Goal: Task Accomplishment & Management: Complete application form

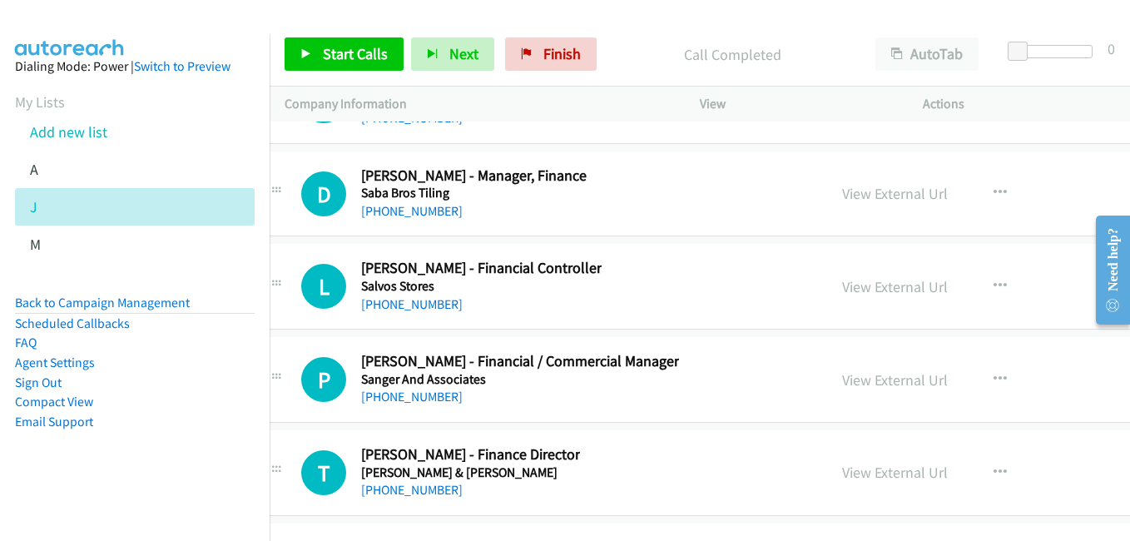
click at [1077, 418] on div "P Callback Scheduled [PERSON_NAME] - Financial / Commercial Manager Sanger And …" at bounding box center [796, 380] width 1091 height 86
click at [68, 131] on link "Add new list" at bounding box center [68, 131] width 77 height 19
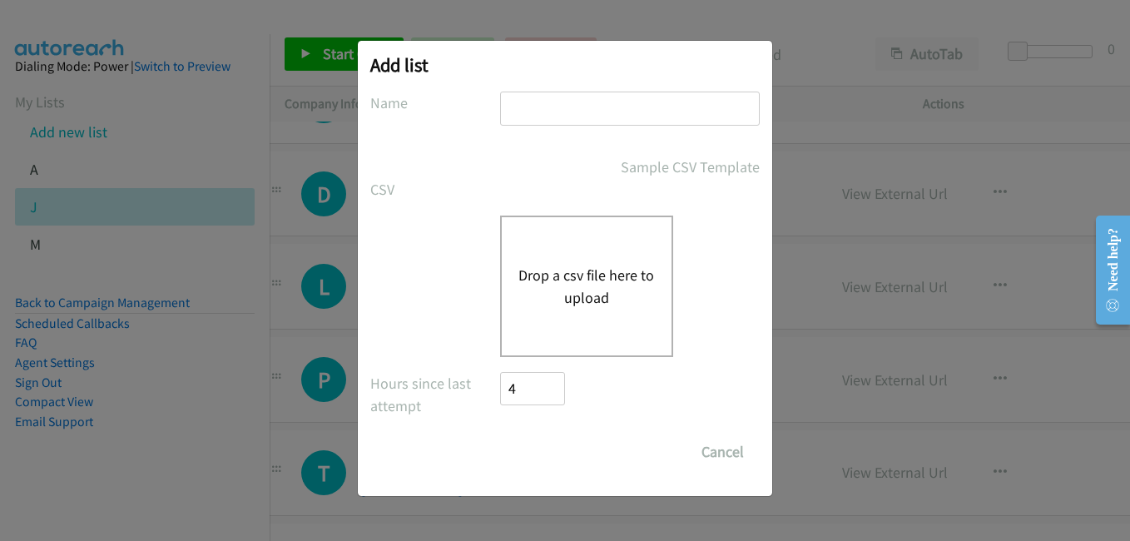
click at [572, 126] on div at bounding box center [630, 116] width 260 height 49
click at [573, 113] on input "text" at bounding box center [630, 109] width 260 height 34
type input "g"
click at [577, 245] on div "Drop a csv file here to upload" at bounding box center [586, 285] width 173 height 141
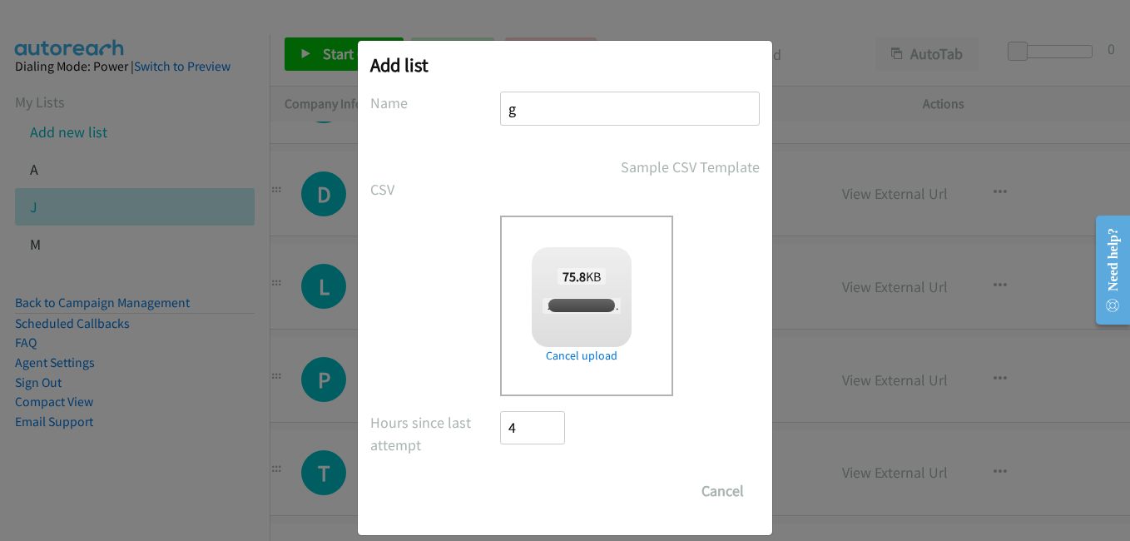
checkbox input "true"
click at [543, 492] on input "Save List" at bounding box center [543, 490] width 87 height 33
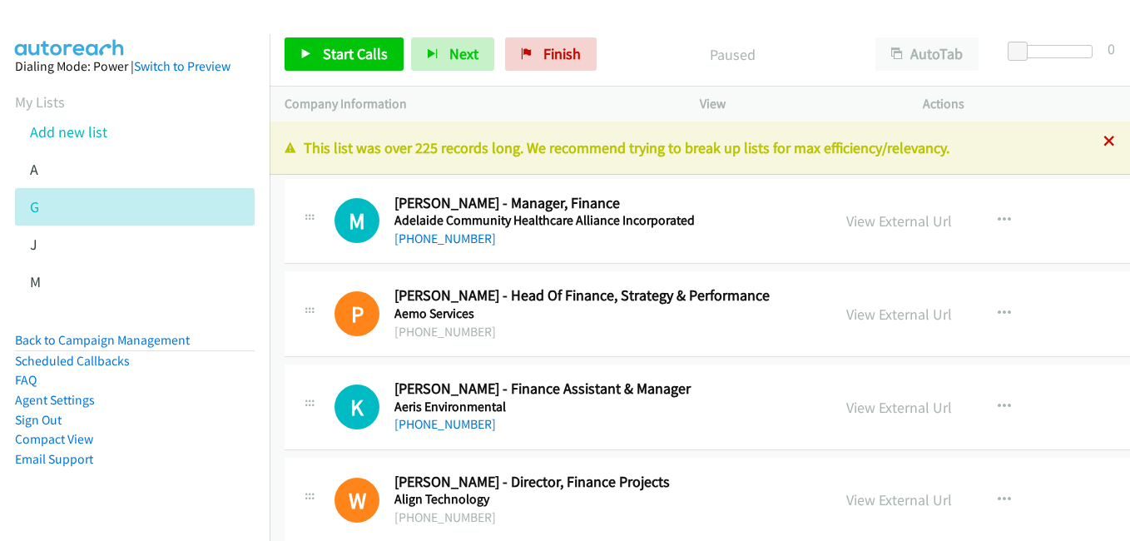
click at [1103, 136] on icon at bounding box center [1109, 142] width 12 height 12
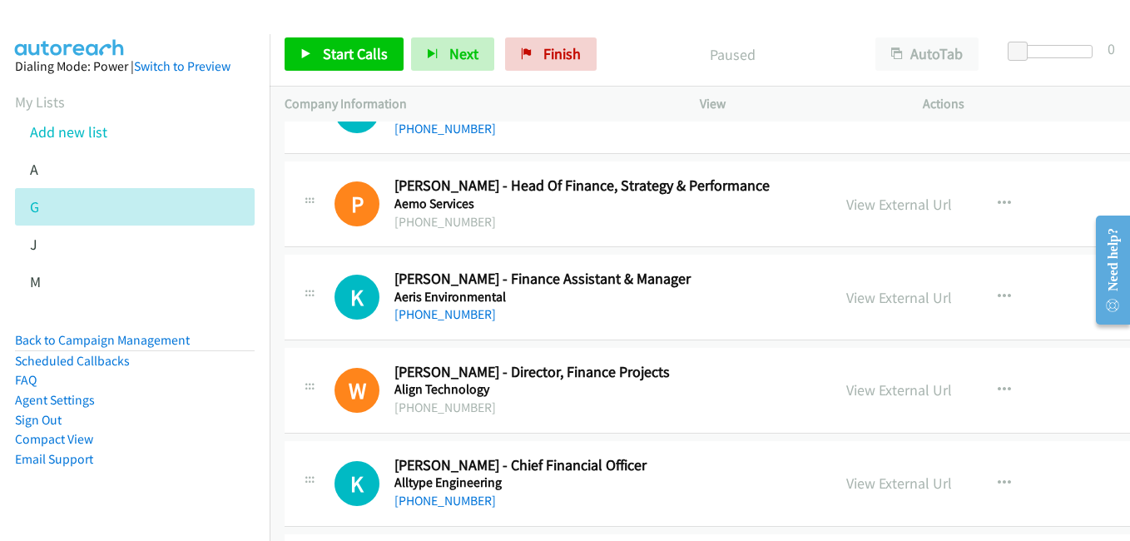
scroll to position [83, 0]
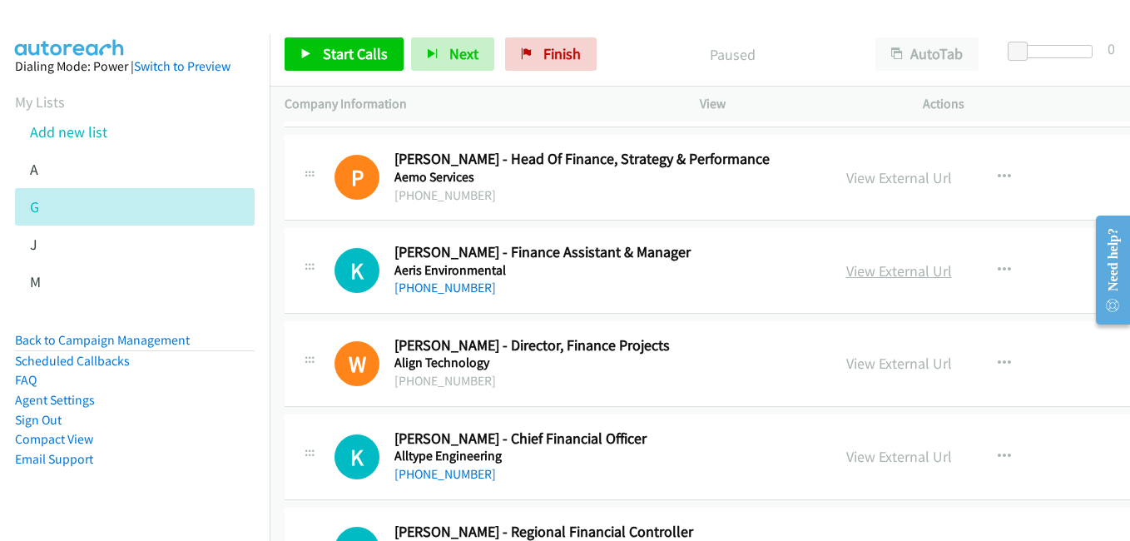
click at [874, 273] on link "View External Url" at bounding box center [899, 270] width 106 height 19
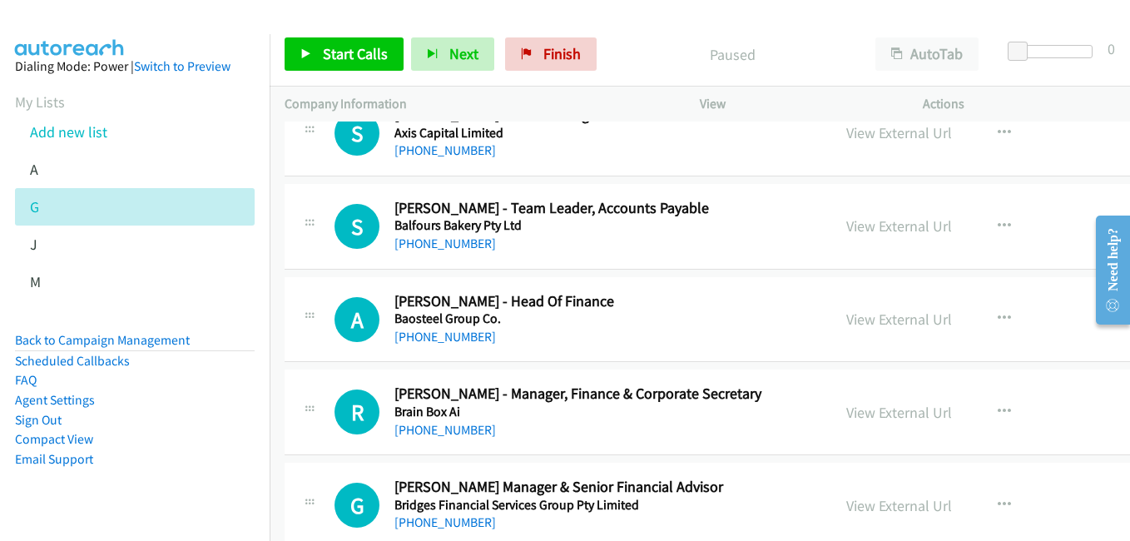
scroll to position [832, 0]
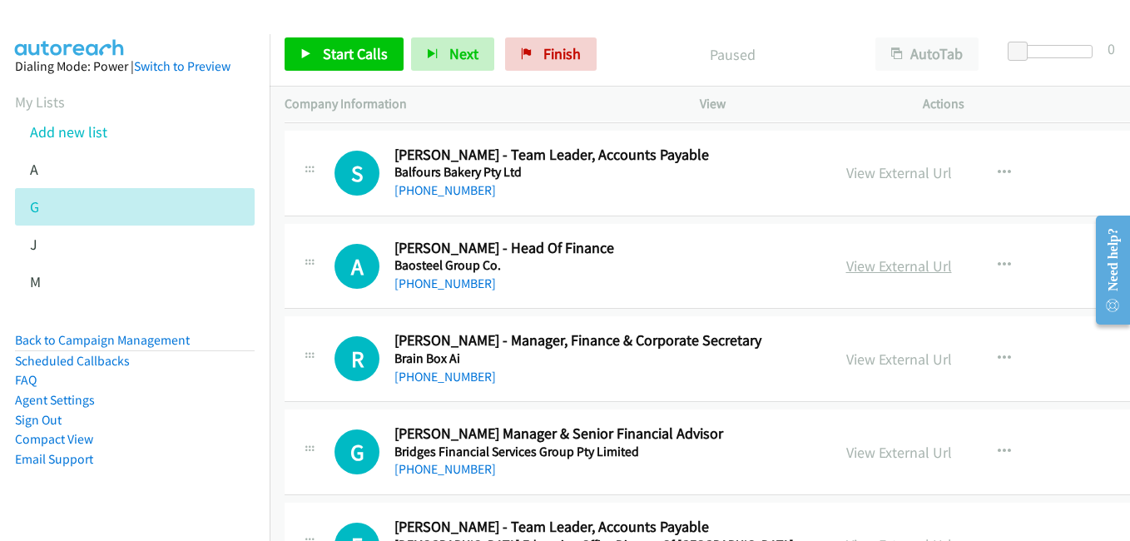
click at [867, 264] on link "View External Url" at bounding box center [899, 265] width 106 height 19
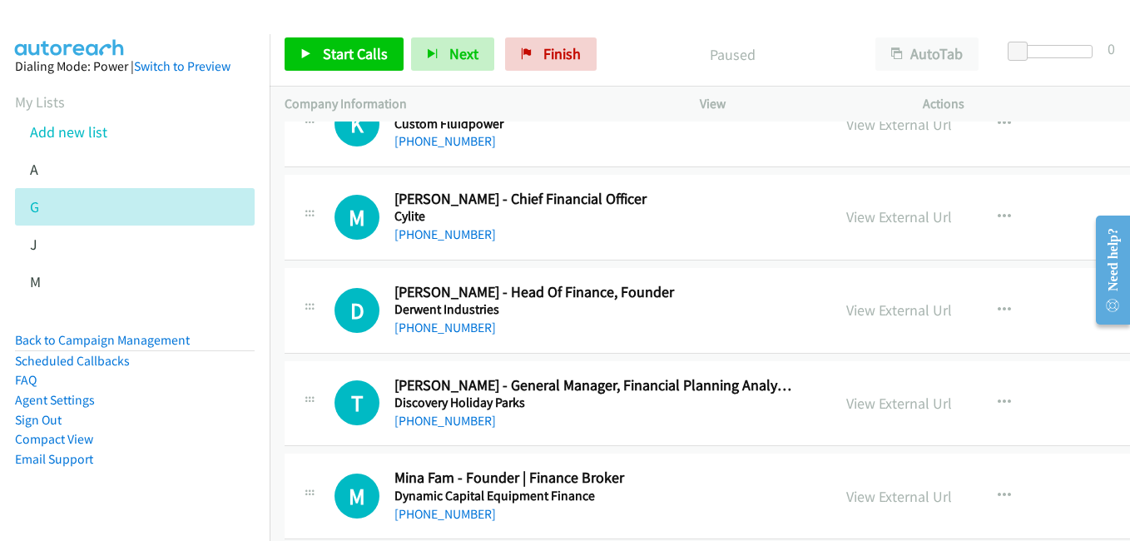
scroll to position [1747, 0]
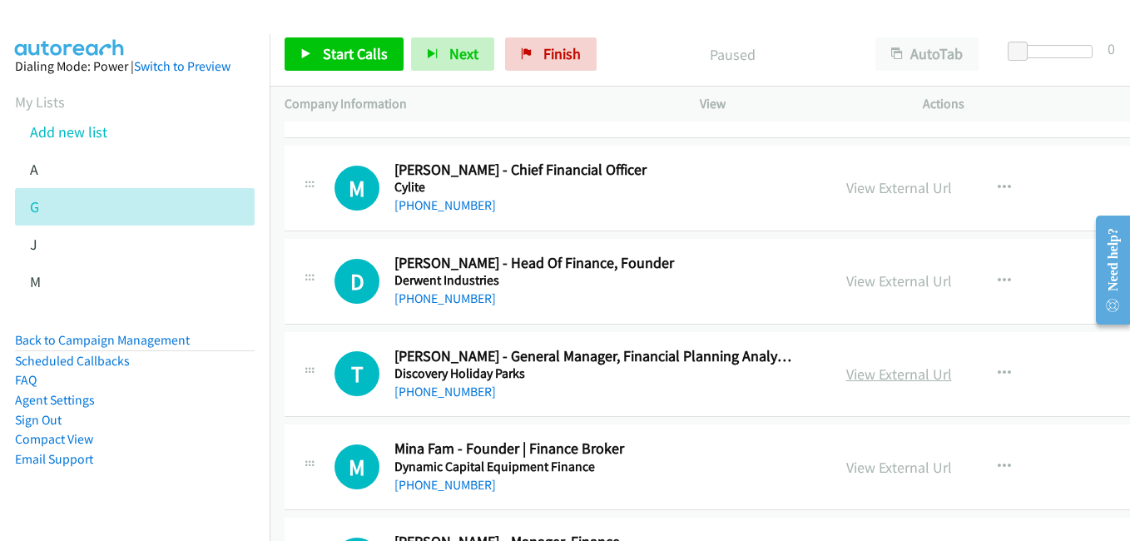
click at [866, 373] on link "View External Url" at bounding box center [899, 373] width 106 height 19
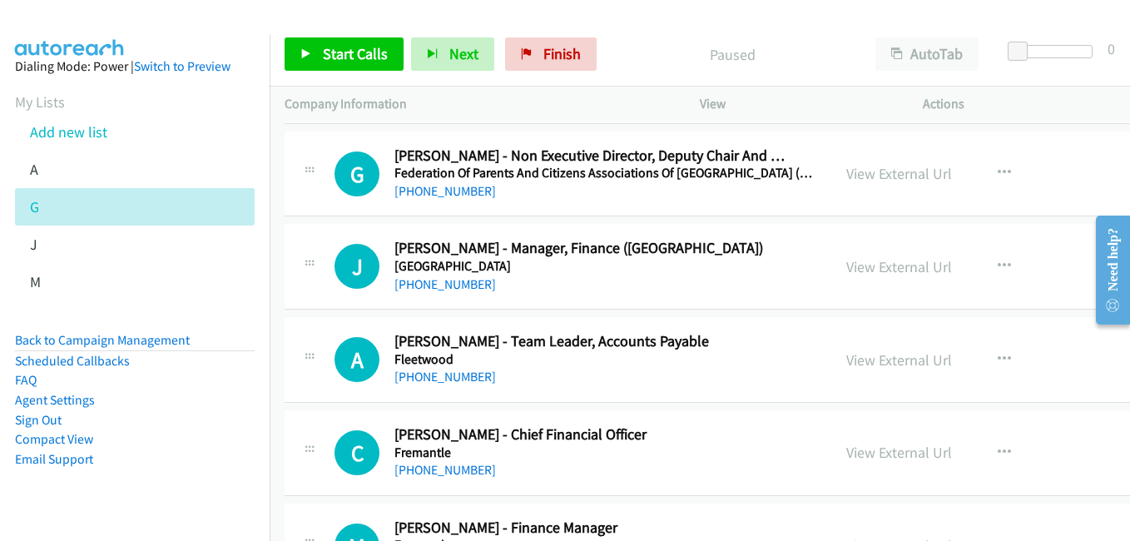
scroll to position [2496, 0]
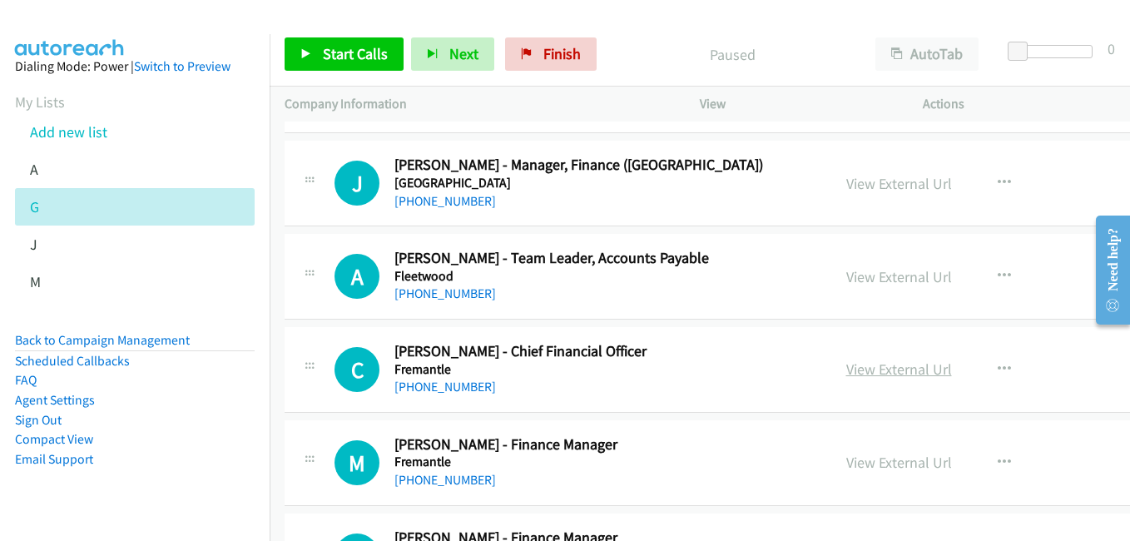
click at [867, 376] on link "View External Url" at bounding box center [899, 368] width 106 height 19
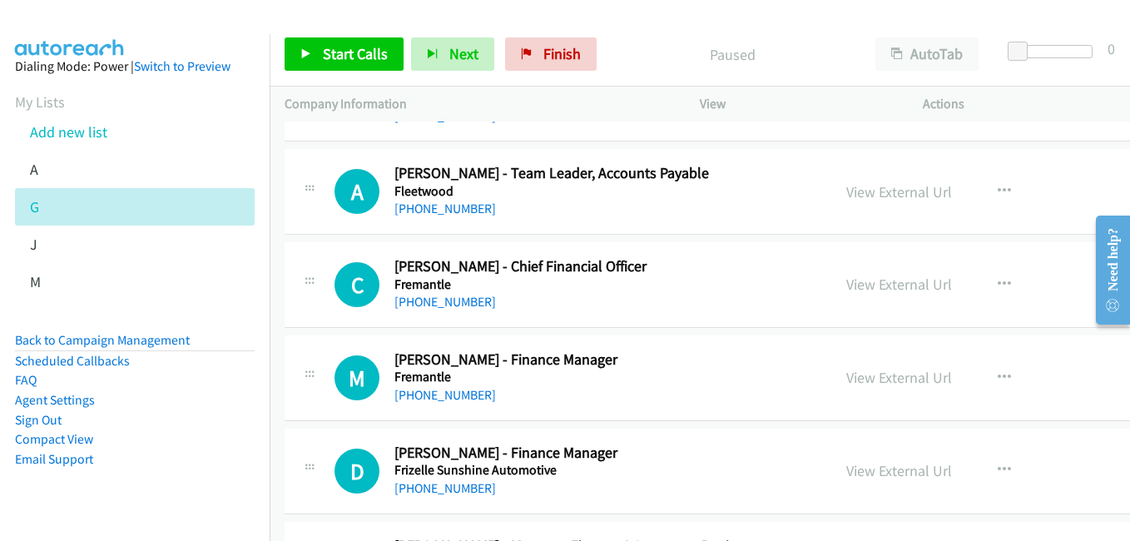
scroll to position [2745, 0]
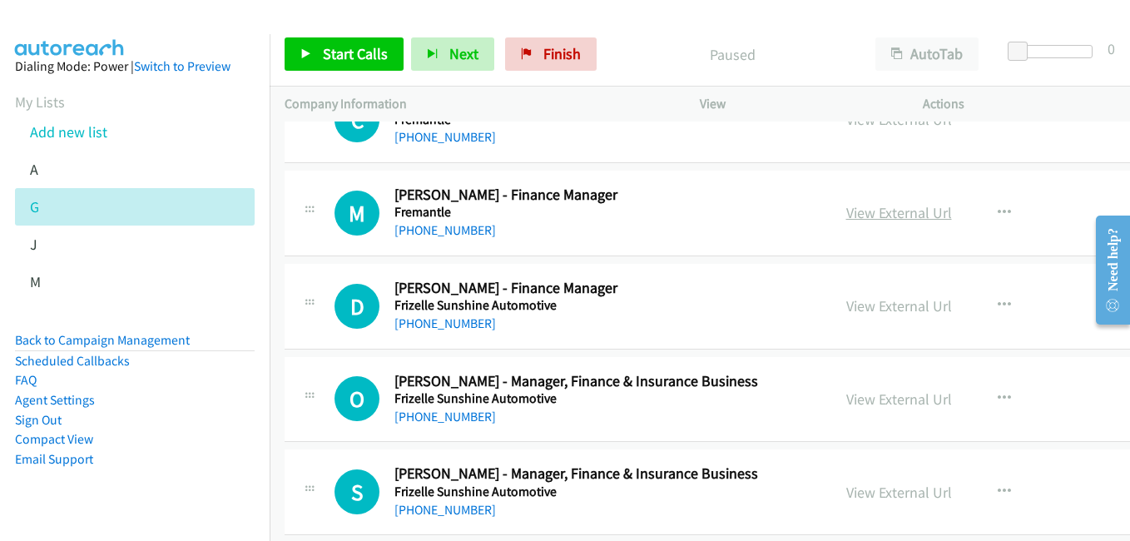
click at [871, 205] on link "View External Url" at bounding box center [899, 212] width 106 height 19
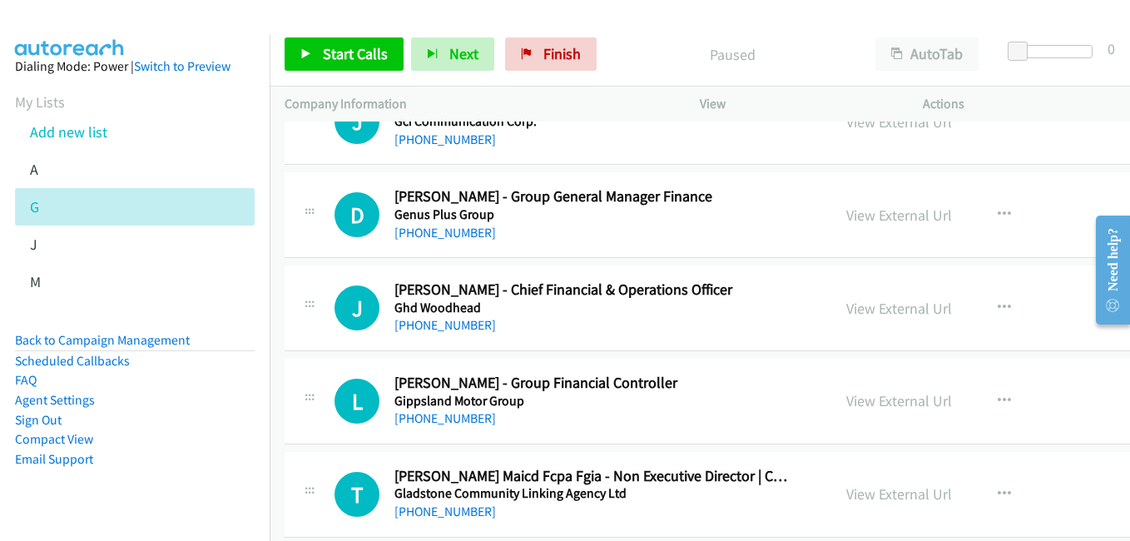
scroll to position [3494, 0]
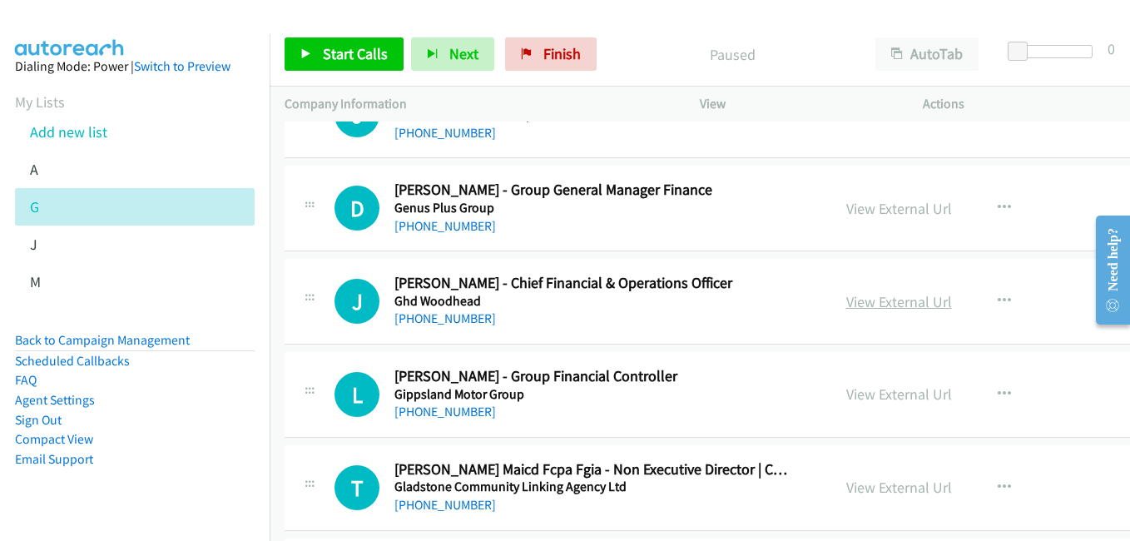
click at [857, 300] on link "View External Url" at bounding box center [899, 301] width 106 height 19
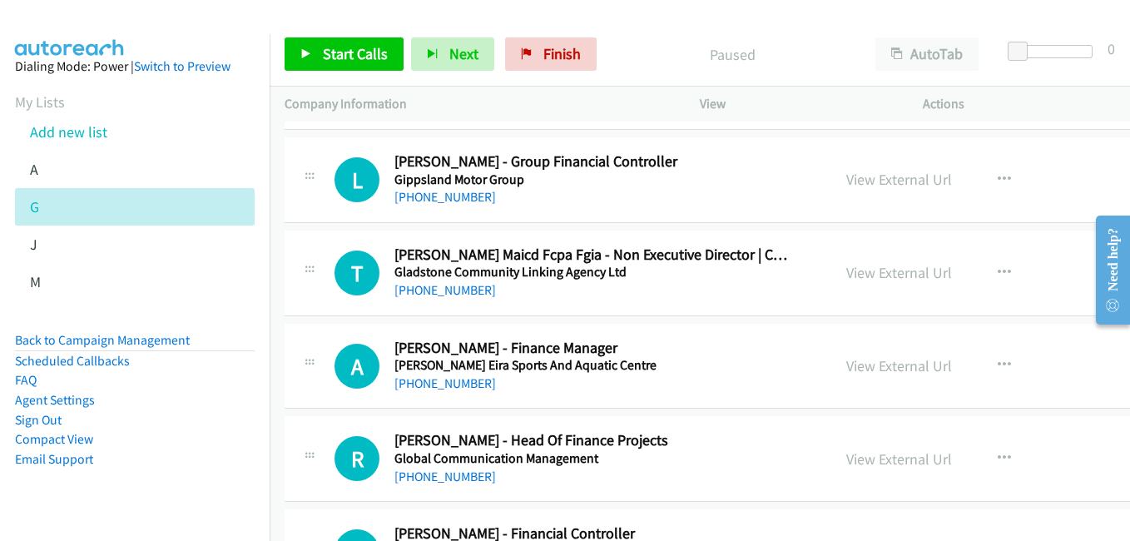
scroll to position [3827, 0]
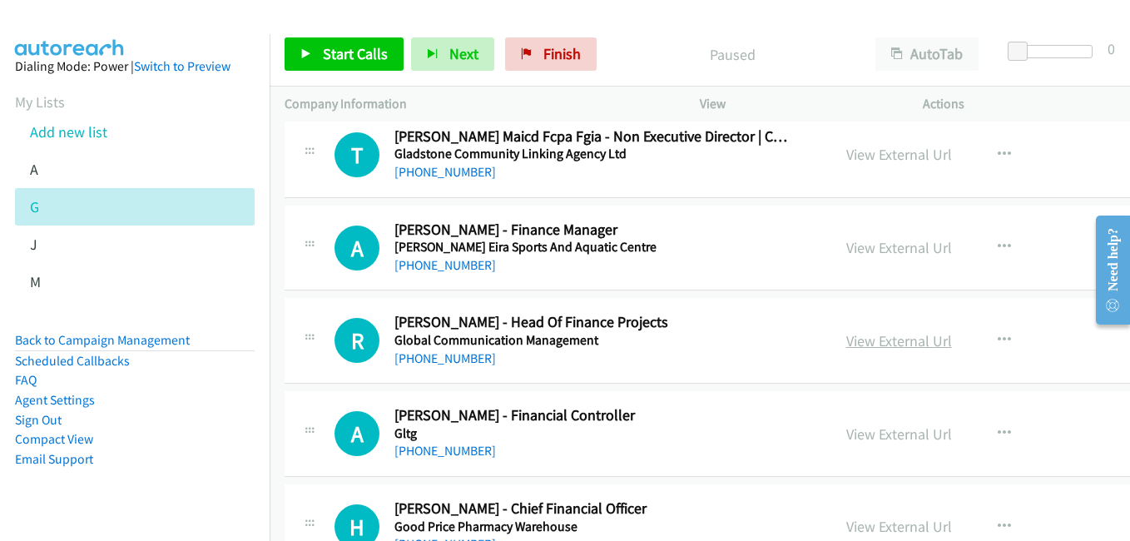
click at [846, 344] on link "View External Url" at bounding box center [899, 340] width 106 height 19
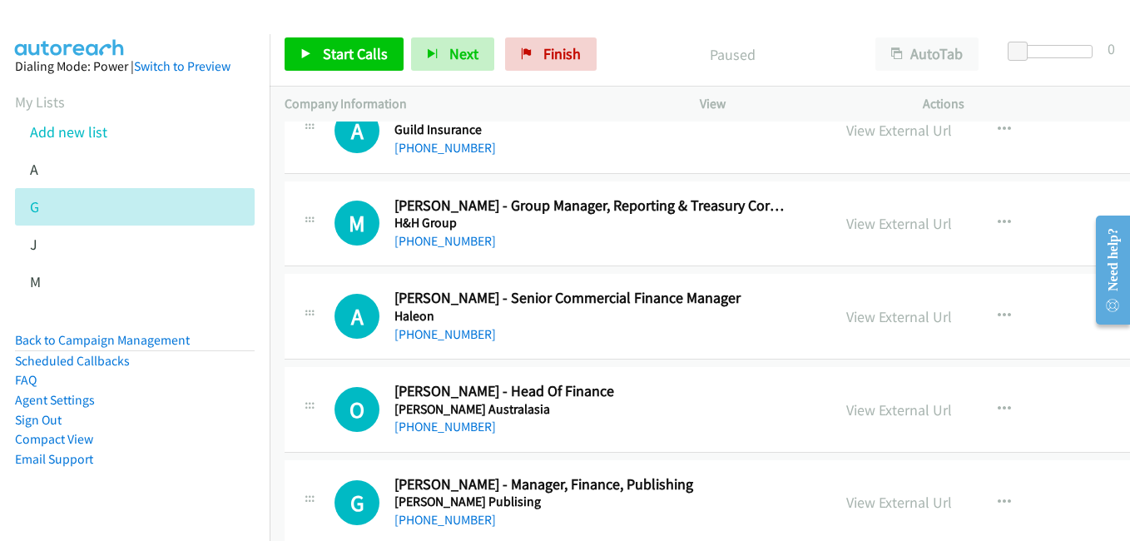
scroll to position [4493, 0]
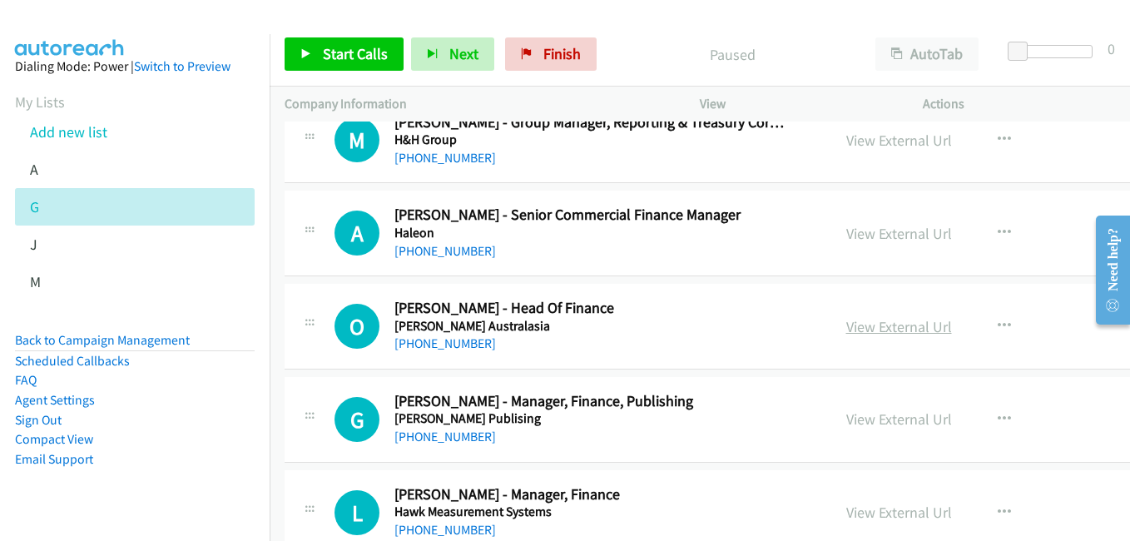
click at [874, 334] on link "View External Url" at bounding box center [899, 326] width 106 height 19
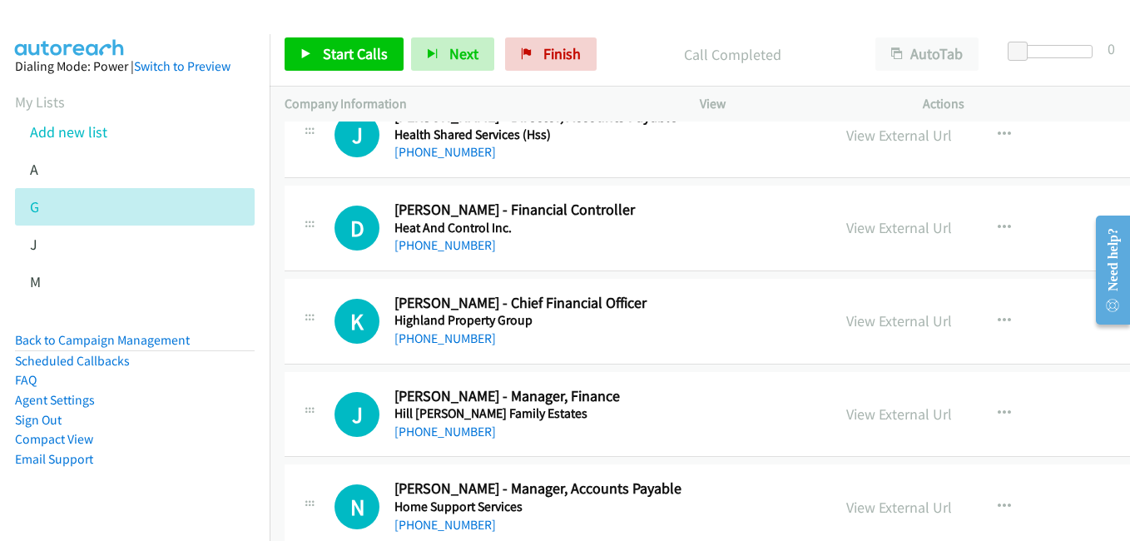
scroll to position [5158, 0]
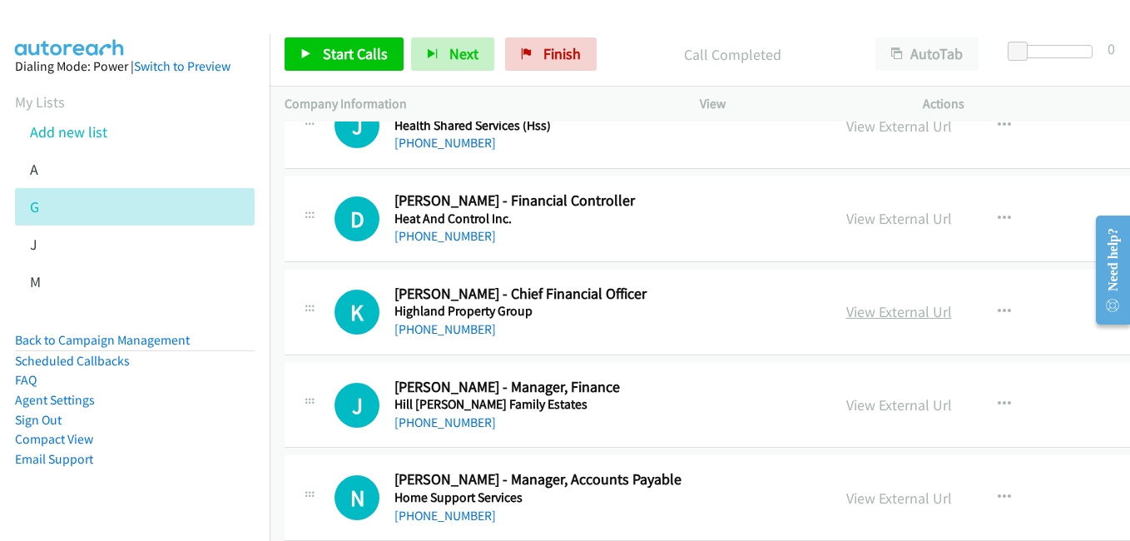
click at [864, 311] on link "View External Url" at bounding box center [899, 311] width 106 height 19
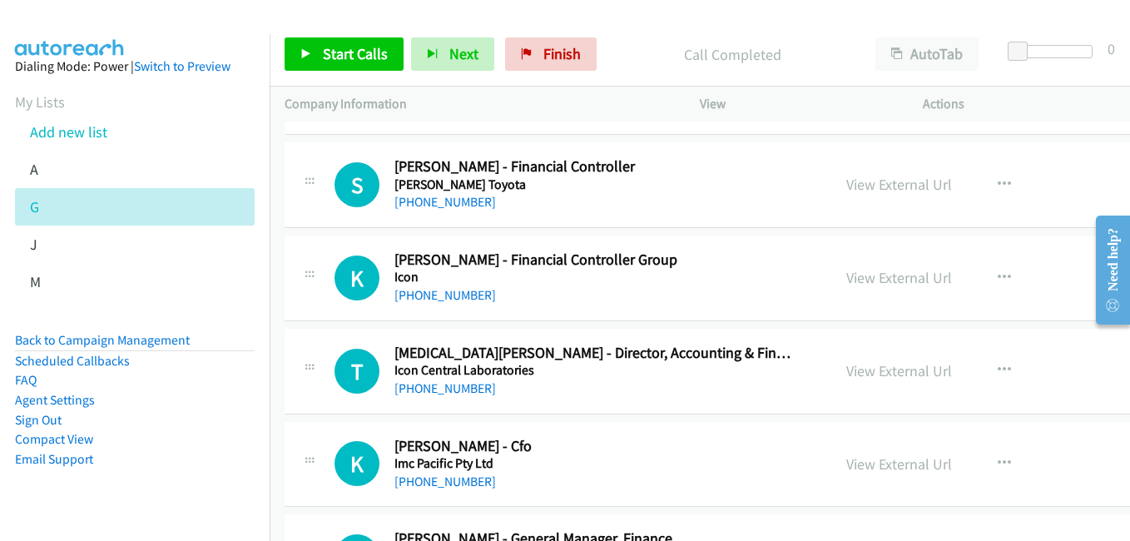
scroll to position [5740, 0]
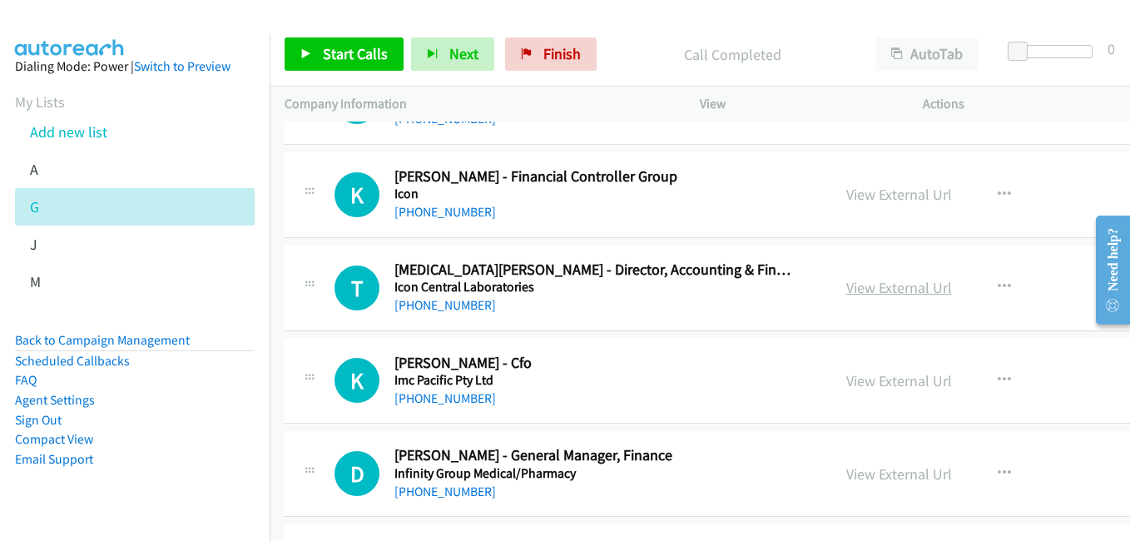
click at [846, 288] on link "View External Url" at bounding box center [899, 287] width 106 height 19
click at [846, 374] on link "View External Url" at bounding box center [899, 380] width 106 height 19
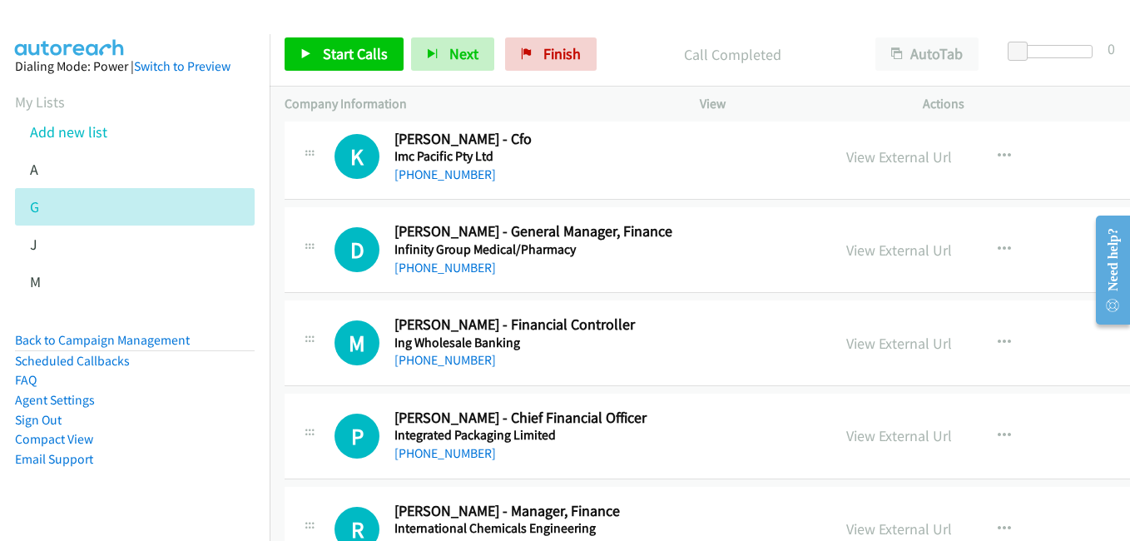
scroll to position [5990, 0]
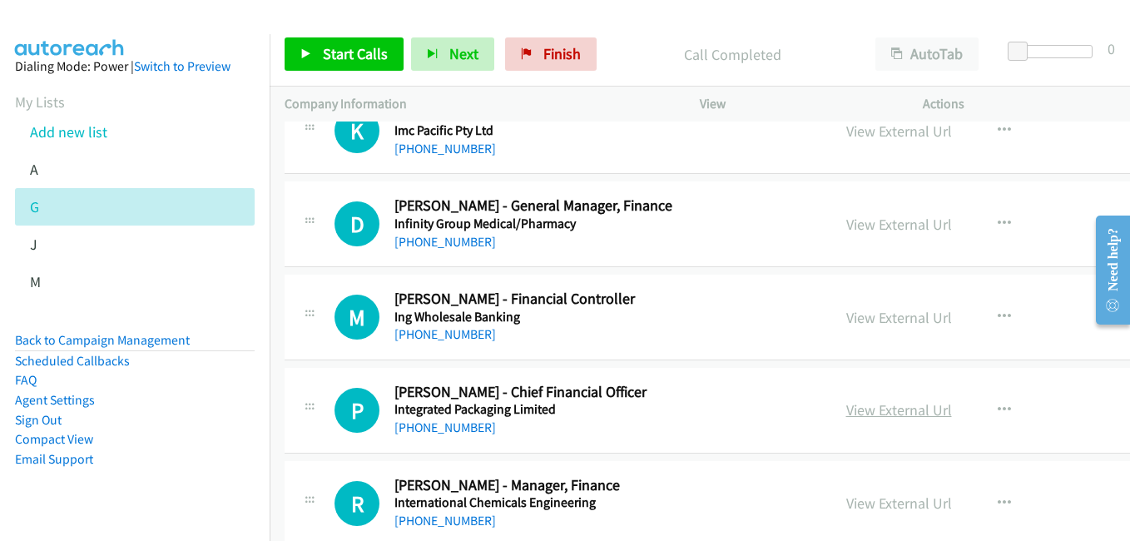
click at [885, 415] on link "View External Url" at bounding box center [899, 409] width 106 height 19
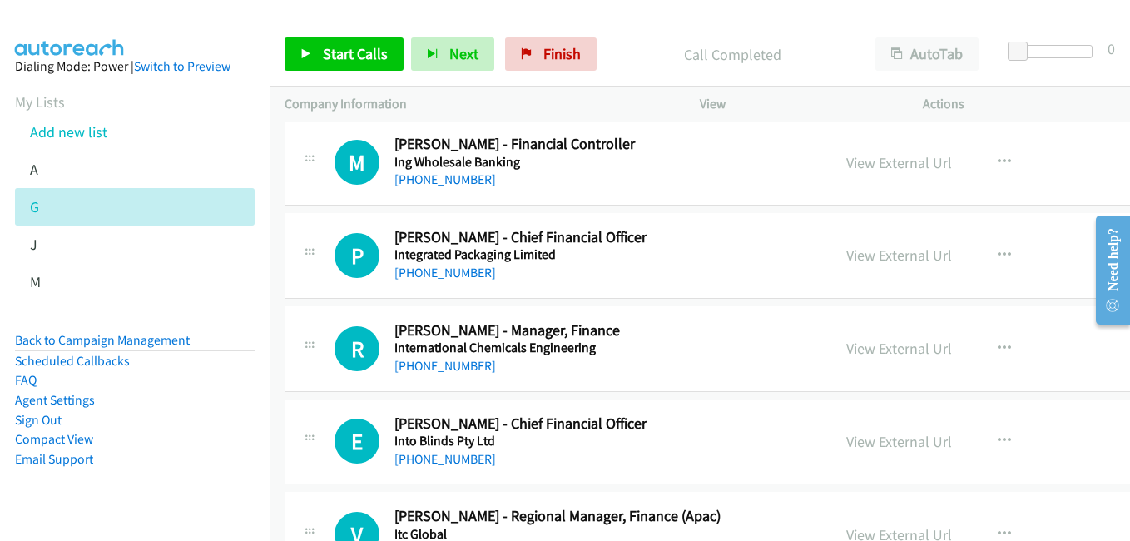
scroll to position [6156, 0]
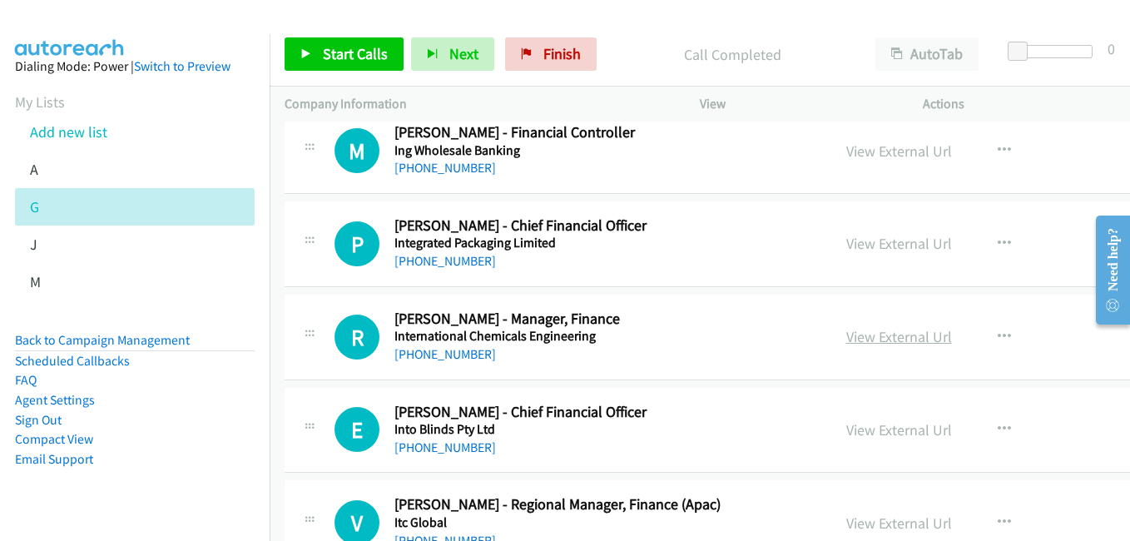
click at [869, 333] on link "View External Url" at bounding box center [899, 336] width 106 height 19
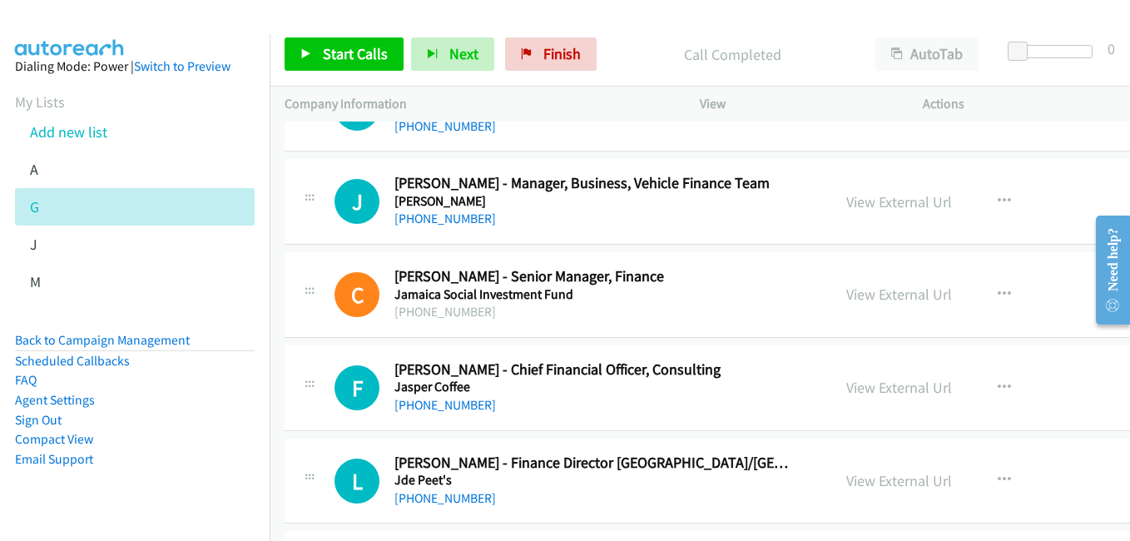
scroll to position [6572, 0]
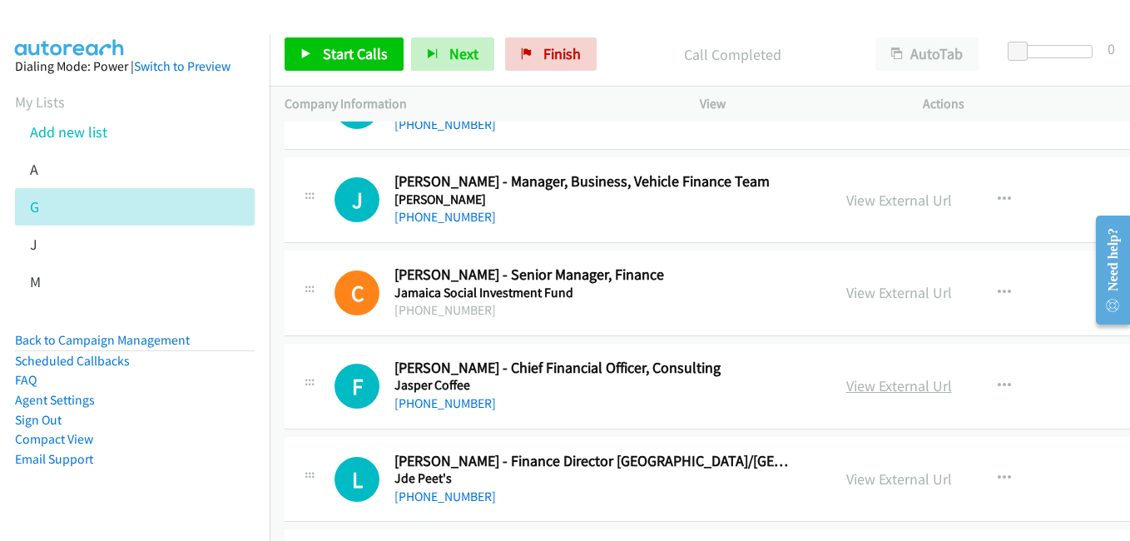
click at [864, 394] on link "View External Url" at bounding box center [899, 385] width 106 height 19
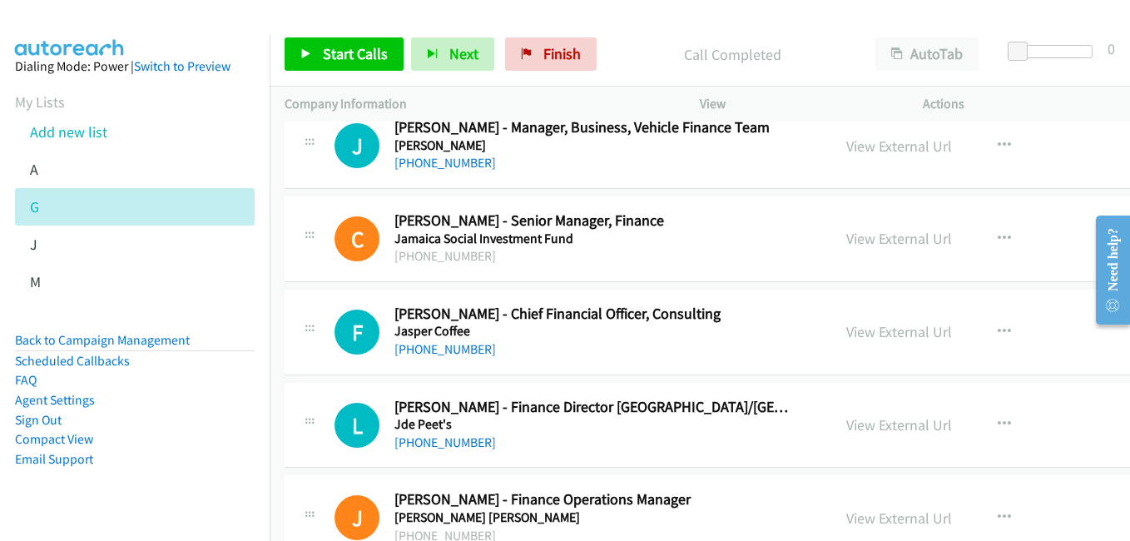
scroll to position [6656, 0]
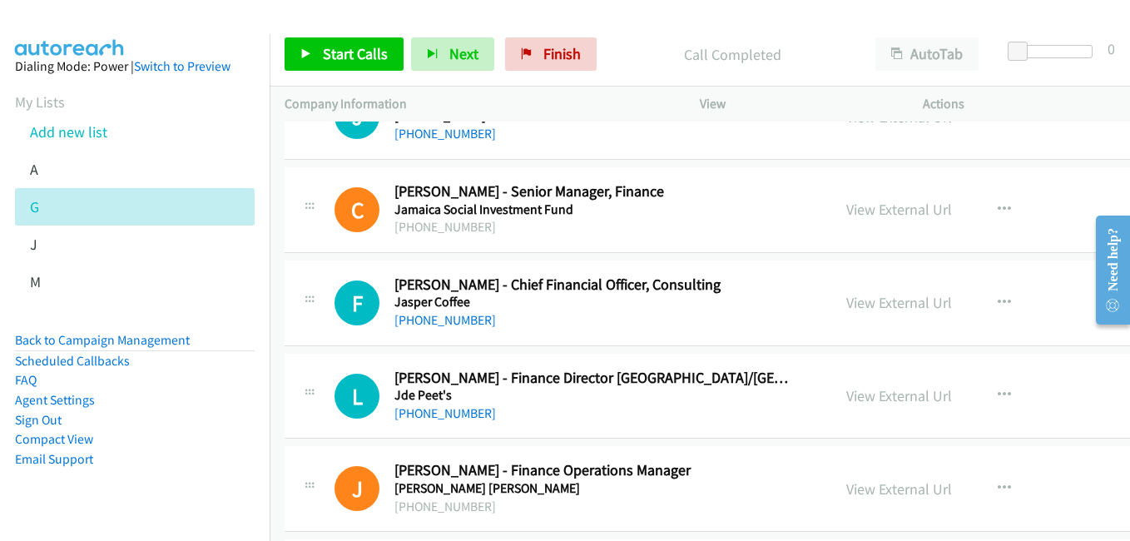
click at [859, 384] on div "View External Url" at bounding box center [899, 395] width 106 height 22
click at [846, 401] on link "View External Url" at bounding box center [899, 395] width 106 height 19
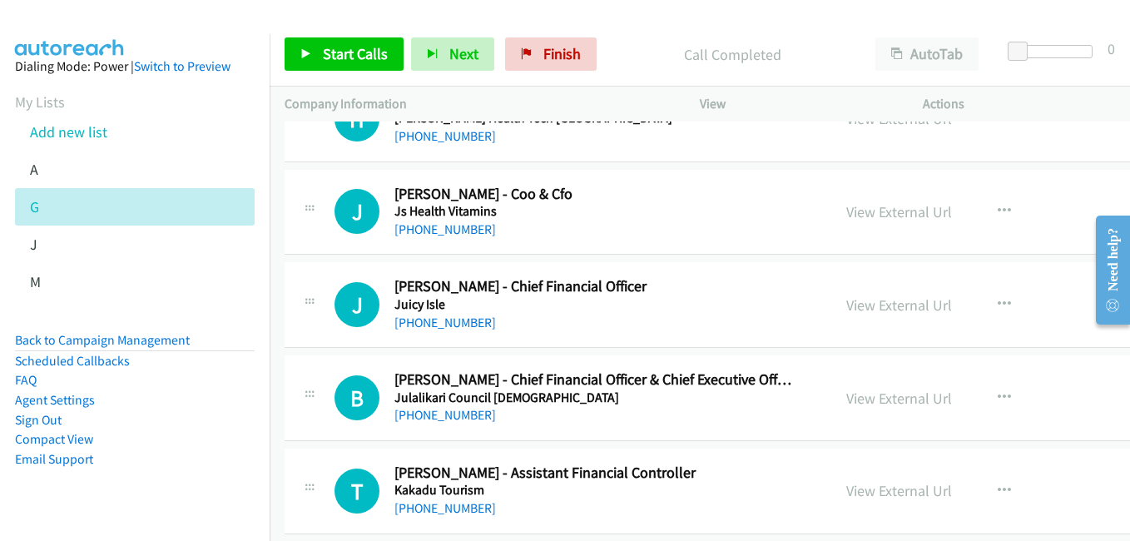
scroll to position [7404, 0]
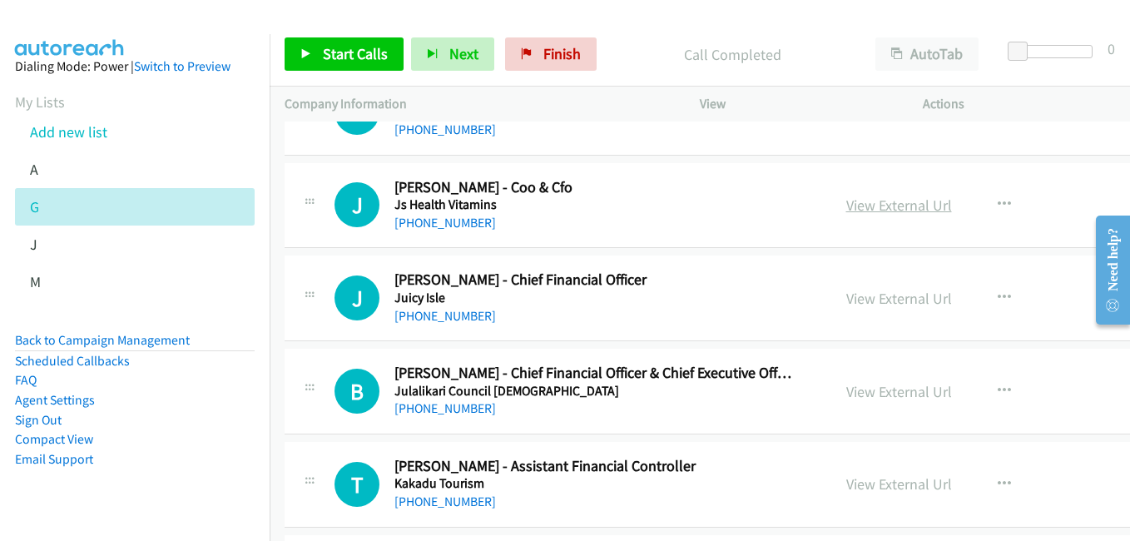
click at [870, 205] on link "View External Url" at bounding box center [899, 205] width 106 height 19
click at [861, 300] on link "View External Url" at bounding box center [899, 298] width 106 height 19
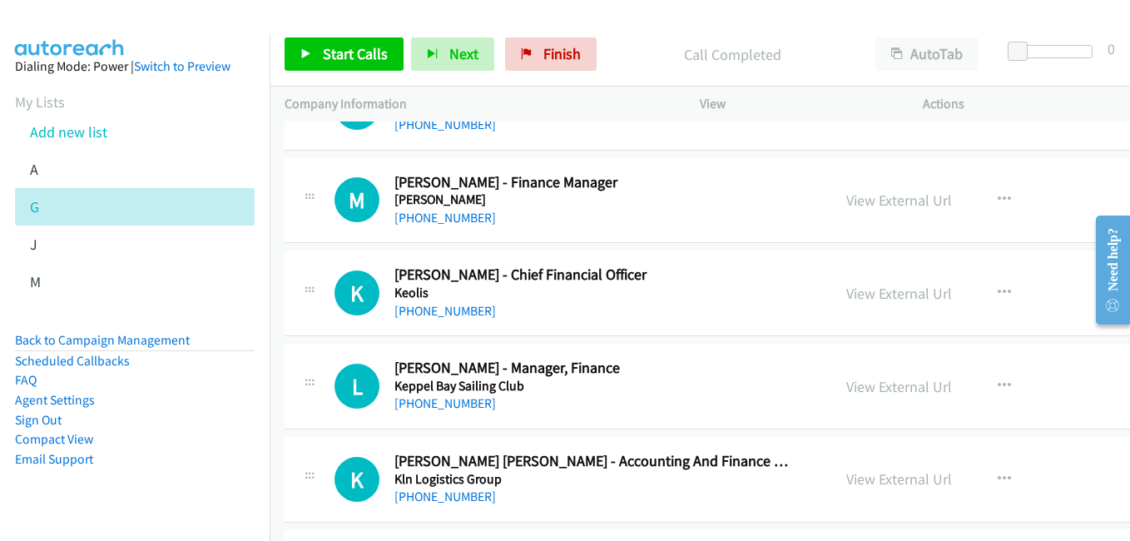
scroll to position [7904, 0]
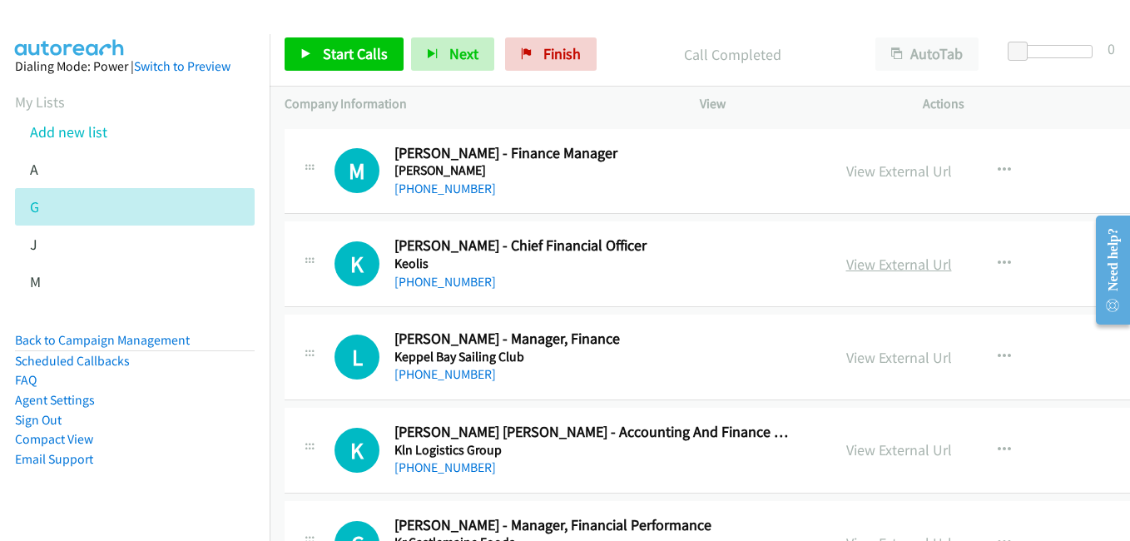
click at [863, 272] on link "View External Url" at bounding box center [899, 264] width 106 height 19
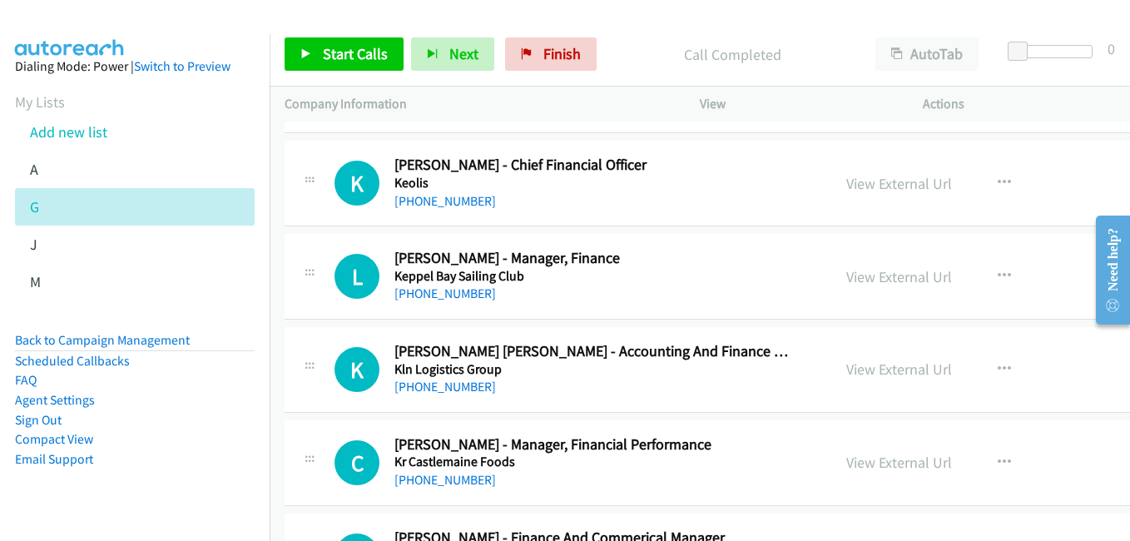
scroll to position [8070, 0]
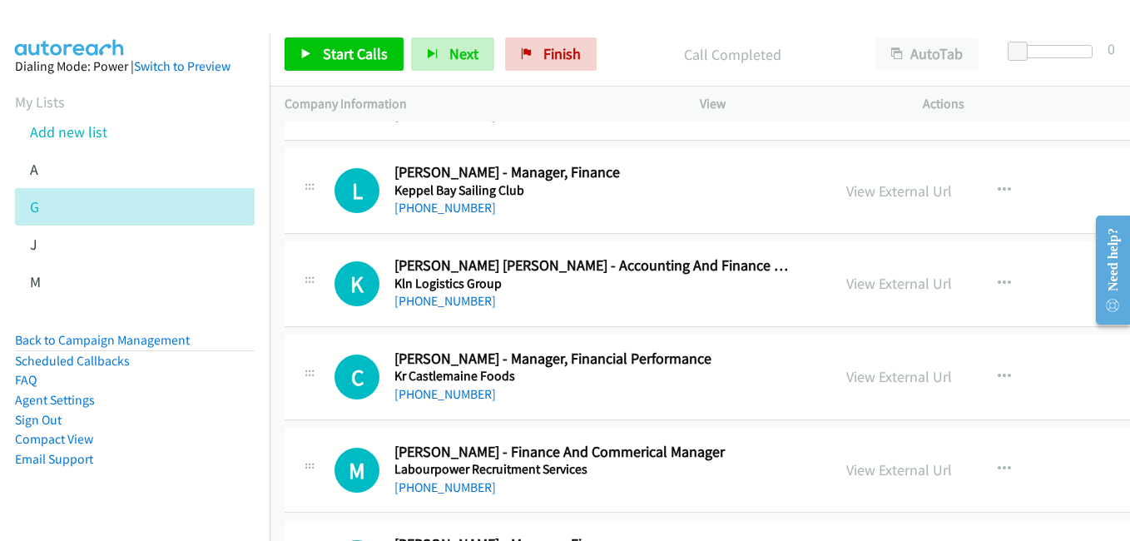
drag, startPoint x: 874, startPoint y: 276, endPoint x: 764, endPoint y: 265, distance: 110.4
click at [874, 276] on link "View External Url" at bounding box center [899, 283] width 106 height 19
drag, startPoint x: 854, startPoint y: 377, endPoint x: 816, endPoint y: 374, distance: 37.6
click at [854, 377] on link "View External Url" at bounding box center [899, 376] width 106 height 19
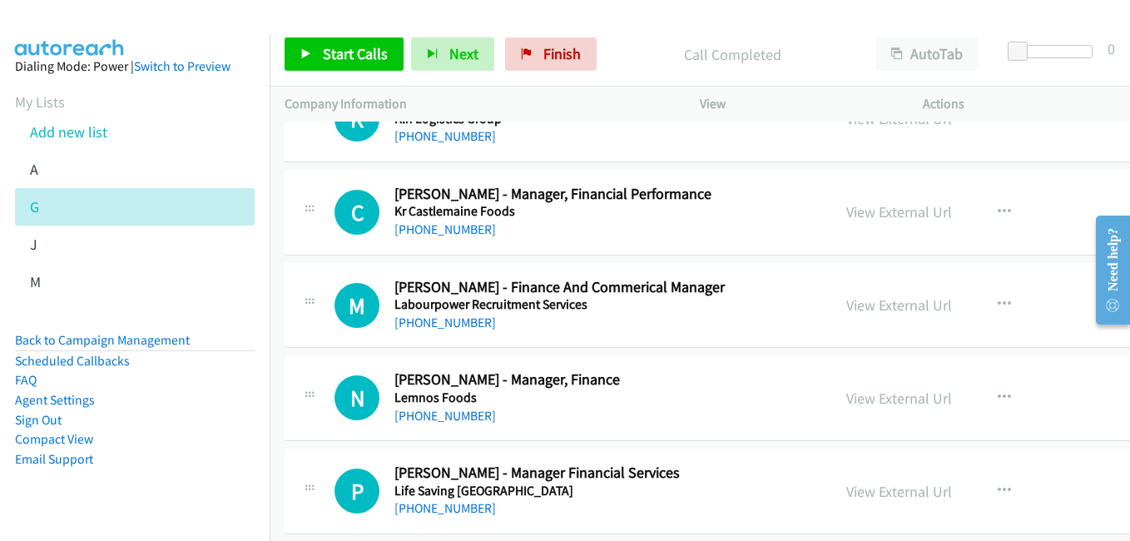
scroll to position [8236, 0]
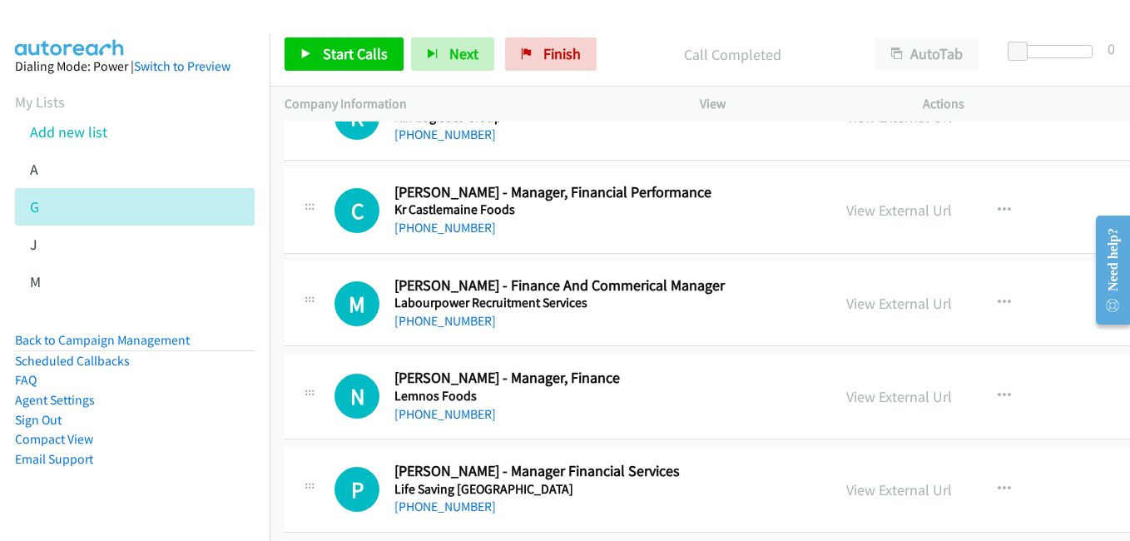
drag, startPoint x: 849, startPoint y: 303, endPoint x: 710, endPoint y: 264, distance: 143.5
click at [849, 303] on link "View External Url" at bounding box center [899, 303] width 106 height 19
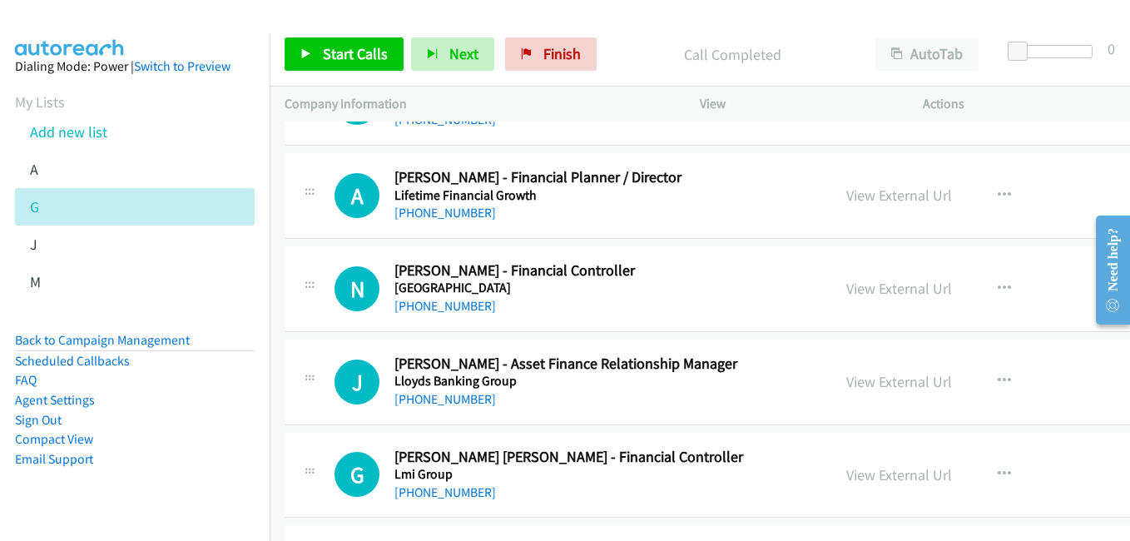
scroll to position [8652, 0]
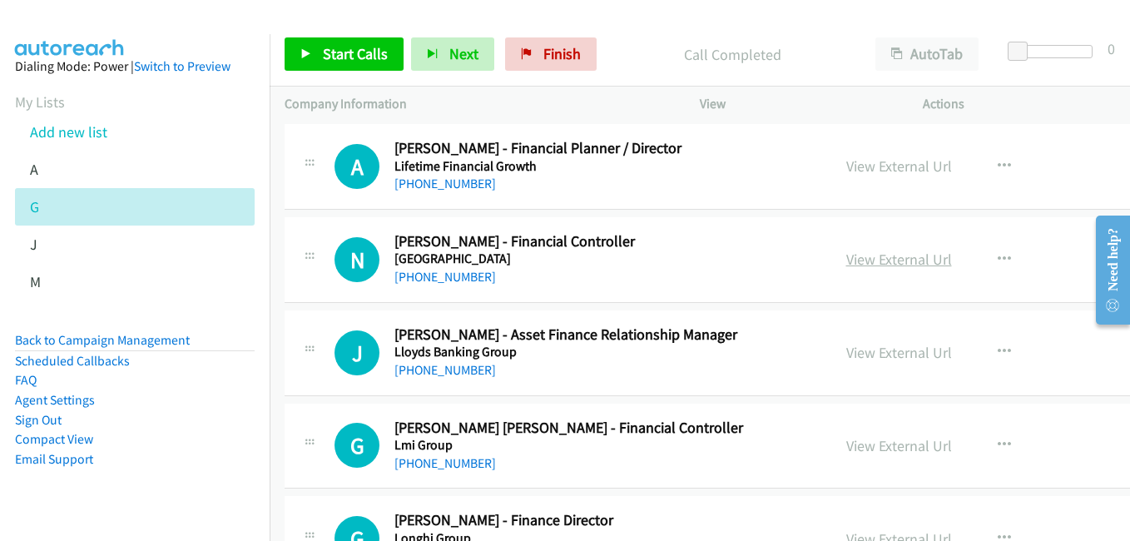
drag, startPoint x: 849, startPoint y: 268, endPoint x: 827, endPoint y: 260, distance: 23.2
click at [849, 268] on link "View External Url" at bounding box center [899, 259] width 106 height 19
click at [858, 346] on link "View External Url" at bounding box center [899, 352] width 106 height 19
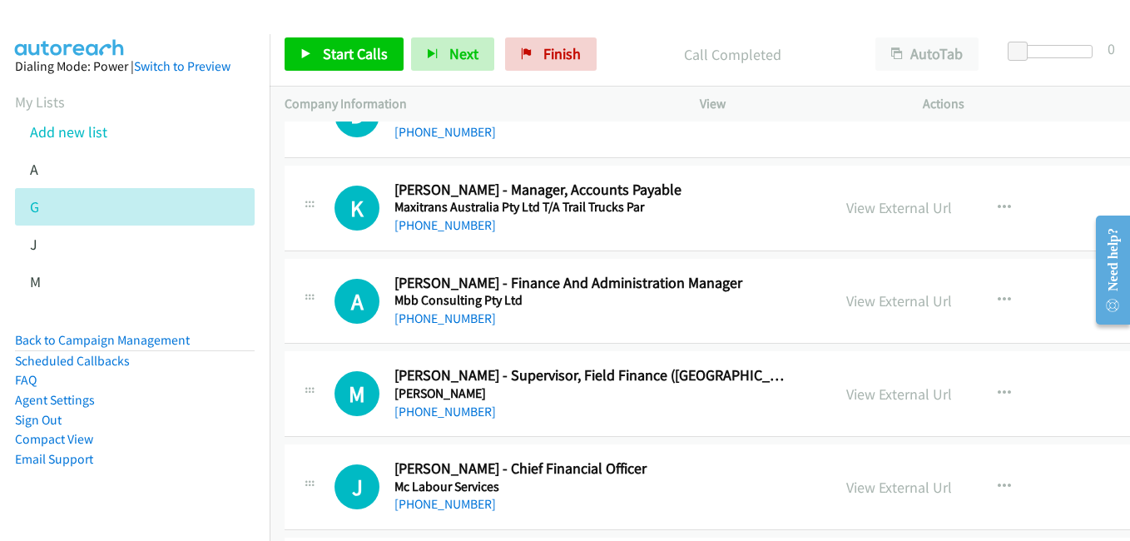
scroll to position [9734, 0]
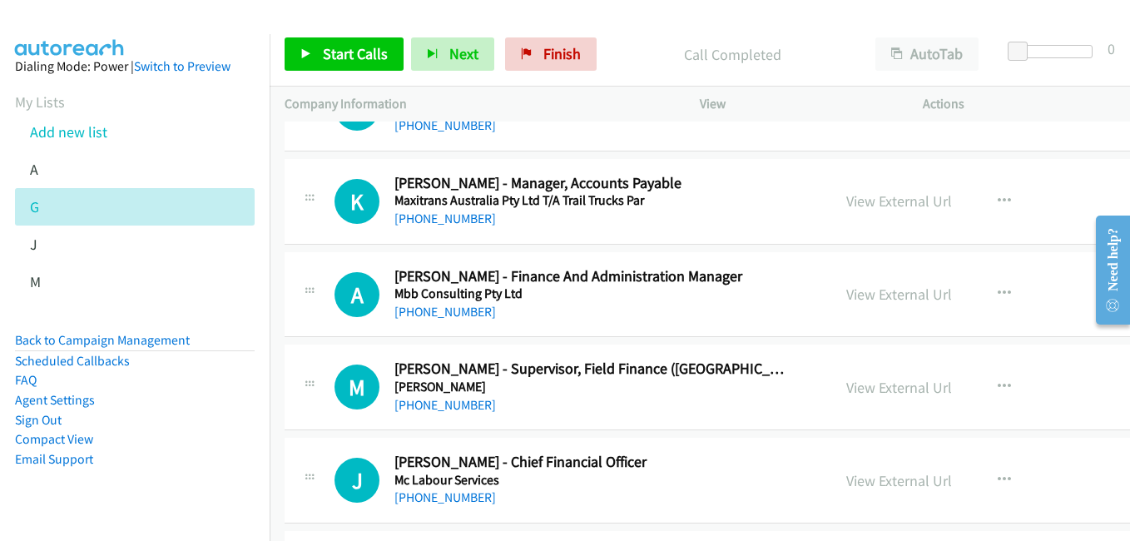
drag, startPoint x: 837, startPoint y: 295, endPoint x: 767, endPoint y: 284, distance: 70.8
click at [846, 295] on link "View External Url" at bounding box center [899, 294] width 106 height 19
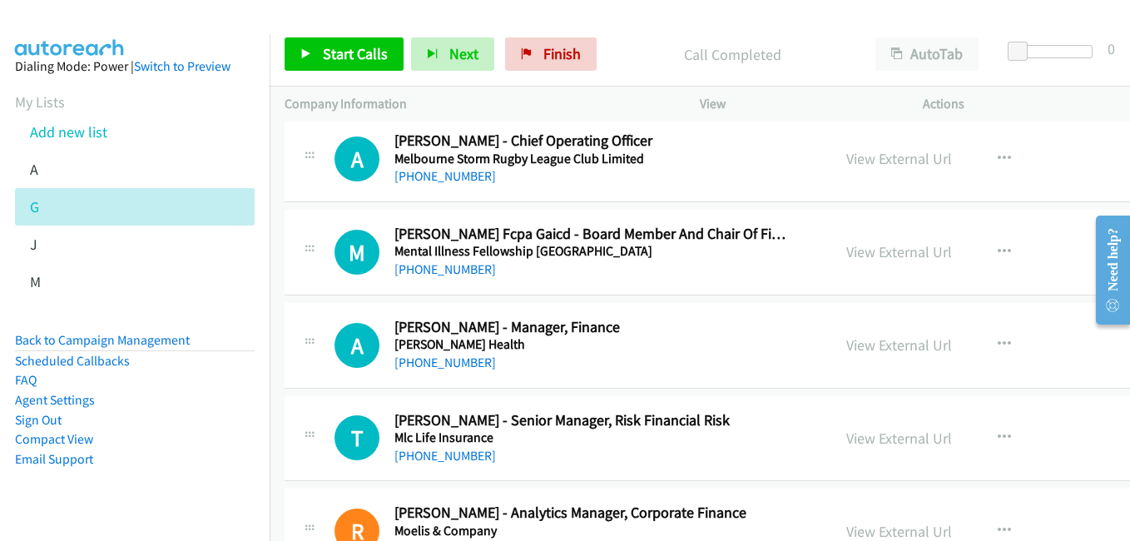
scroll to position [10150, 0]
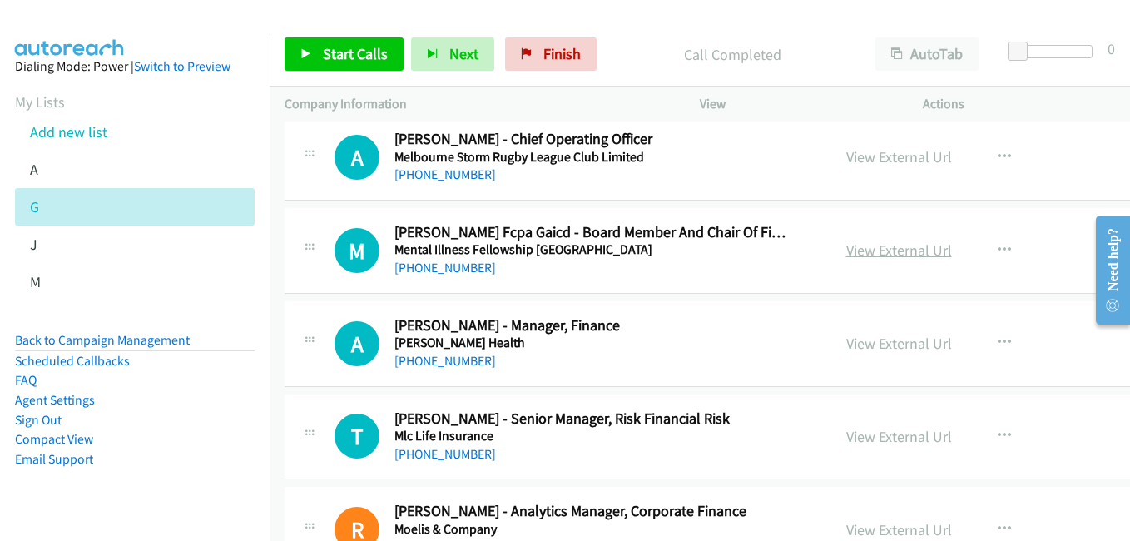
click at [846, 244] on link "View External Url" at bounding box center [899, 249] width 106 height 19
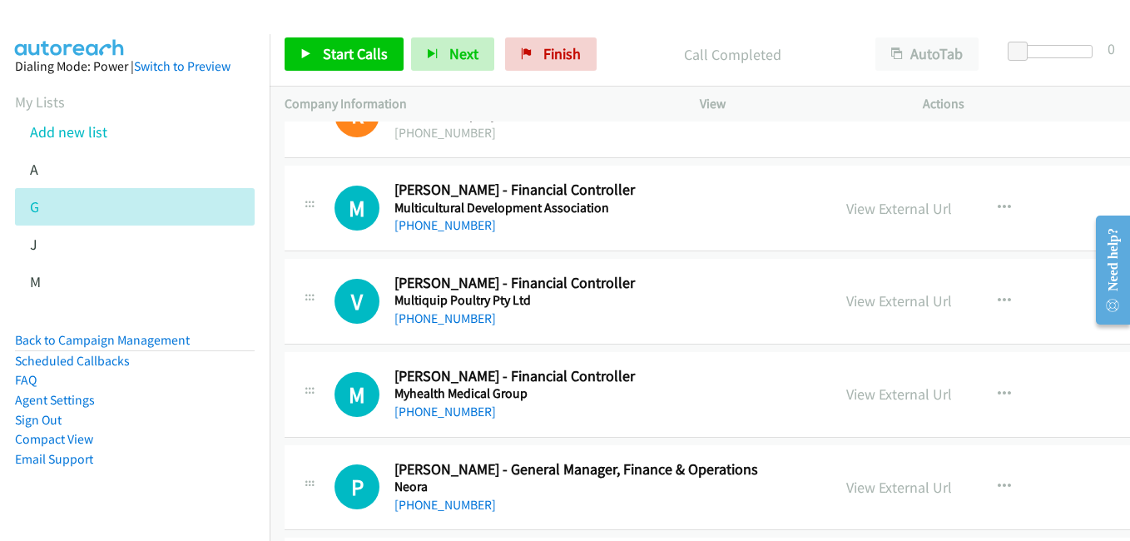
scroll to position [10566, 0]
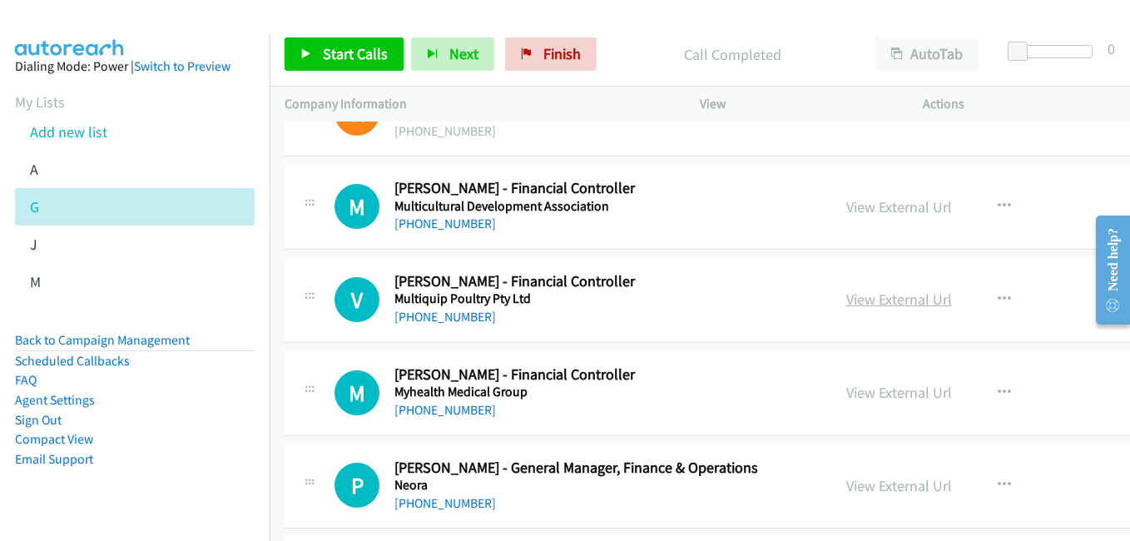
click at [846, 300] on link "View External Url" at bounding box center [899, 299] width 106 height 19
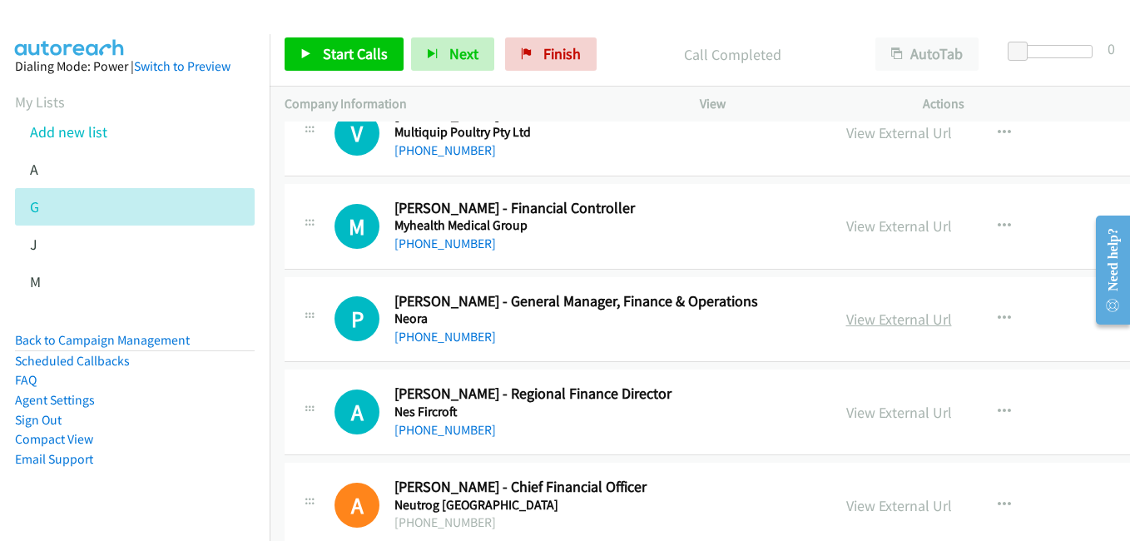
click at [846, 317] on link "View External Url" at bounding box center [899, 318] width 106 height 19
drag, startPoint x: 752, startPoint y: 149, endPoint x: 742, endPoint y: 118, distance: 32.4
click at [752, 149] on div "+61 2 9678 1440" at bounding box center [593, 151] width 398 height 20
click at [804, 35] on div "Start Calls Pause Next Finish Call Completed AutoTab AutoTab 0" at bounding box center [700, 54] width 860 height 64
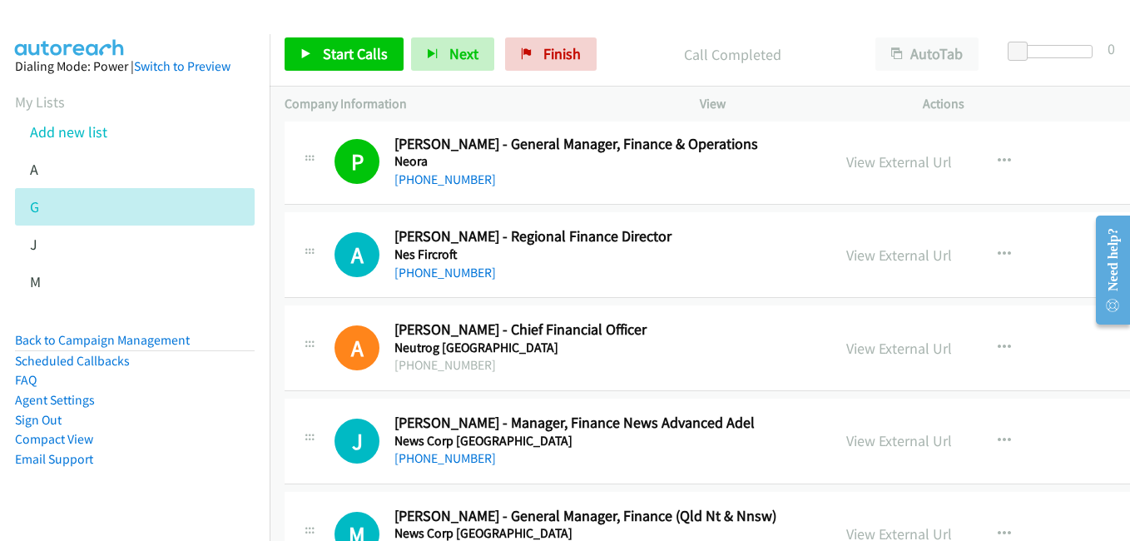
scroll to position [10899, 0]
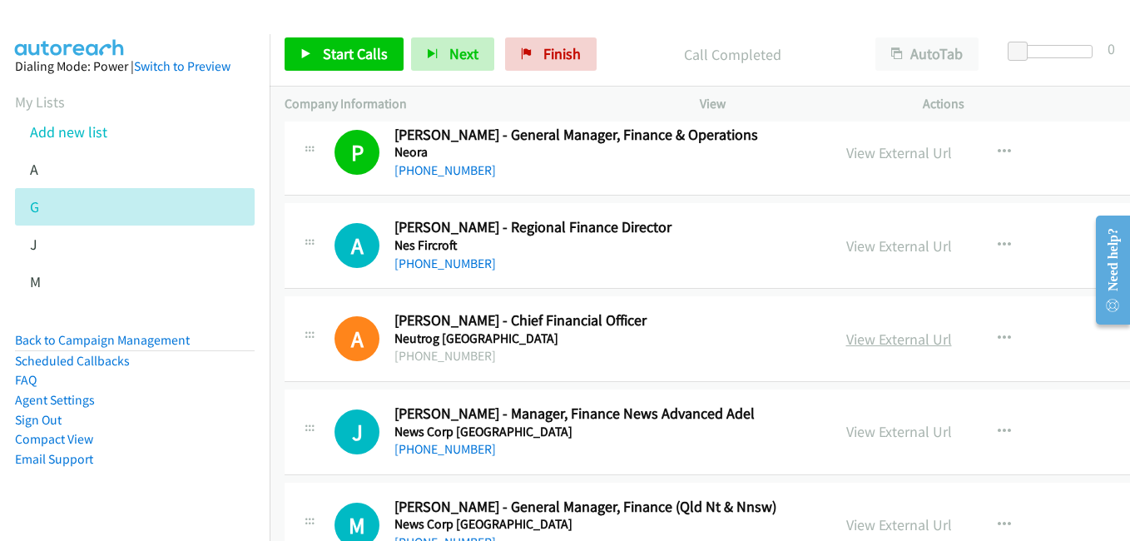
click at [846, 344] on link "View External Url" at bounding box center [899, 338] width 106 height 19
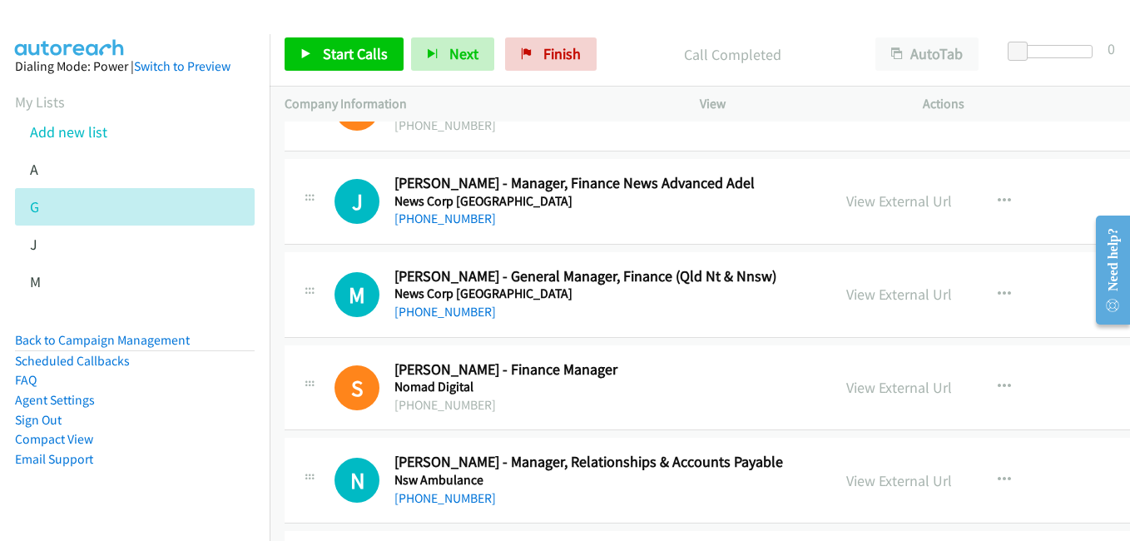
scroll to position [11148, 0]
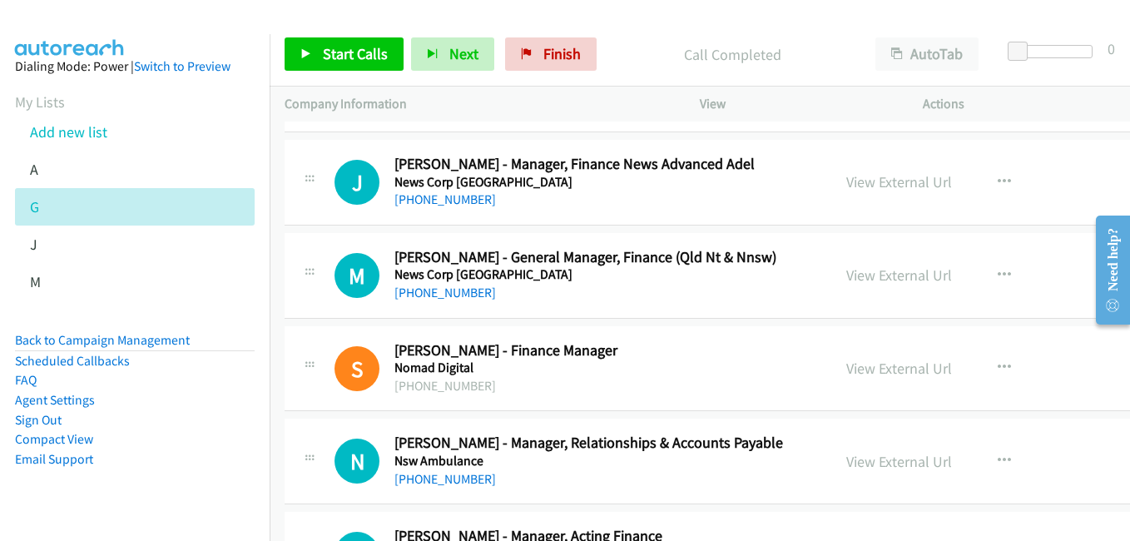
click at [846, 265] on div "View External Url" at bounding box center [899, 275] width 106 height 22
click at [846, 269] on link "View External Url" at bounding box center [899, 274] width 106 height 19
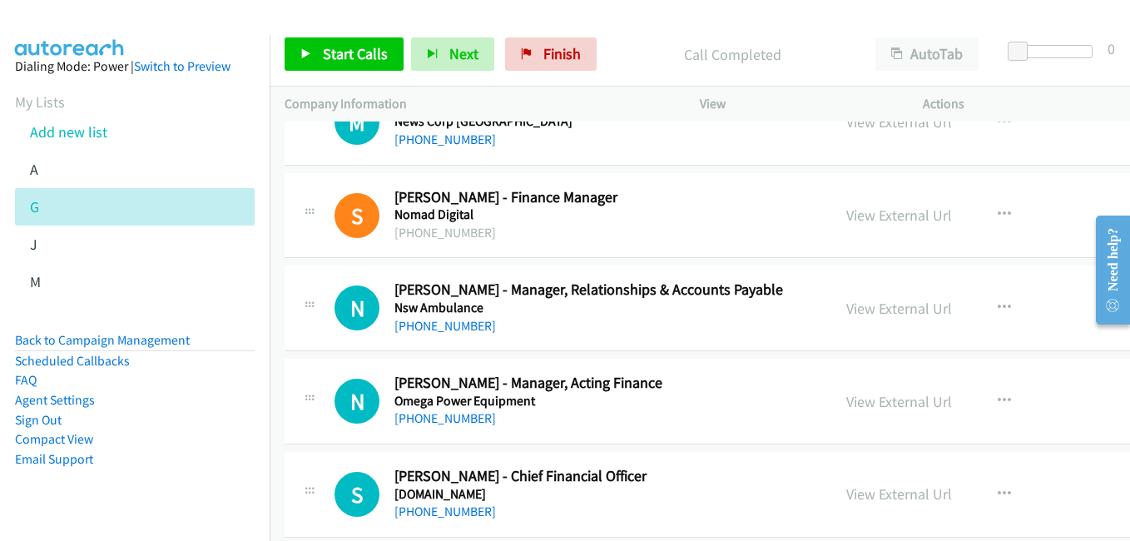
scroll to position [11315, 0]
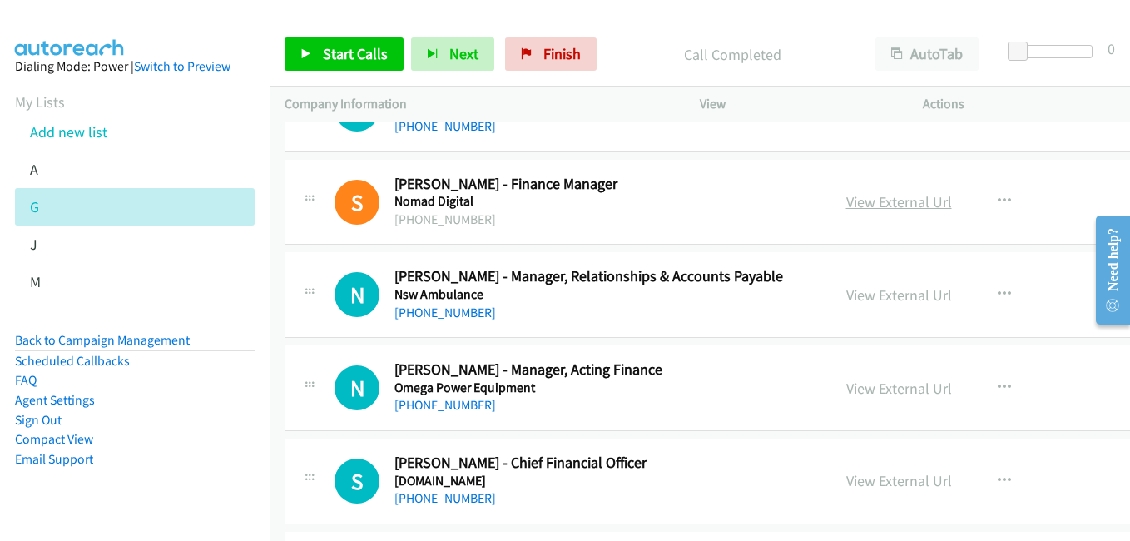
click at [848, 207] on link "View External Url" at bounding box center [899, 201] width 106 height 19
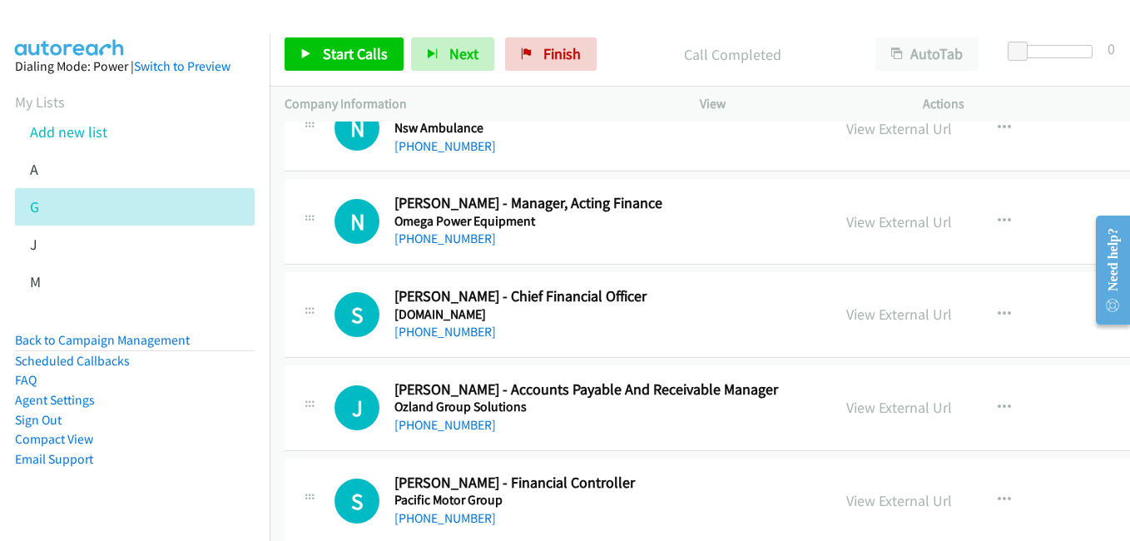
click at [849, 326] on div "View External Url View External Url Schedule/Manage Callback Start Calls Here R…" at bounding box center [975, 314] width 288 height 55
drag, startPoint x: 880, startPoint y: 326, endPoint x: 873, endPoint y: 321, distance: 9.0
click at [880, 326] on div "View External Url View External Url Schedule/Manage Callback Start Calls Here R…" at bounding box center [975, 314] width 288 height 55
click at [871, 309] on link "View External Url" at bounding box center [899, 313] width 106 height 19
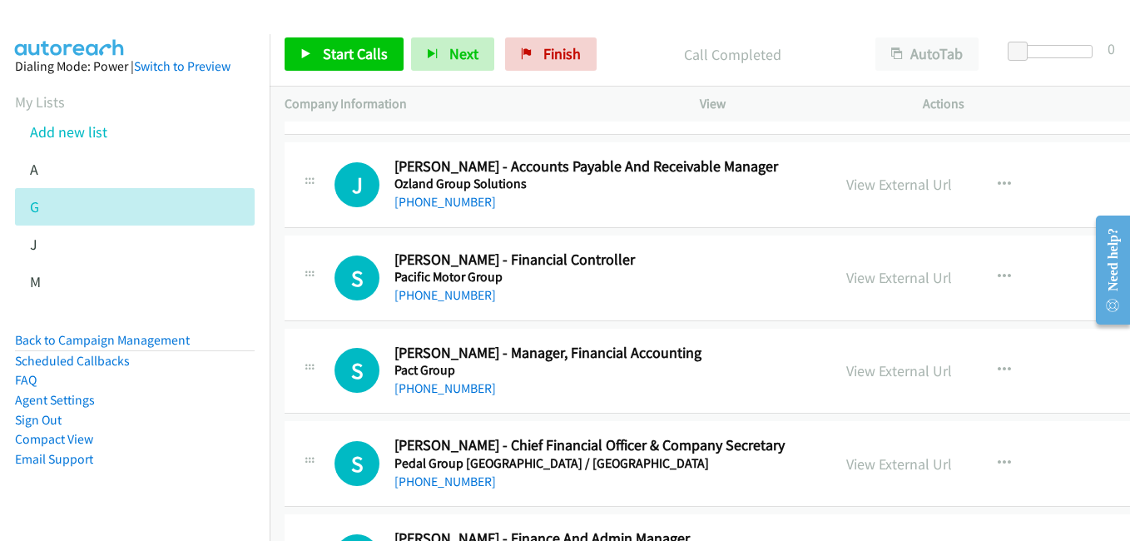
scroll to position [11731, 0]
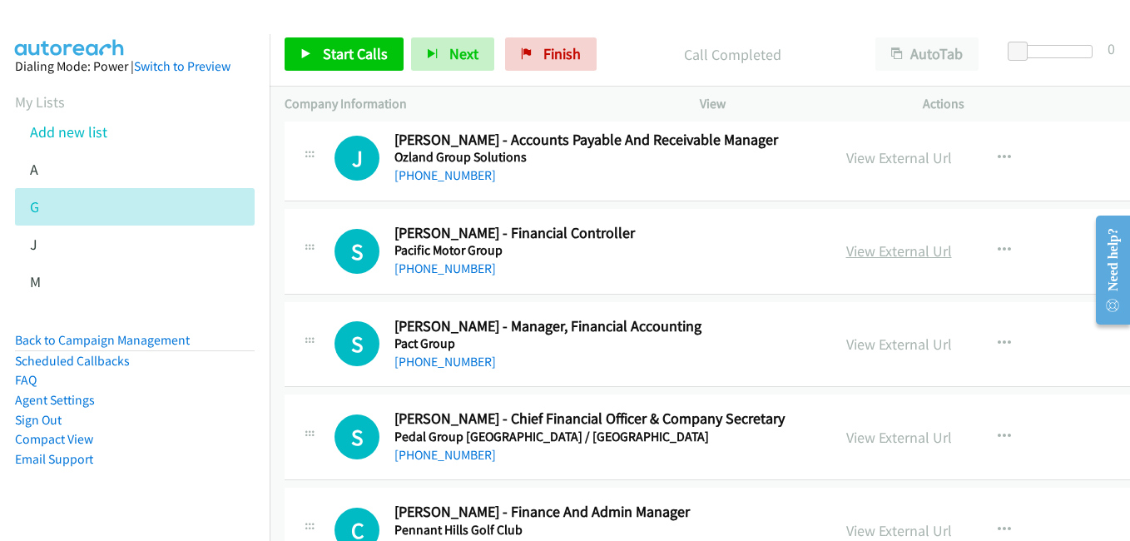
click at [846, 245] on link "View External Url" at bounding box center [899, 250] width 106 height 19
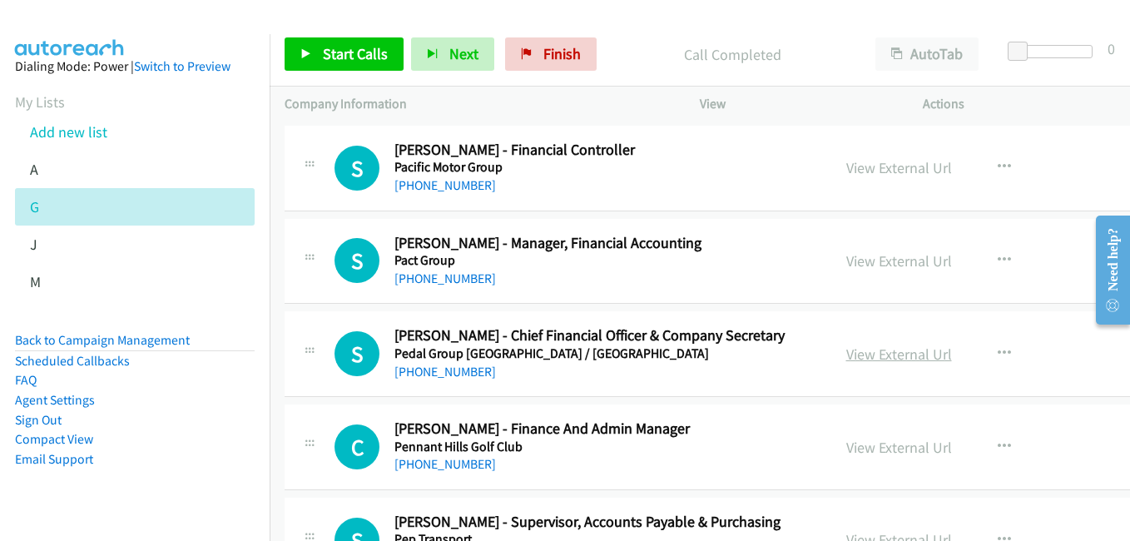
click at [848, 350] on link "View External Url" at bounding box center [899, 353] width 106 height 19
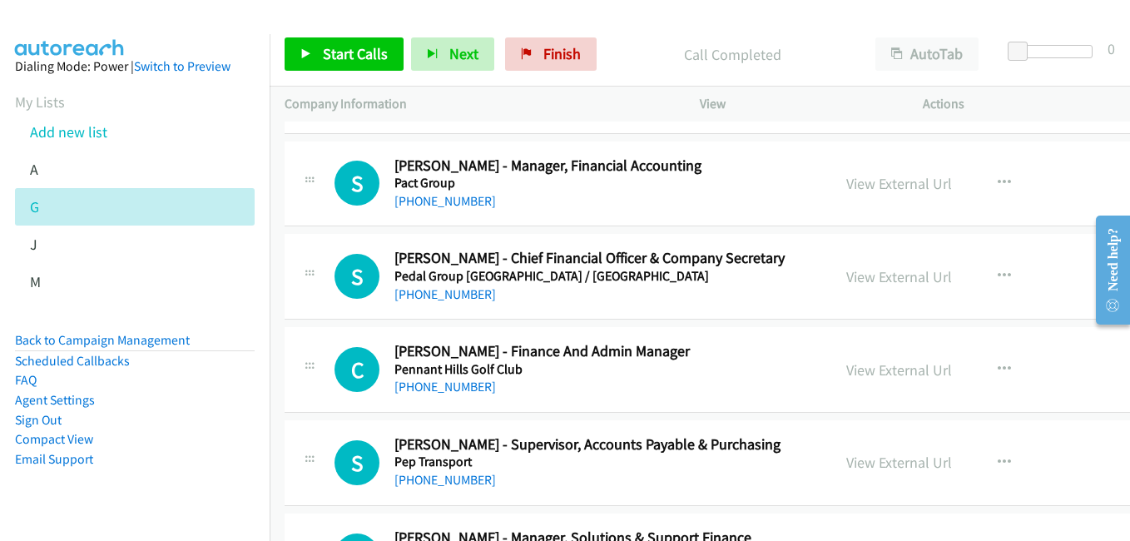
scroll to position [11897, 0]
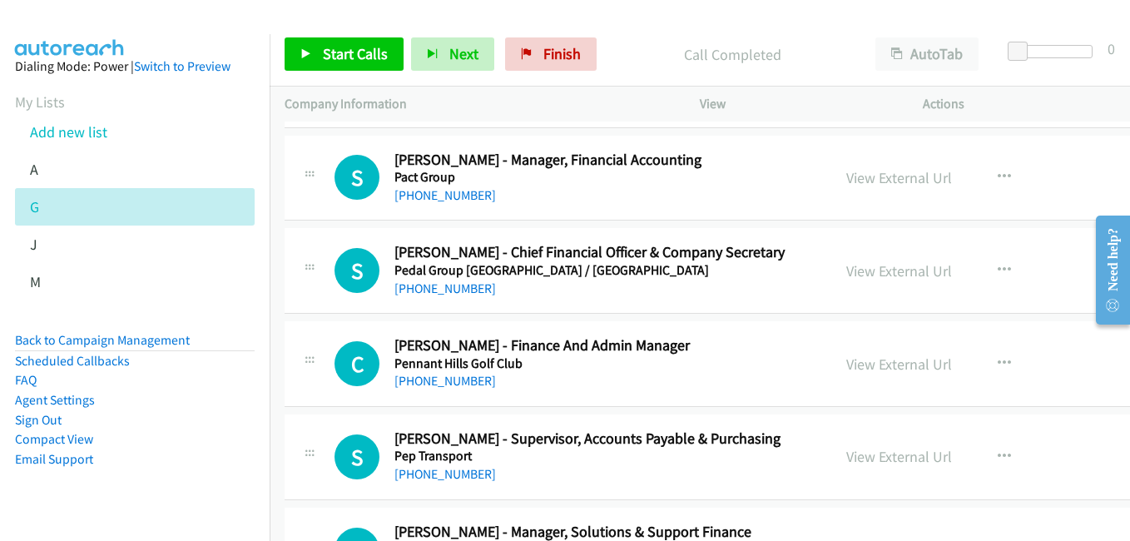
click at [881, 378] on div "View External Url View External Url Schedule/Manage Callback Start Calls Here R…" at bounding box center [975, 363] width 288 height 55
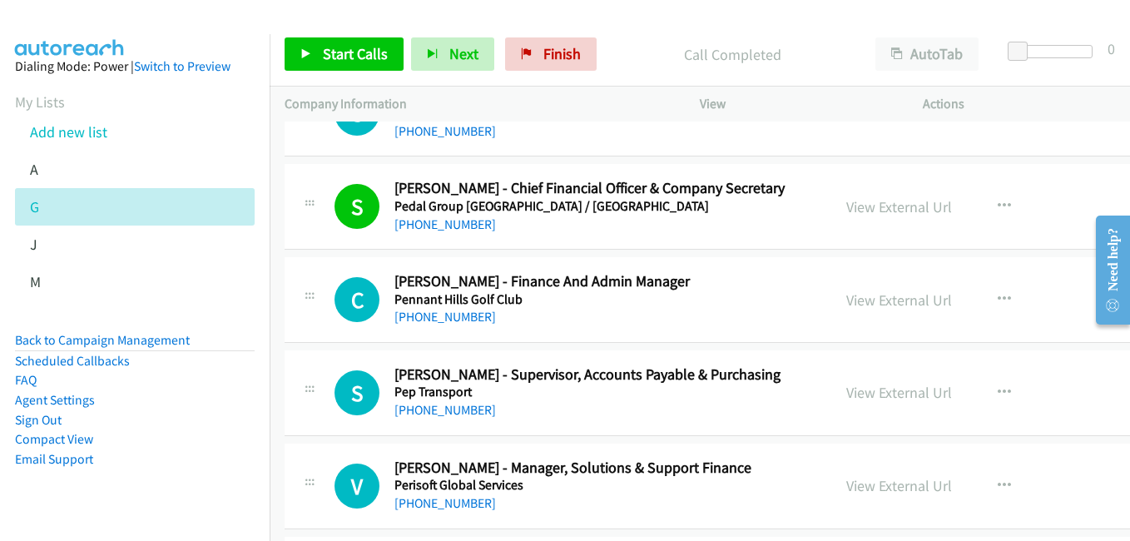
scroll to position [11980, 0]
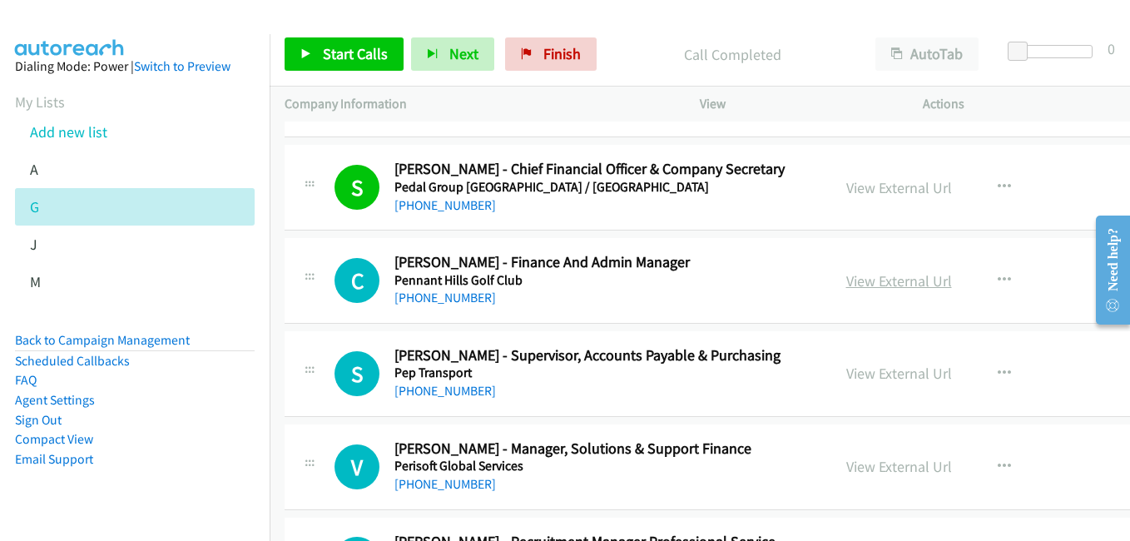
click at [866, 283] on link "View External Url" at bounding box center [899, 280] width 106 height 19
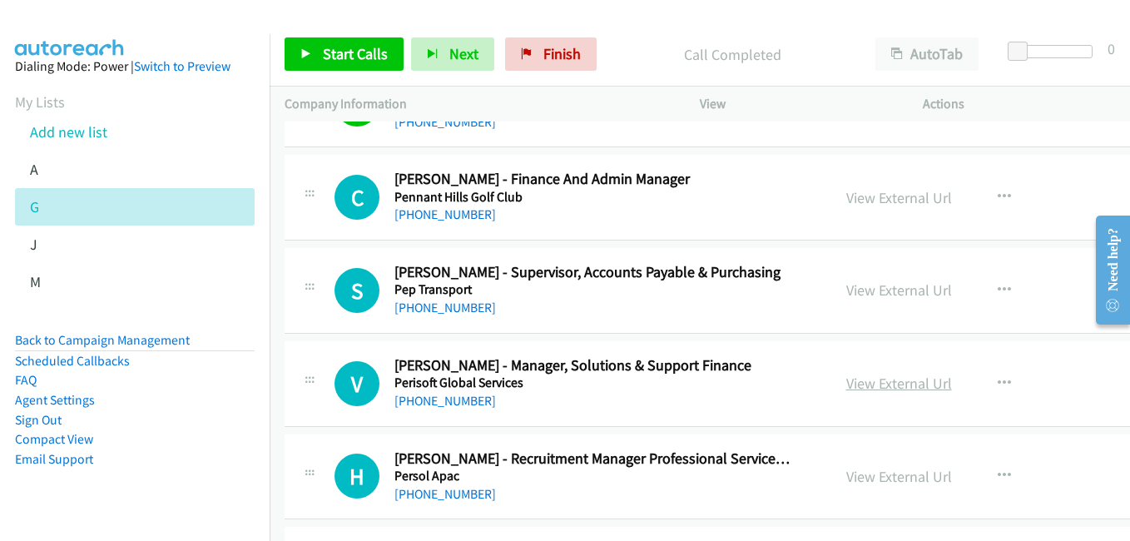
click at [855, 379] on link "View External Url" at bounding box center [899, 383] width 106 height 19
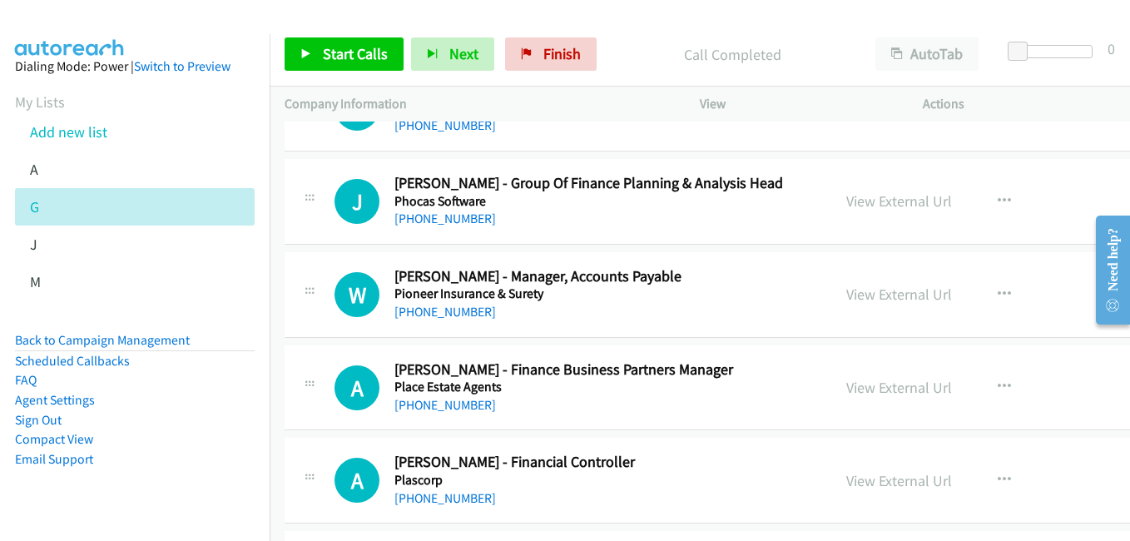
scroll to position [12646, 0]
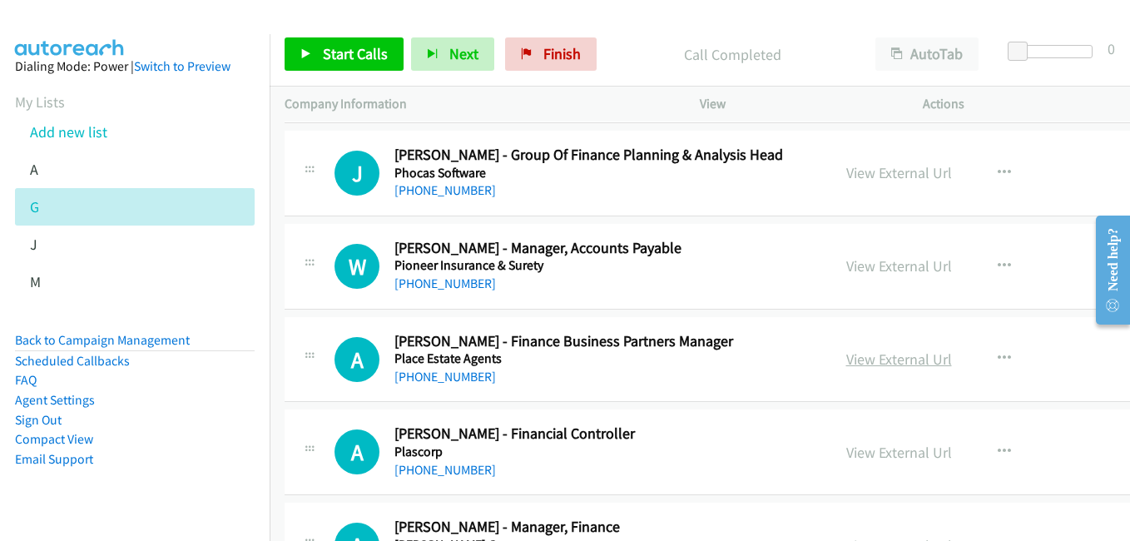
click at [866, 354] on link "View External Url" at bounding box center [899, 358] width 106 height 19
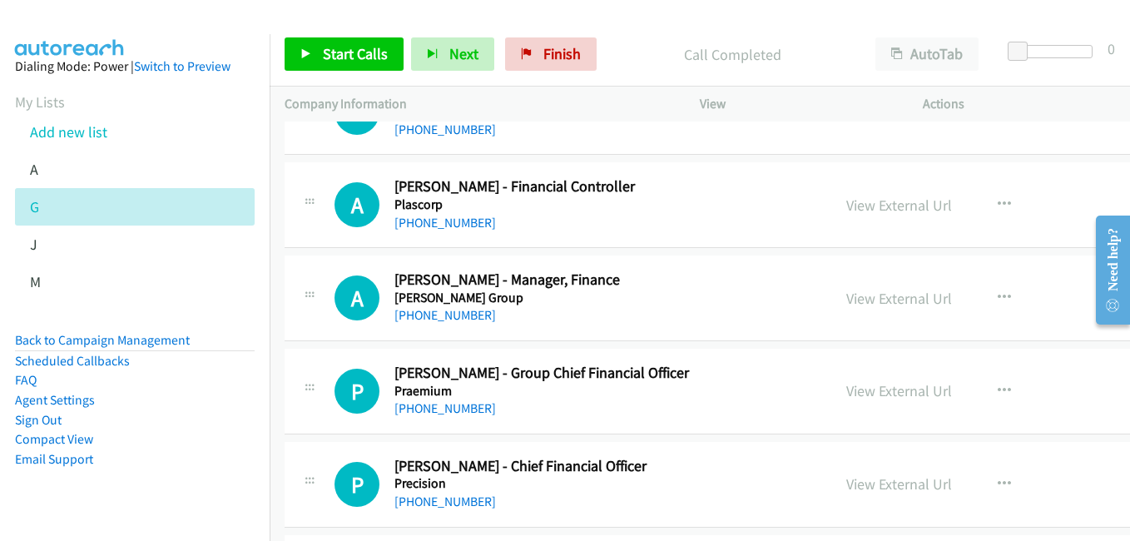
scroll to position [12895, 0]
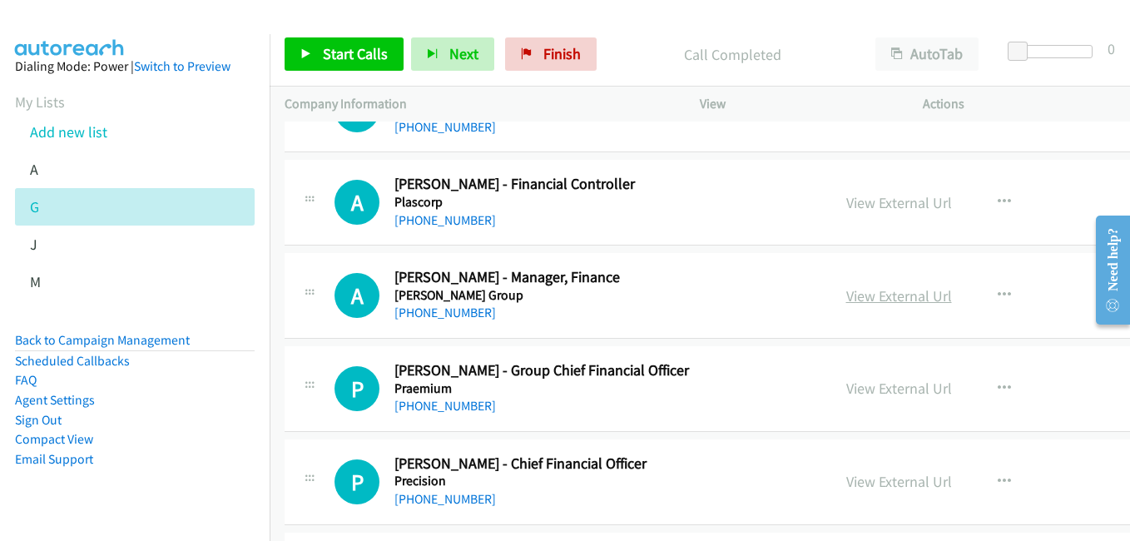
click at [846, 298] on link "View External Url" at bounding box center [899, 295] width 106 height 19
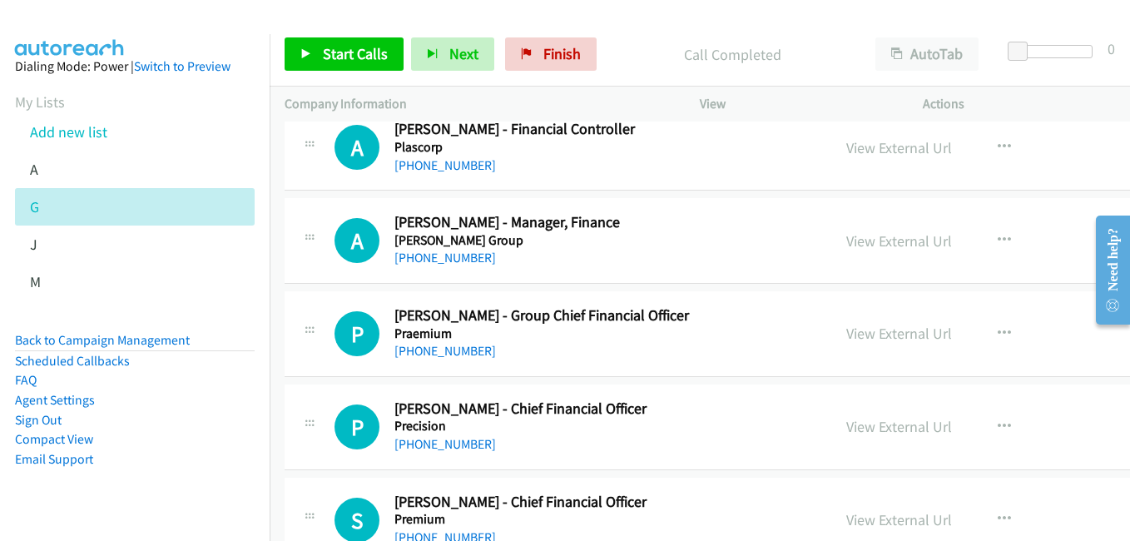
scroll to position [13062, 0]
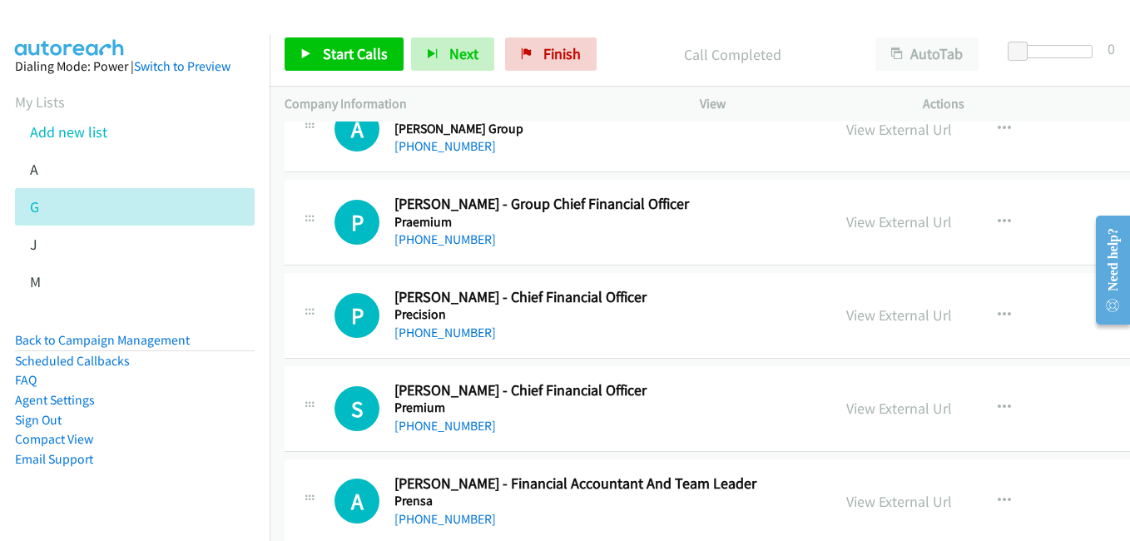
drag, startPoint x: 848, startPoint y: 228, endPoint x: 722, endPoint y: 193, distance: 130.4
click at [848, 228] on link "View External Url" at bounding box center [899, 221] width 106 height 19
drag, startPoint x: 849, startPoint y: 319, endPoint x: 836, endPoint y: 318, distance: 13.3
click at [849, 319] on link "View External Url" at bounding box center [899, 314] width 106 height 19
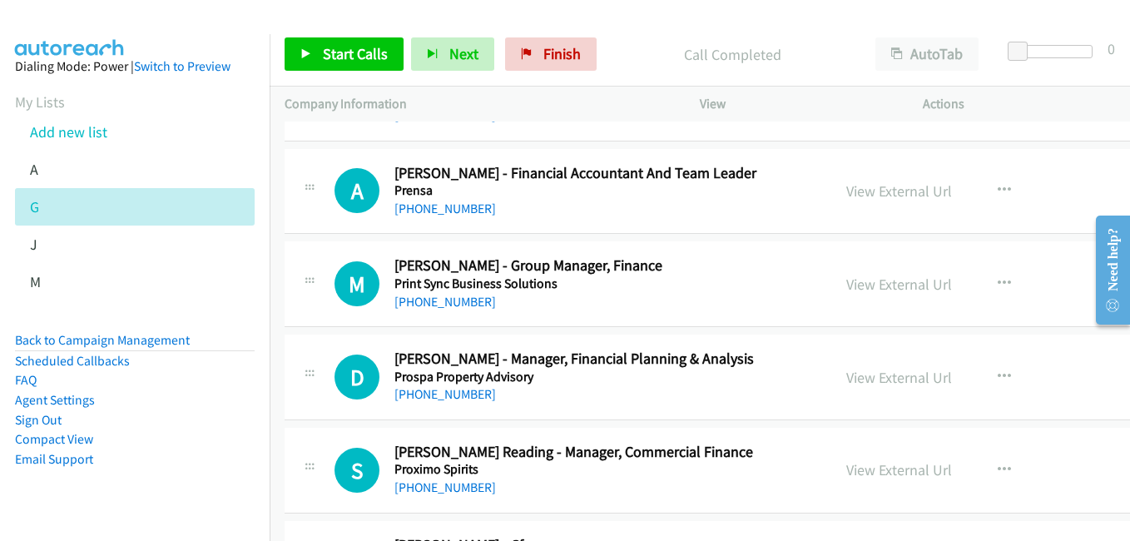
scroll to position [13394, 0]
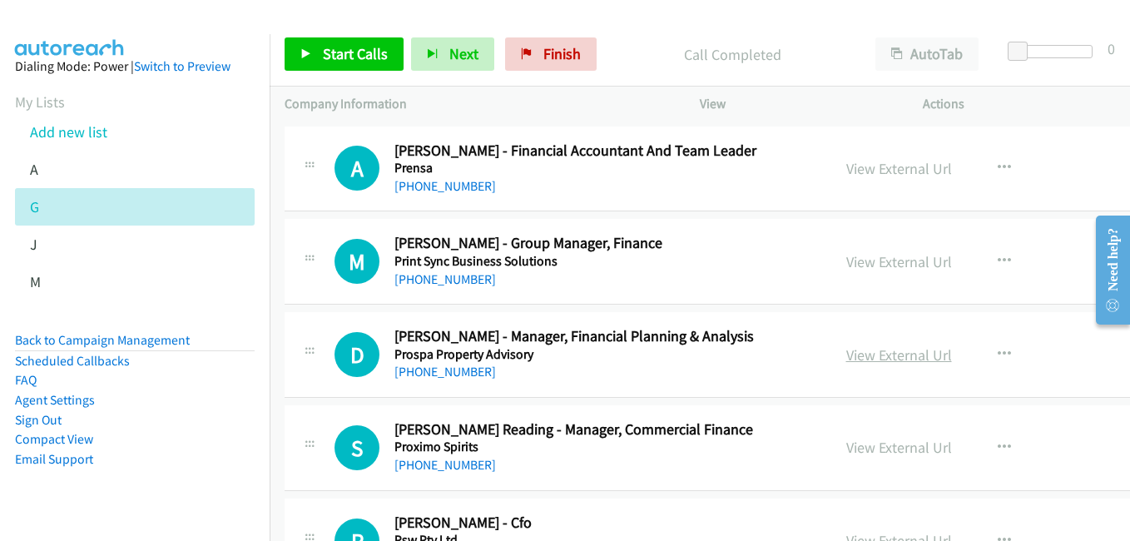
click at [849, 350] on link "View External Url" at bounding box center [899, 354] width 106 height 19
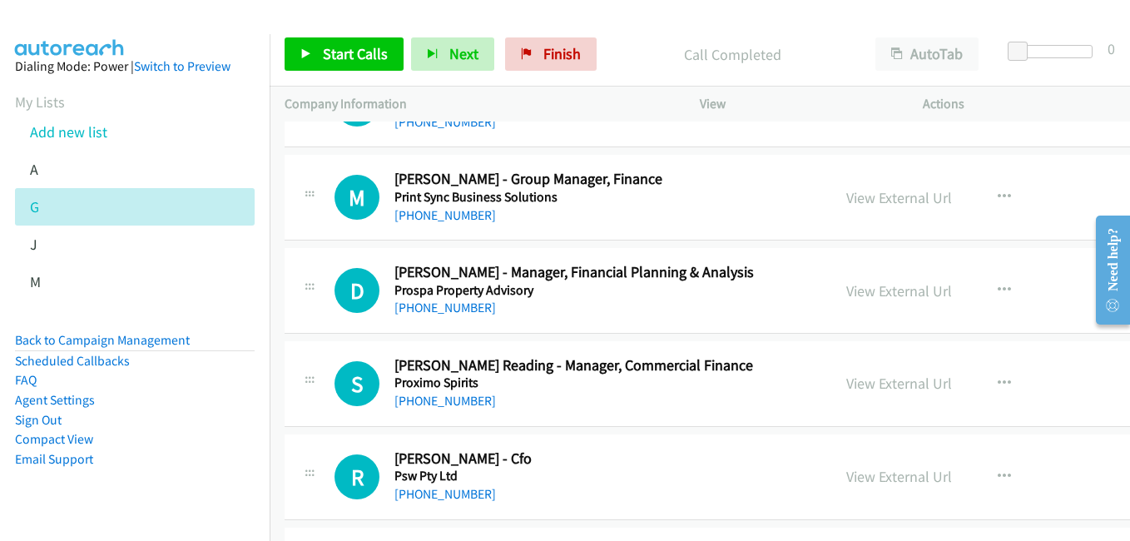
scroll to position [13478, 0]
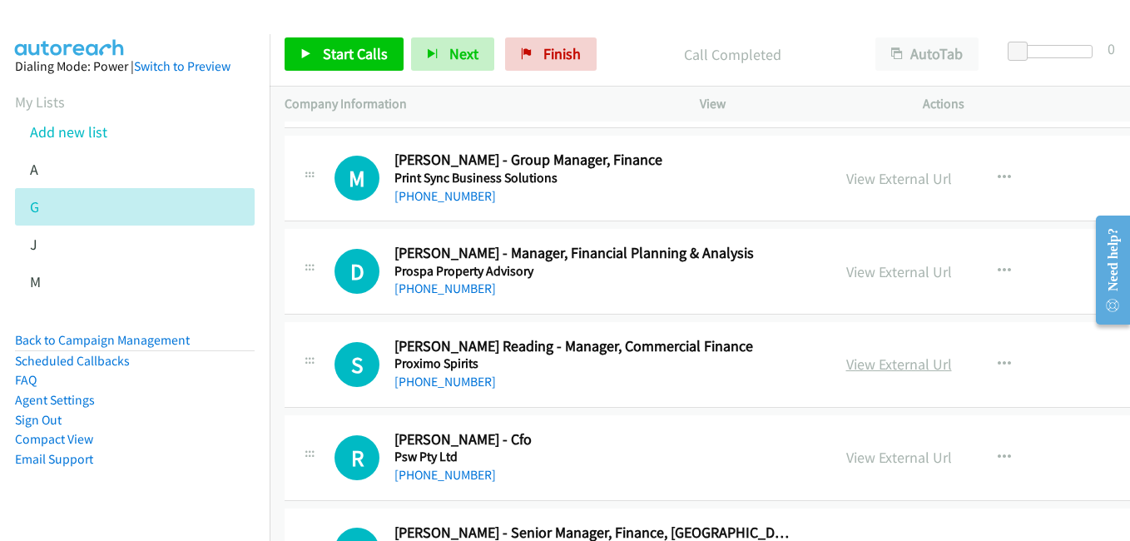
click at [874, 363] on link "View External Url" at bounding box center [899, 363] width 106 height 19
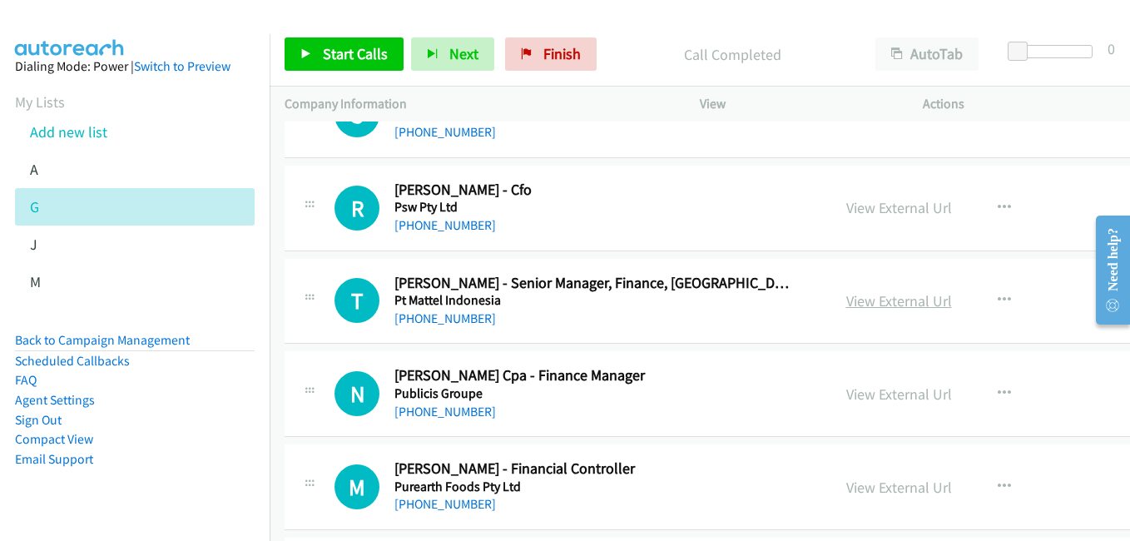
click at [846, 304] on link "View External Url" at bounding box center [899, 300] width 106 height 19
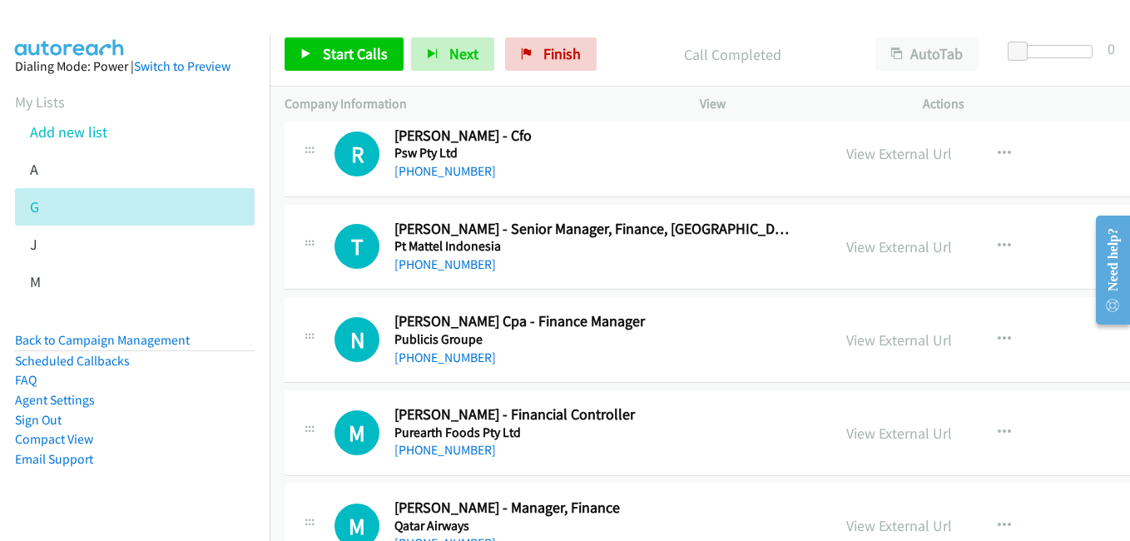
scroll to position [13810, 0]
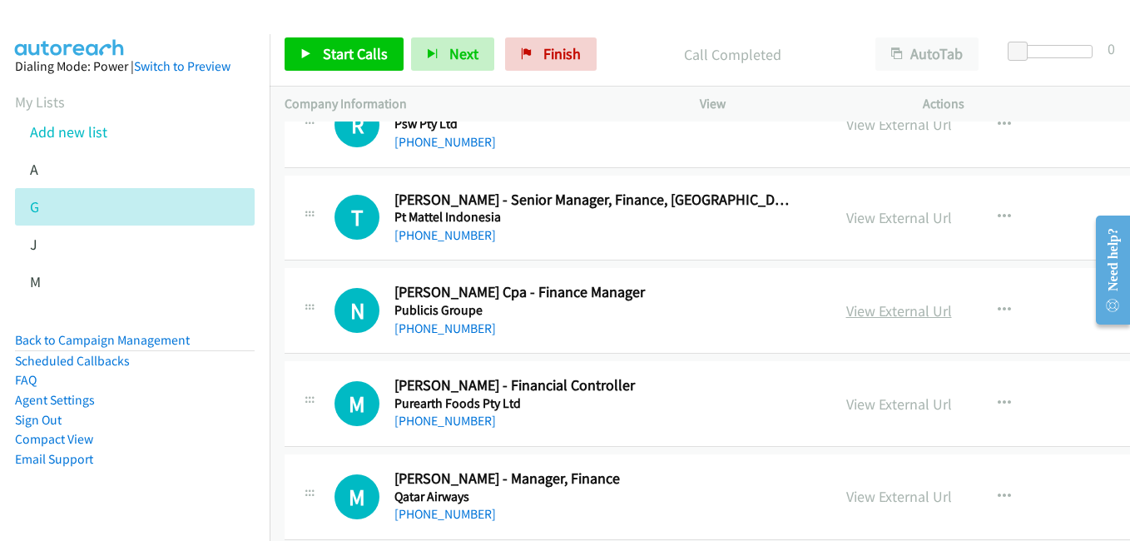
click at [846, 310] on link "View External Url" at bounding box center [899, 310] width 106 height 19
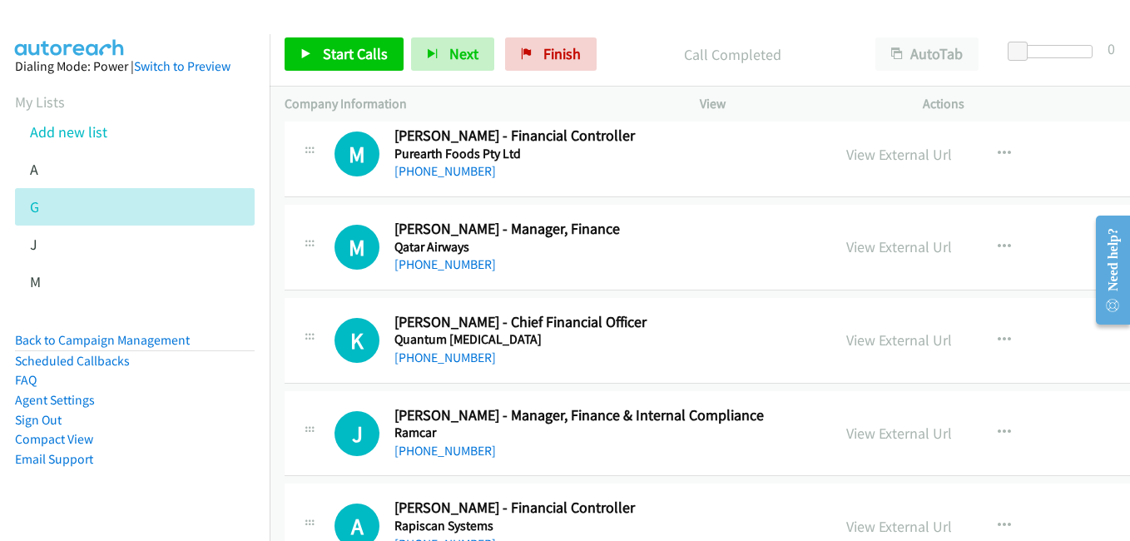
scroll to position [14226, 0]
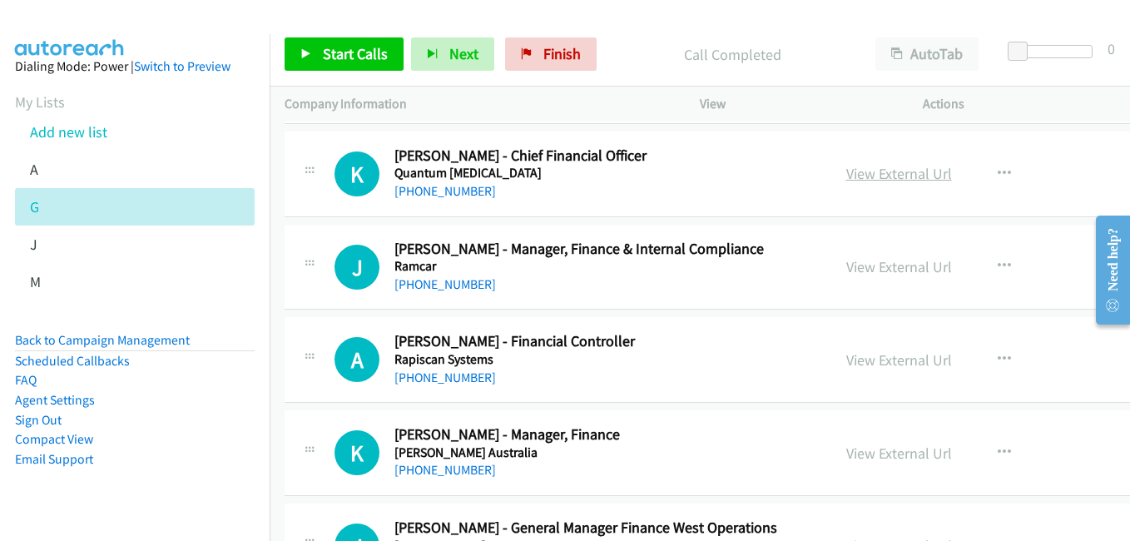
click at [847, 176] on link "View External Url" at bounding box center [899, 173] width 106 height 19
drag, startPoint x: 875, startPoint y: 270, endPoint x: 861, endPoint y: 261, distance: 16.8
click at [875, 270] on link "View External Url" at bounding box center [899, 266] width 106 height 19
click at [848, 361] on link "View External Url" at bounding box center [899, 359] width 106 height 19
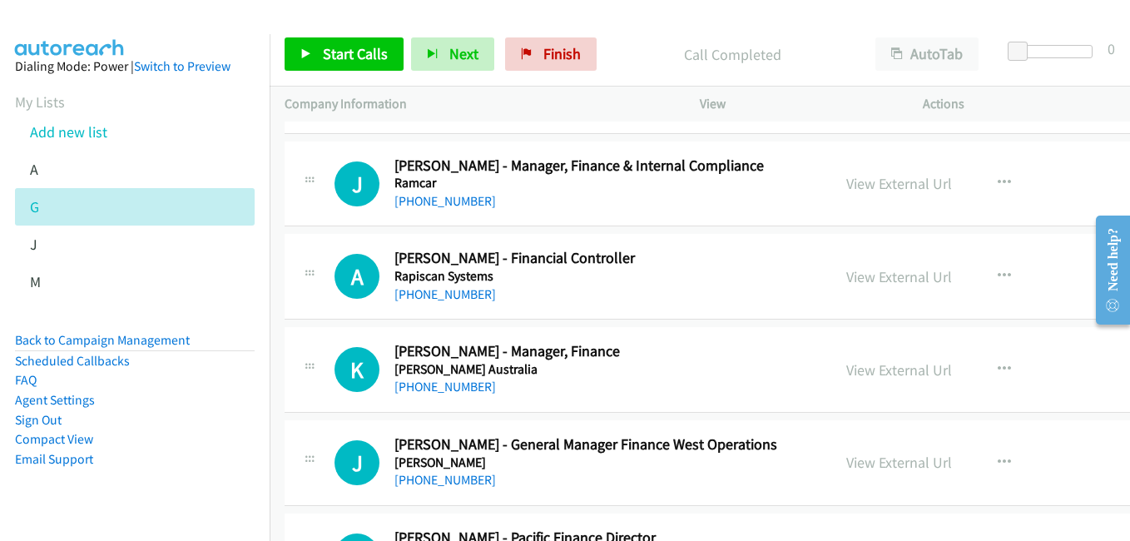
scroll to position [14476, 0]
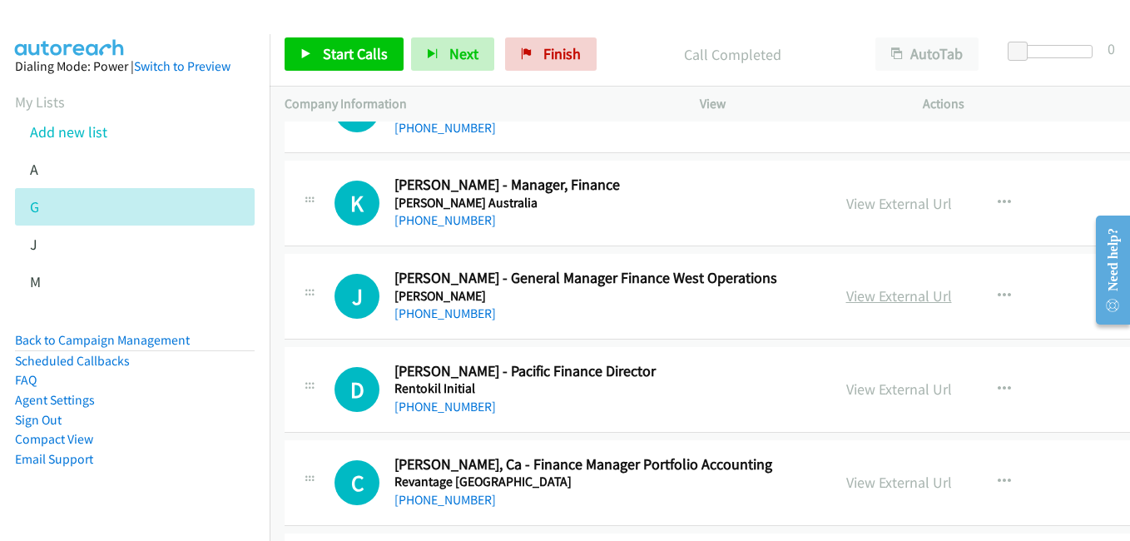
click at [850, 299] on link "View External Url" at bounding box center [899, 295] width 106 height 19
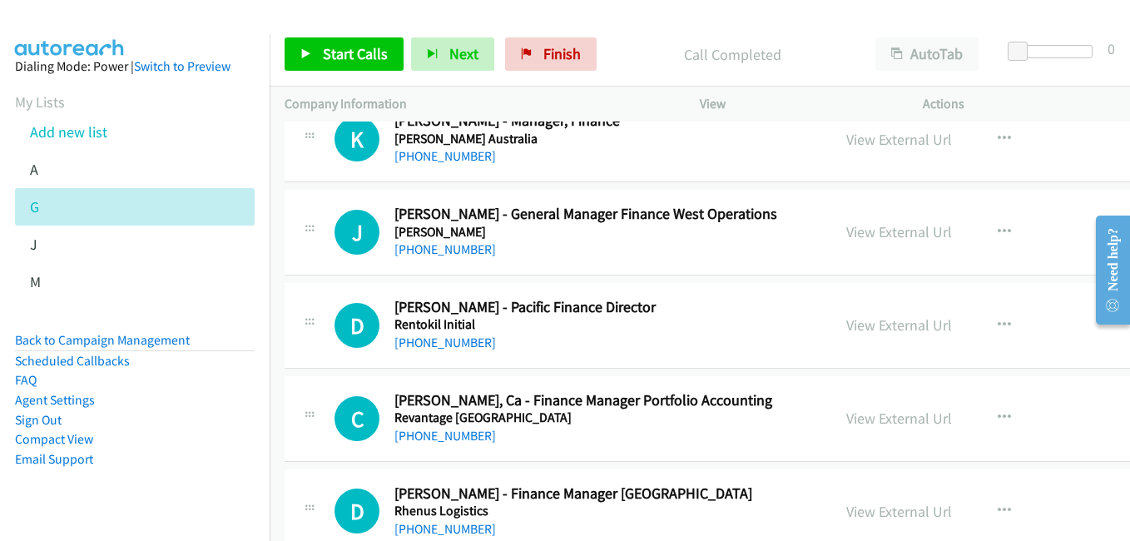
scroll to position [14559, 0]
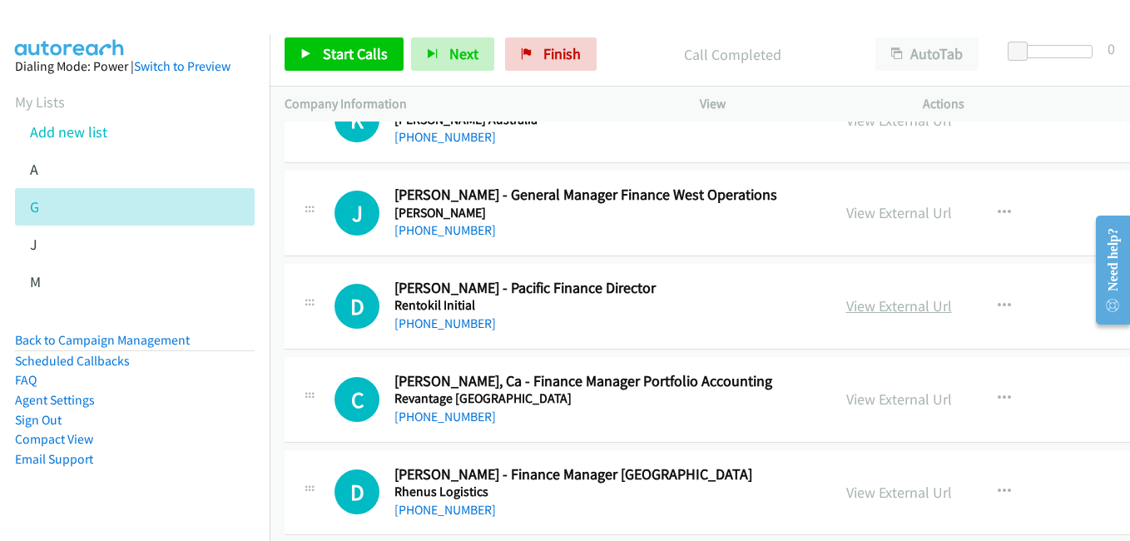
click at [846, 304] on link "View External Url" at bounding box center [899, 305] width 106 height 19
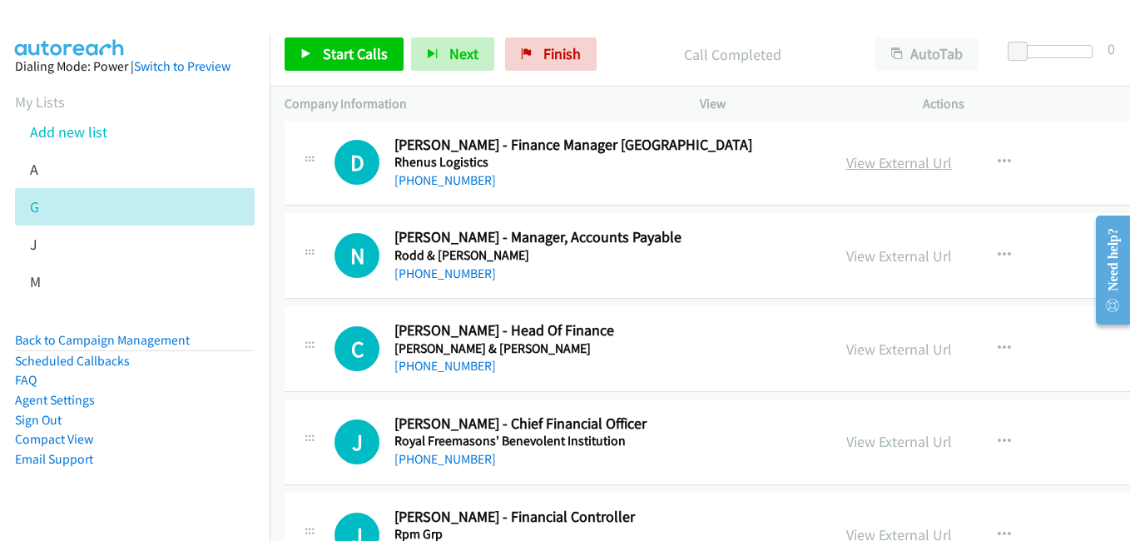
scroll to position [14892, 0]
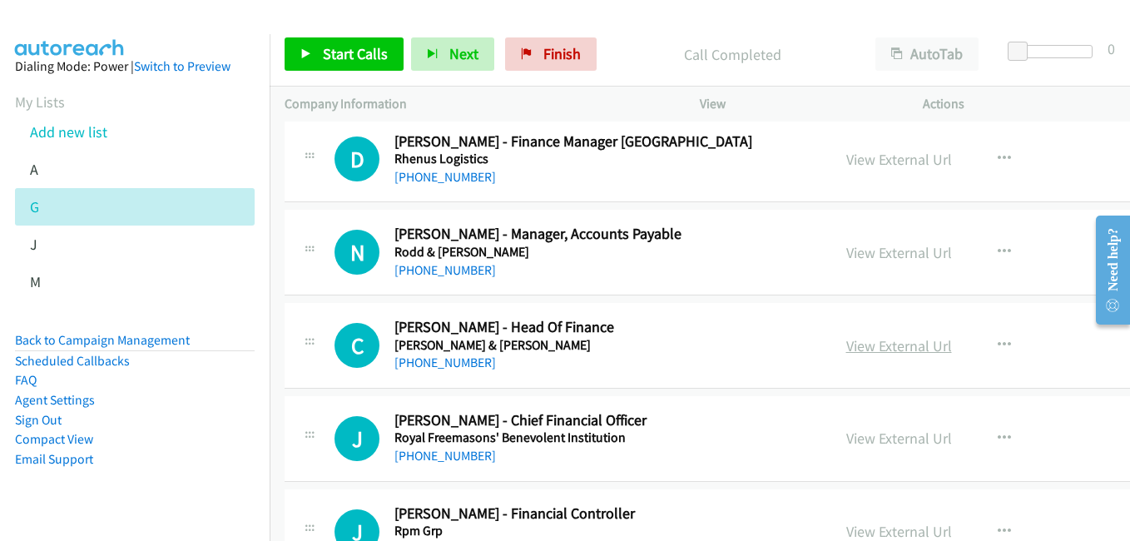
click at [846, 349] on link "View External Url" at bounding box center [899, 345] width 106 height 19
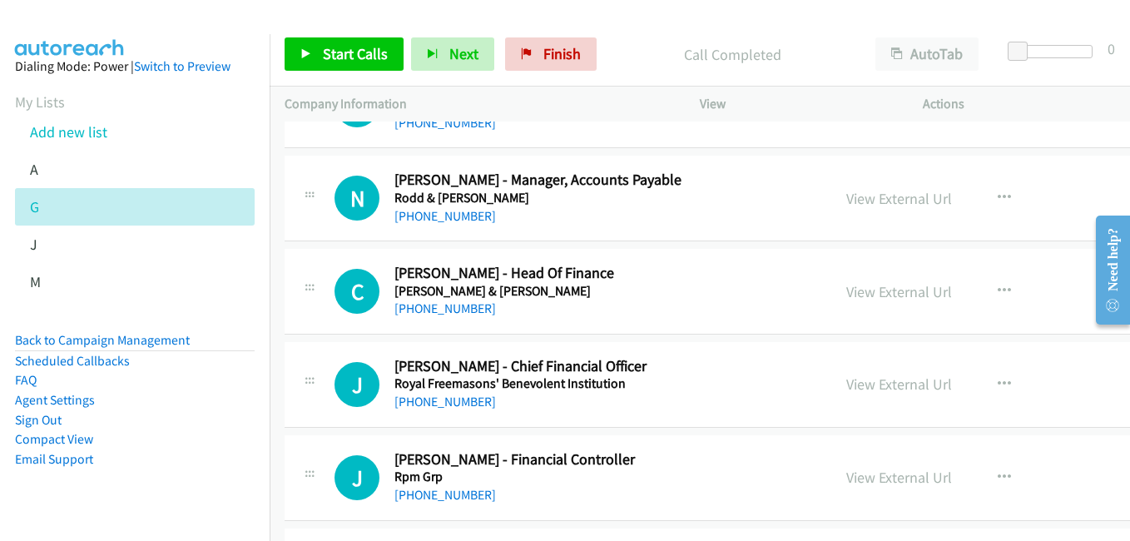
scroll to position [14975, 0]
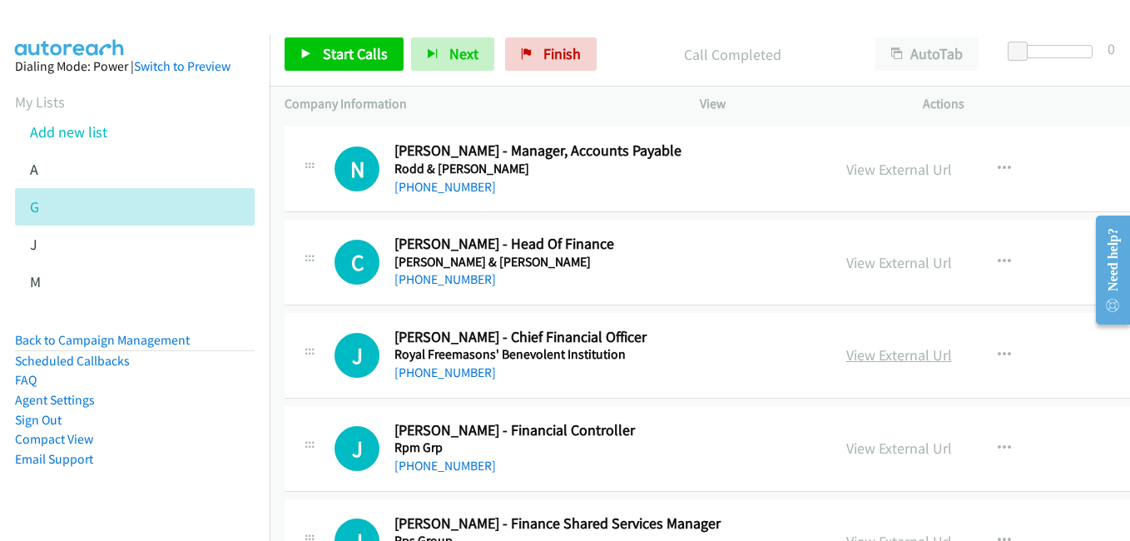
drag, startPoint x: 851, startPoint y: 359, endPoint x: 831, endPoint y: 356, distance: 20.1
click at [851, 359] on link "View External Url" at bounding box center [899, 354] width 106 height 19
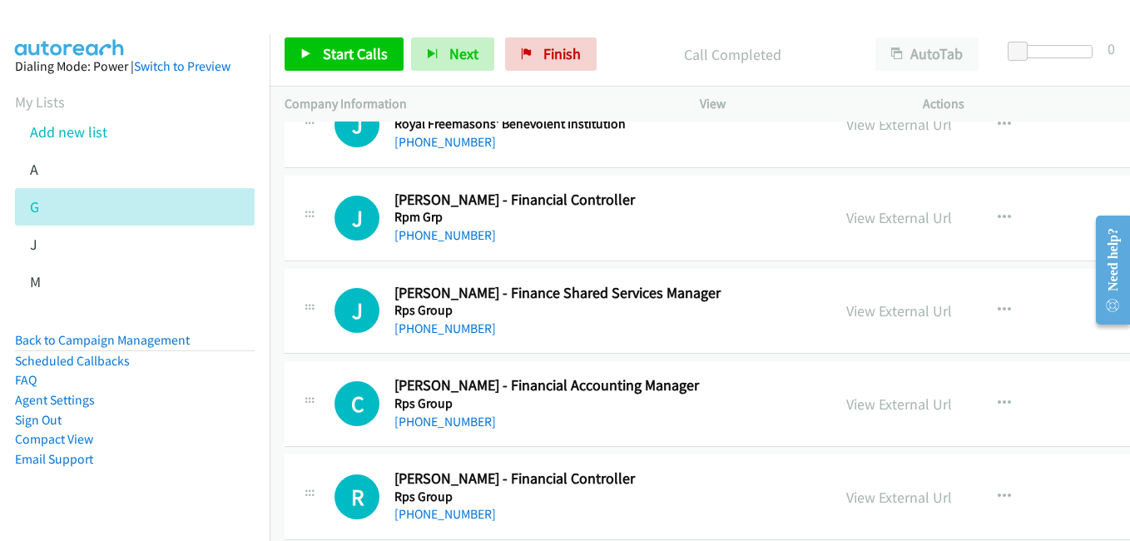
scroll to position [15225, 0]
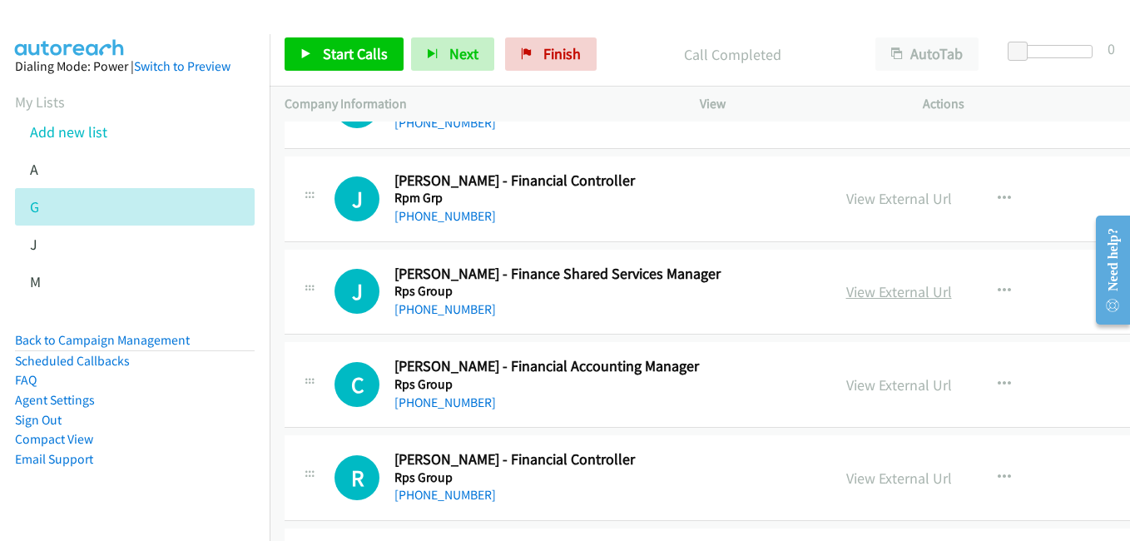
click at [870, 295] on link "View External Url" at bounding box center [899, 291] width 106 height 19
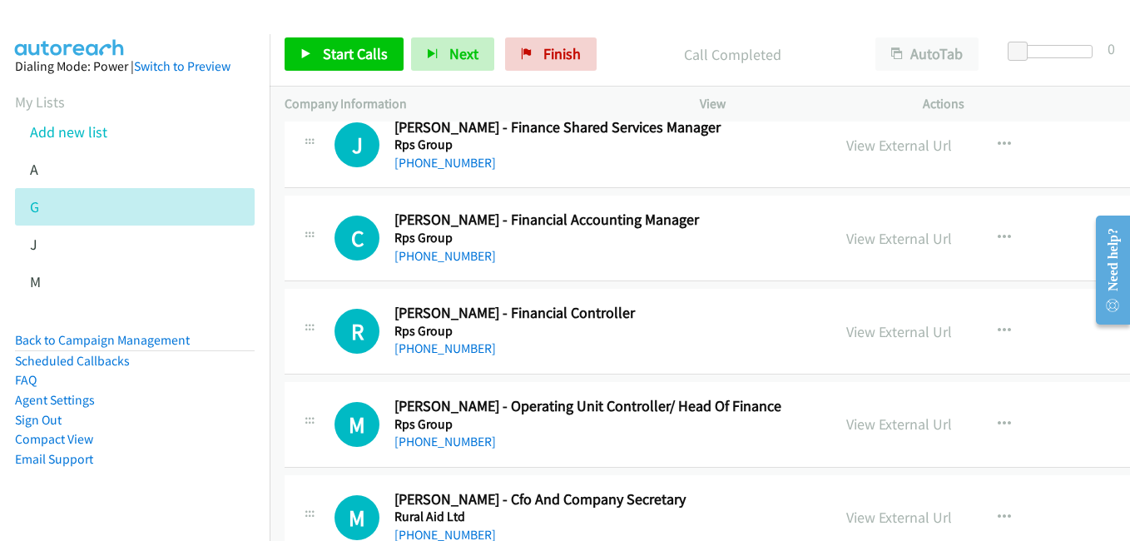
scroll to position [15391, 0]
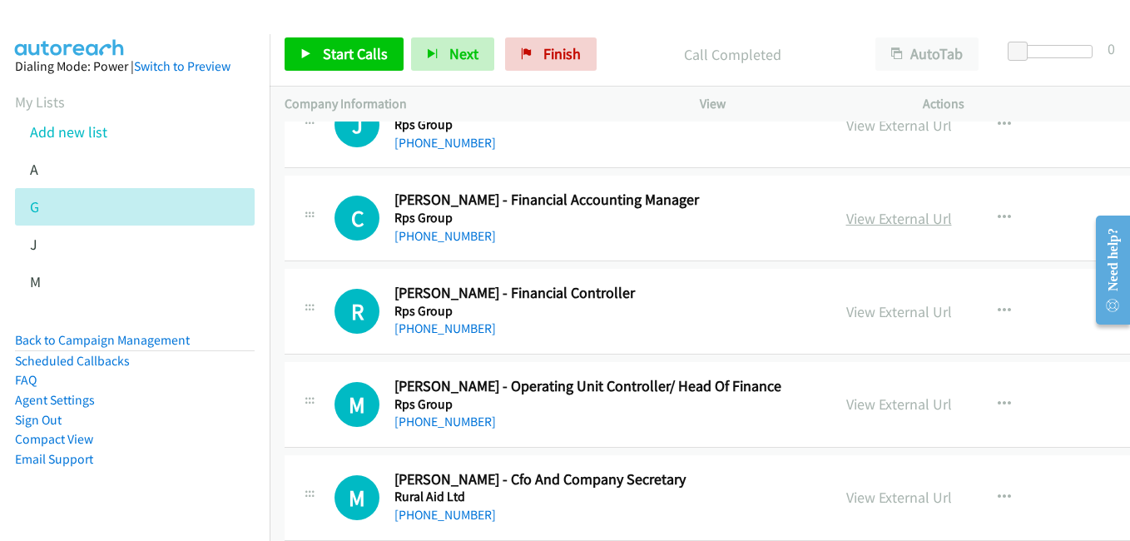
click at [846, 222] on link "View External Url" at bounding box center [899, 218] width 106 height 19
click at [854, 314] on link "View External Url" at bounding box center [899, 311] width 106 height 19
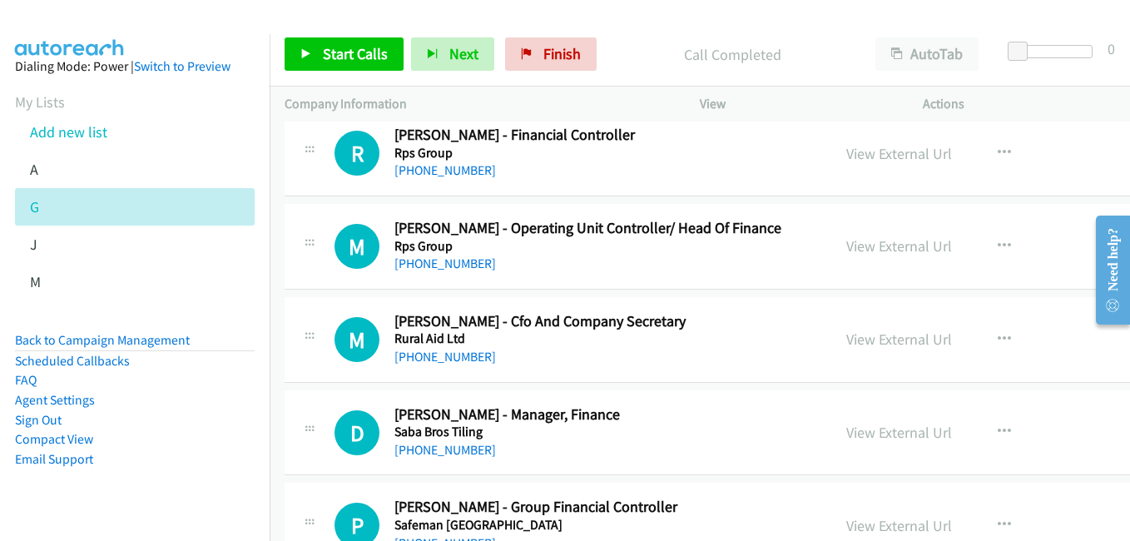
scroll to position [15558, 0]
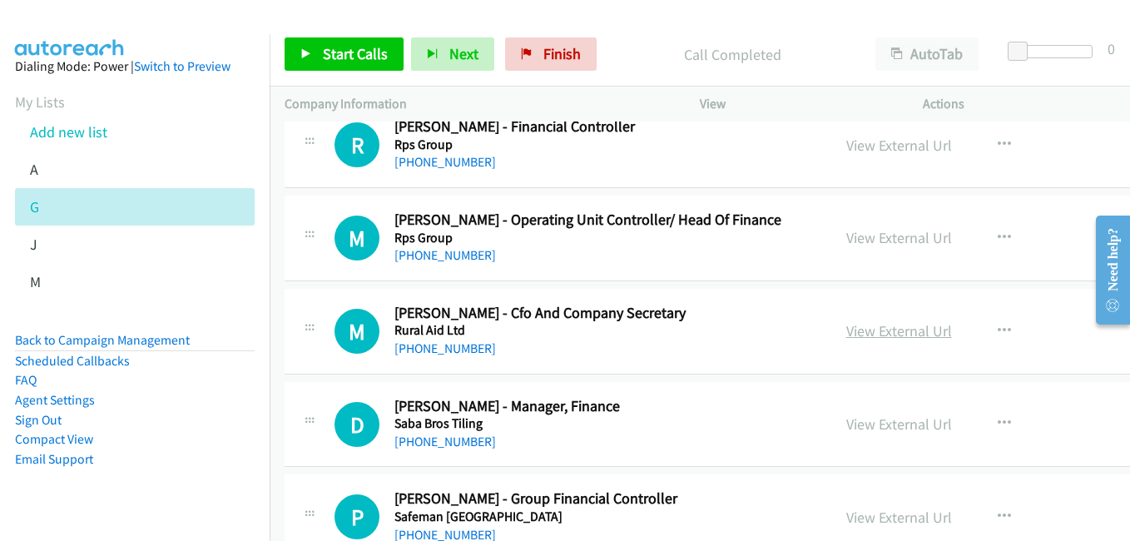
click at [861, 330] on link "View External Url" at bounding box center [899, 330] width 106 height 19
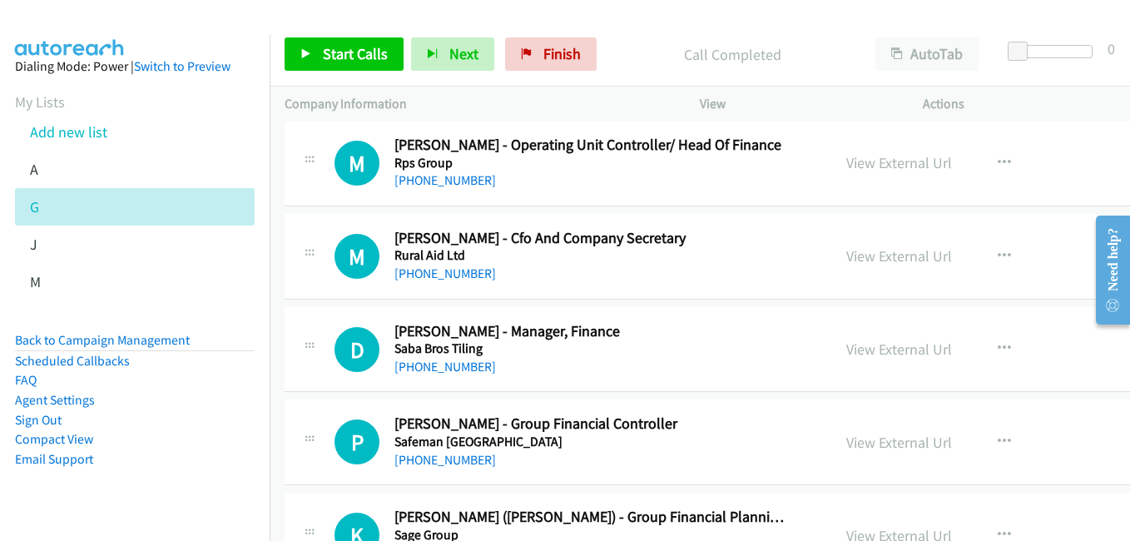
scroll to position [15641, 0]
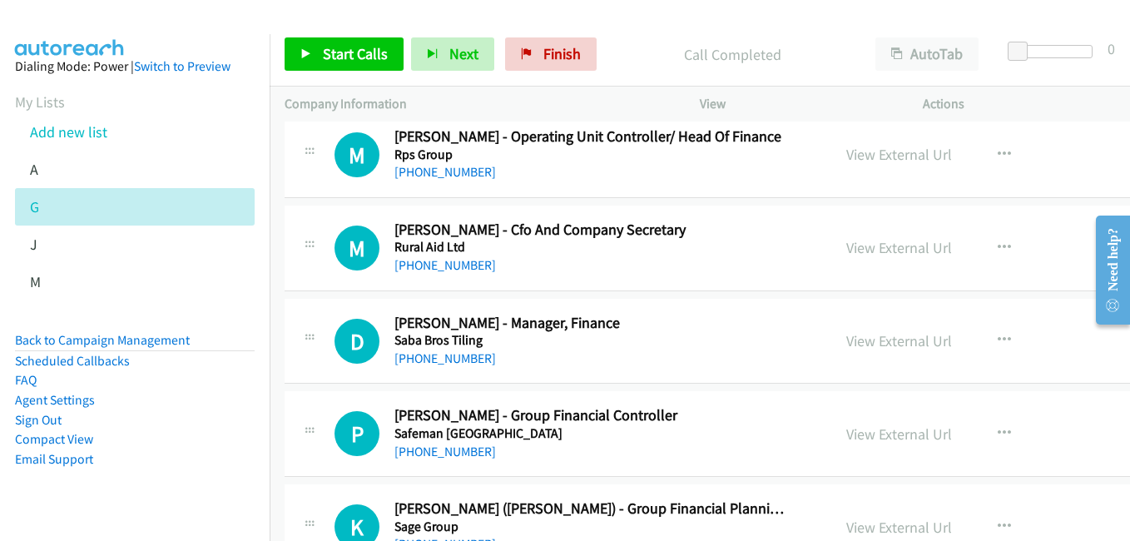
drag, startPoint x: 857, startPoint y: 338, endPoint x: 833, endPoint y: 320, distance: 29.8
click at [857, 338] on link "View External Url" at bounding box center [899, 340] width 106 height 19
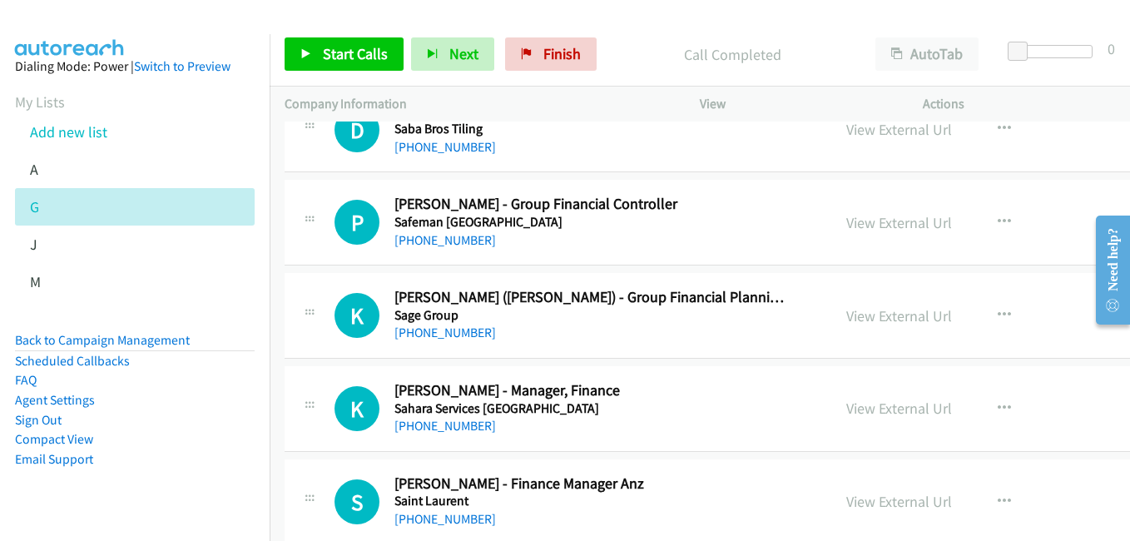
scroll to position [15890, 0]
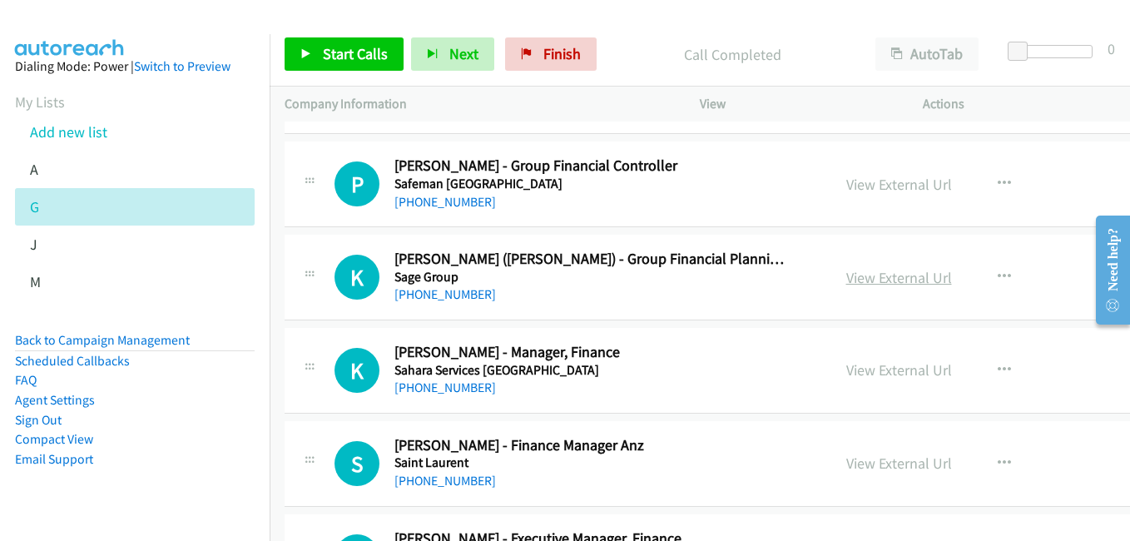
click at [846, 283] on link "View External Url" at bounding box center [899, 277] width 106 height 19
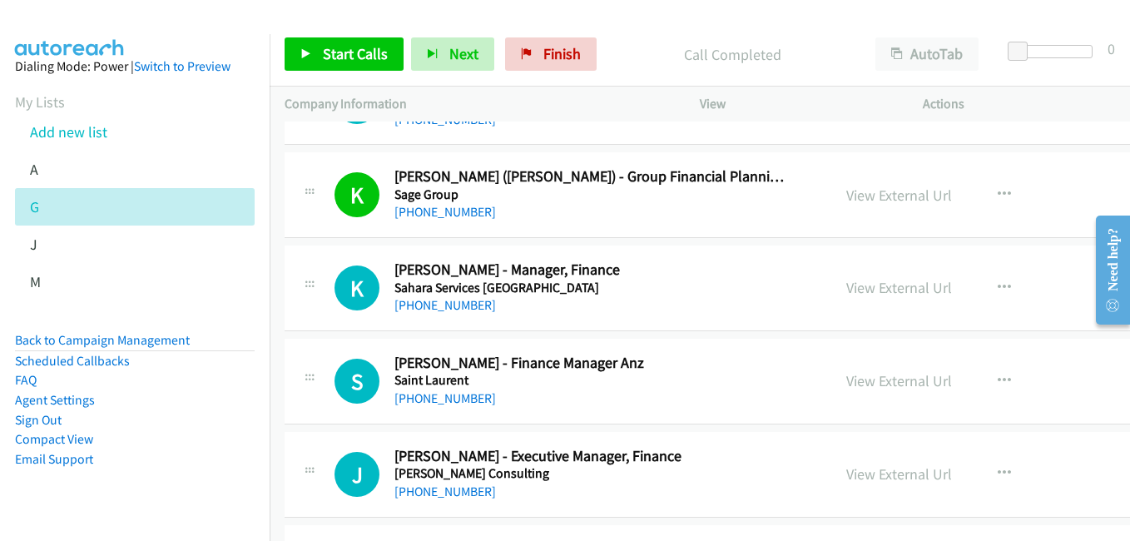
scroll to position [15974, 0]
click at [891, 284] on link "View External Url" at bounding box center [899, 286] width 106 height 19
click at [863, 379] on link "View External Url" at bounding box center [899, 379] width 106 height 19
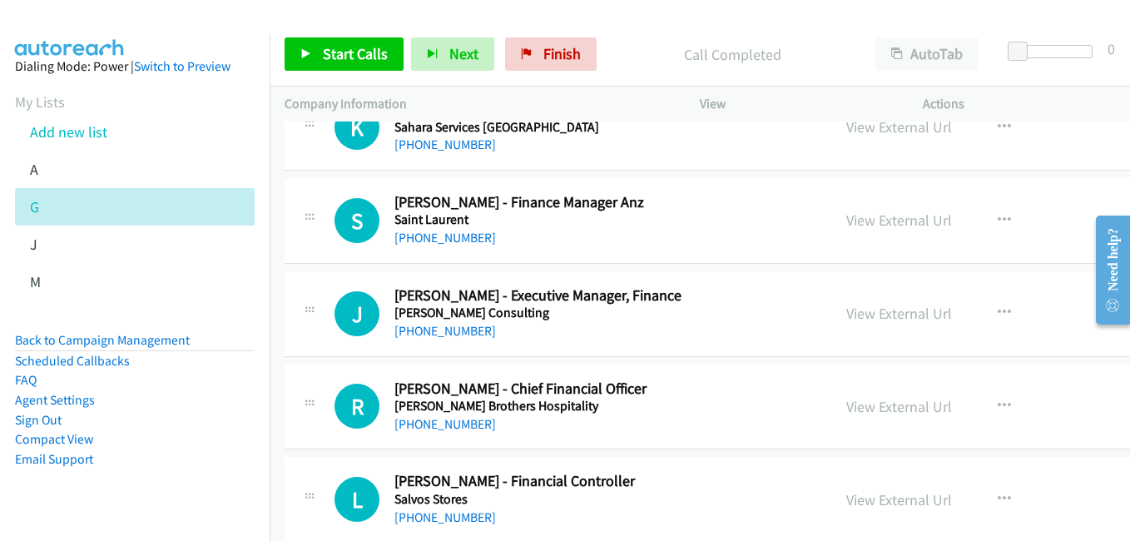
scroll to position [16140, 0]
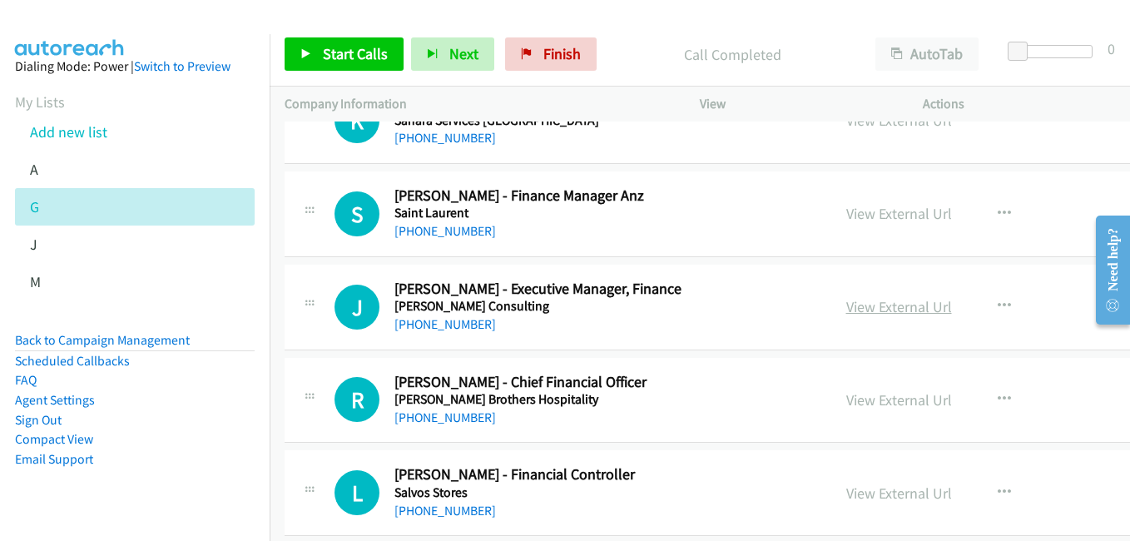
click at [846, 311] on link "View External Url" at bounding box center [899, 306] width 106 height 19
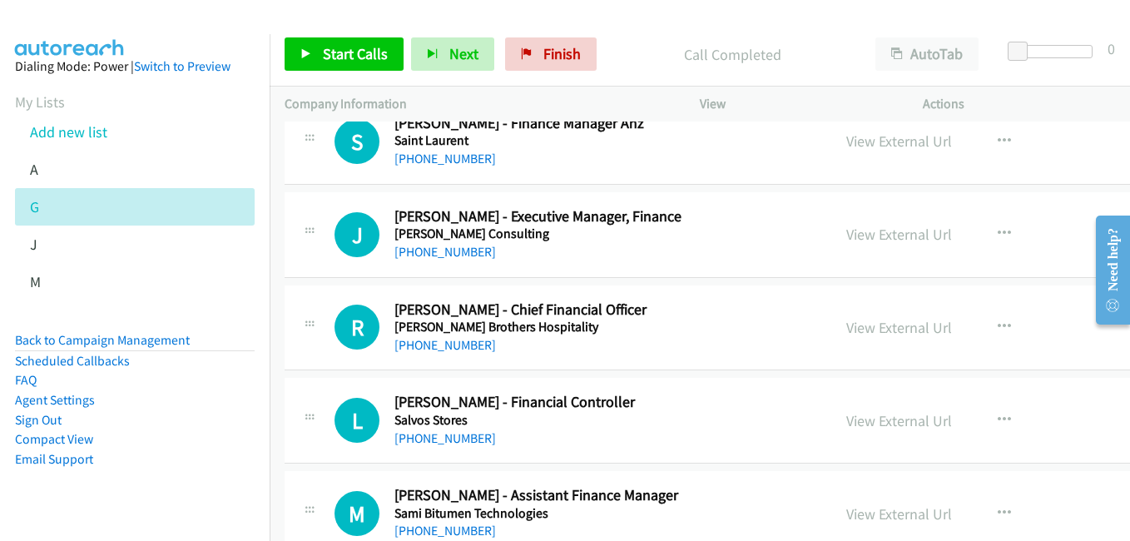
scroll to position [16223, 0]
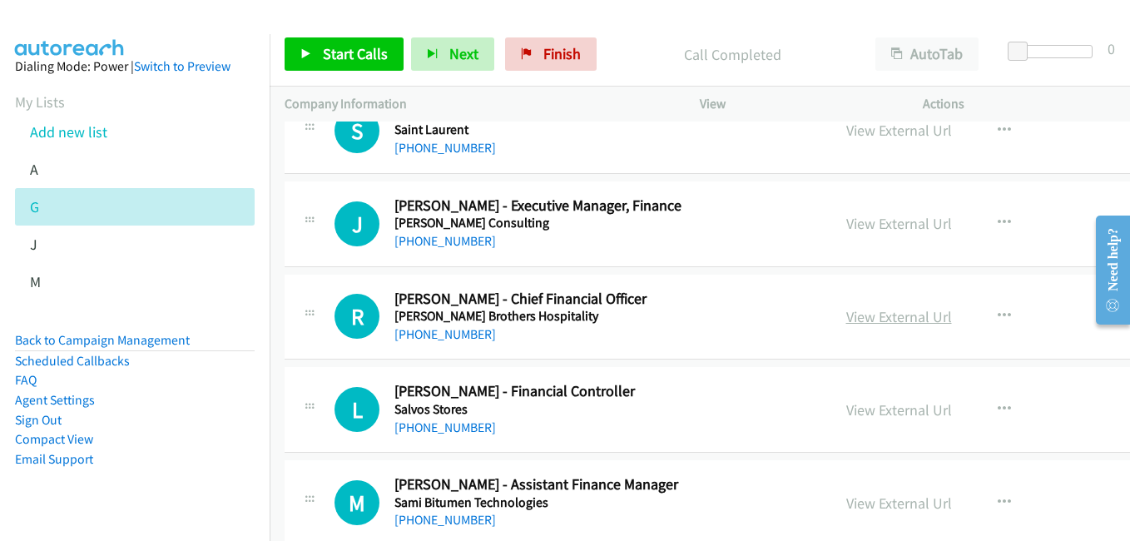
click at [859, 322] on link "View External Url" at bounding box center [899, 316] width 106 height 19
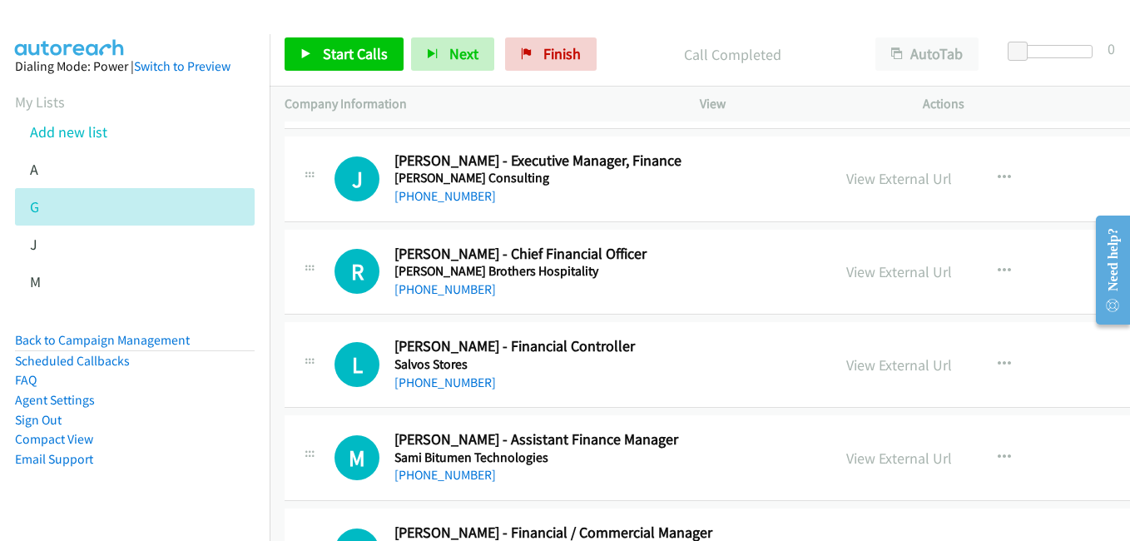
scroll to position [16306, 0]
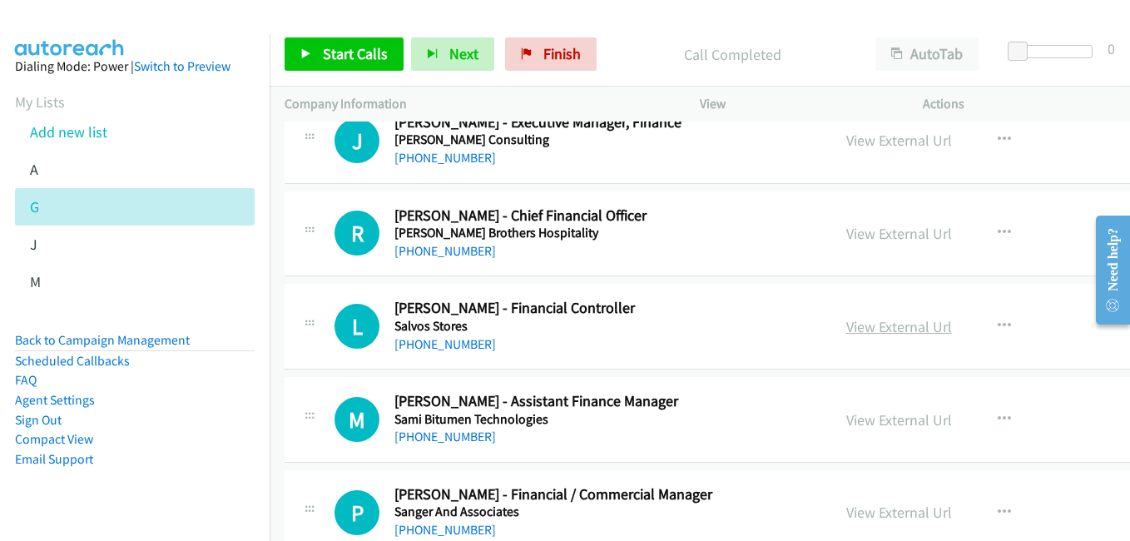
click at [868, 331] on link "View External Url" at bounding box center [899, 326] width 106 height 19
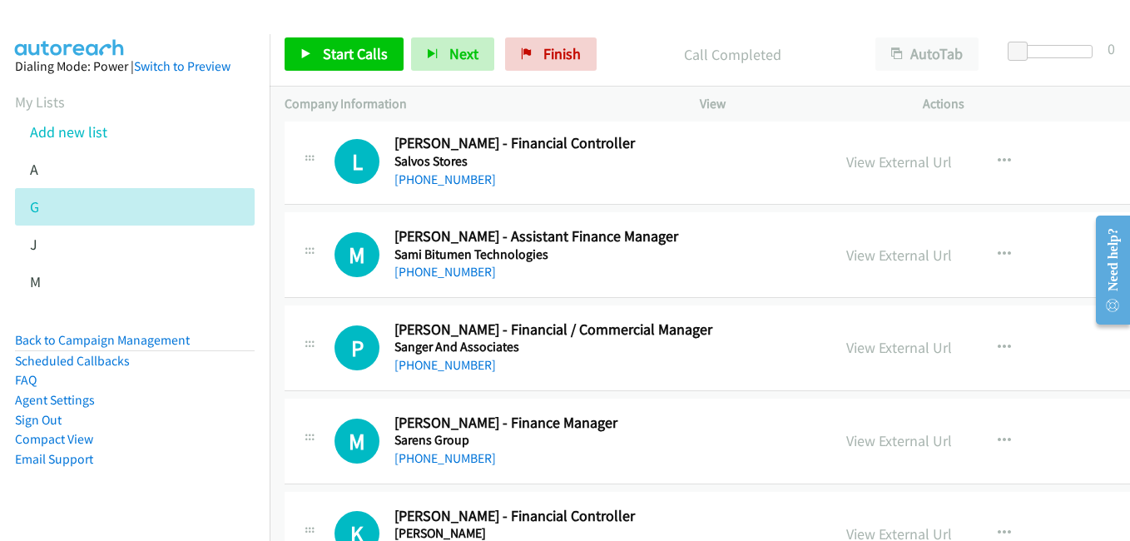
scroll to position [16473, 0]
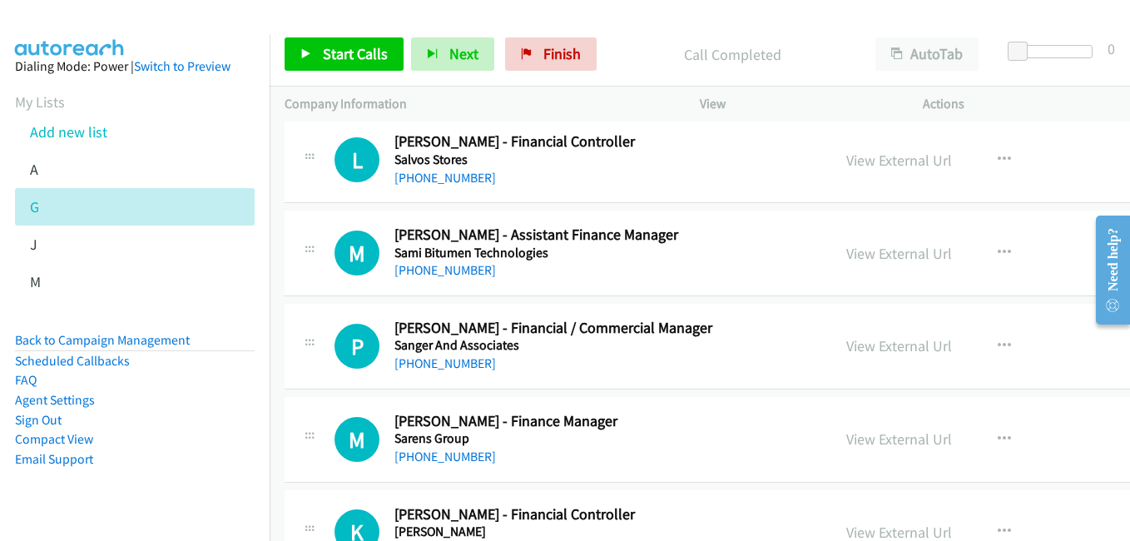
drag, startPoint x: 844, startPoint y: 250, endPoint x: 299, endPoint y: 35, distance: 586.0
click at [846, 250] on link "View External Url" at bounding box center [899, 253] width 106 height 19
drag, startPoint x: 873, startPoint y: 348, endPoint x: 800, endPoint y: 329, distance: 74.7
click at [873, 348] on link "View External Url" at bounding box center [899, 345] width 106 height 19
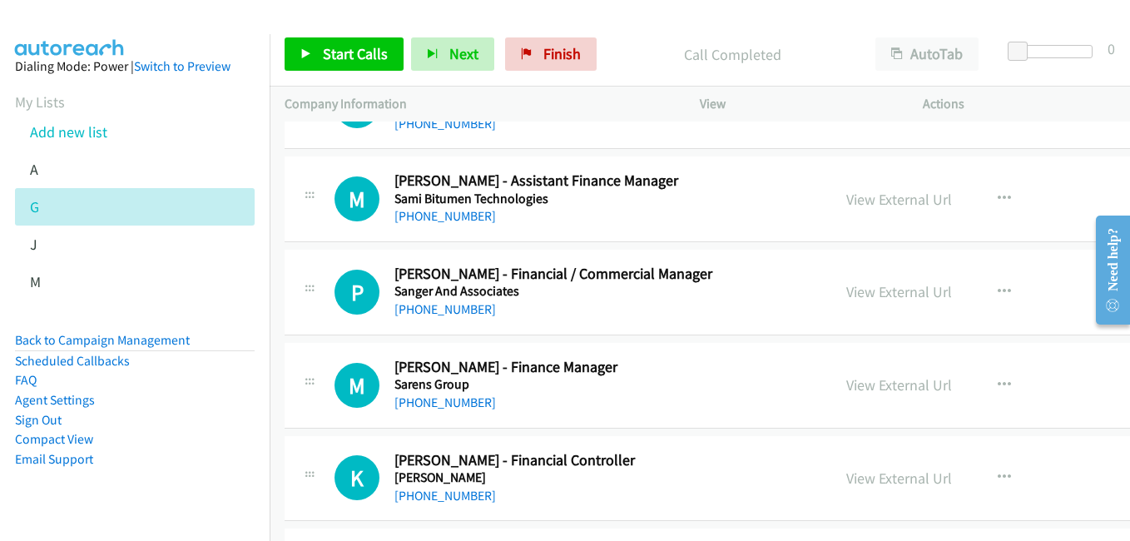
scroll to position [16556, 0]
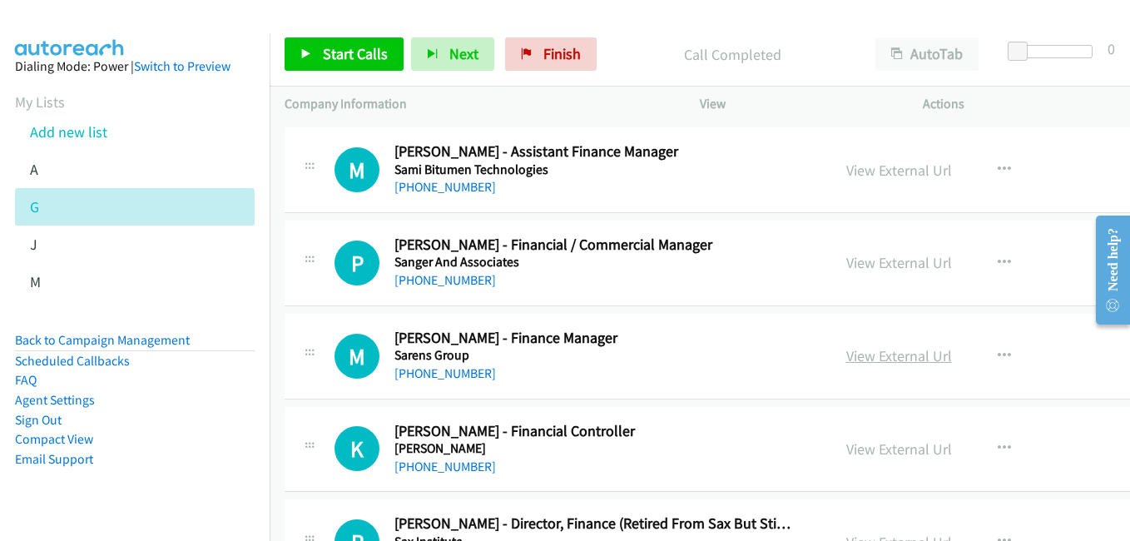
click at [846, 350] on link "View External Url" at bounding box center [899, 355] width 106 height 19
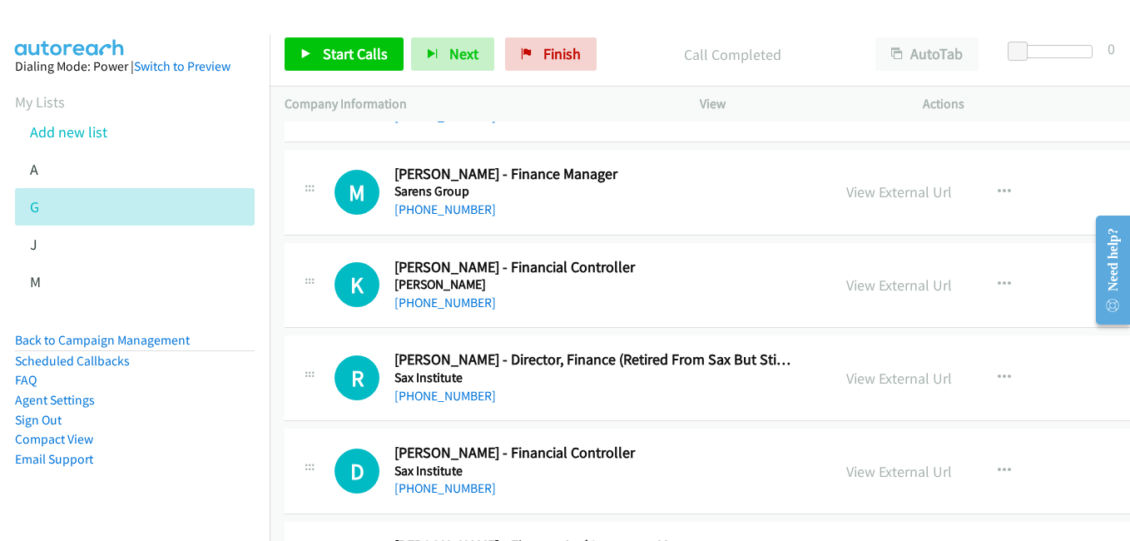
scroll to position [16805, 0]
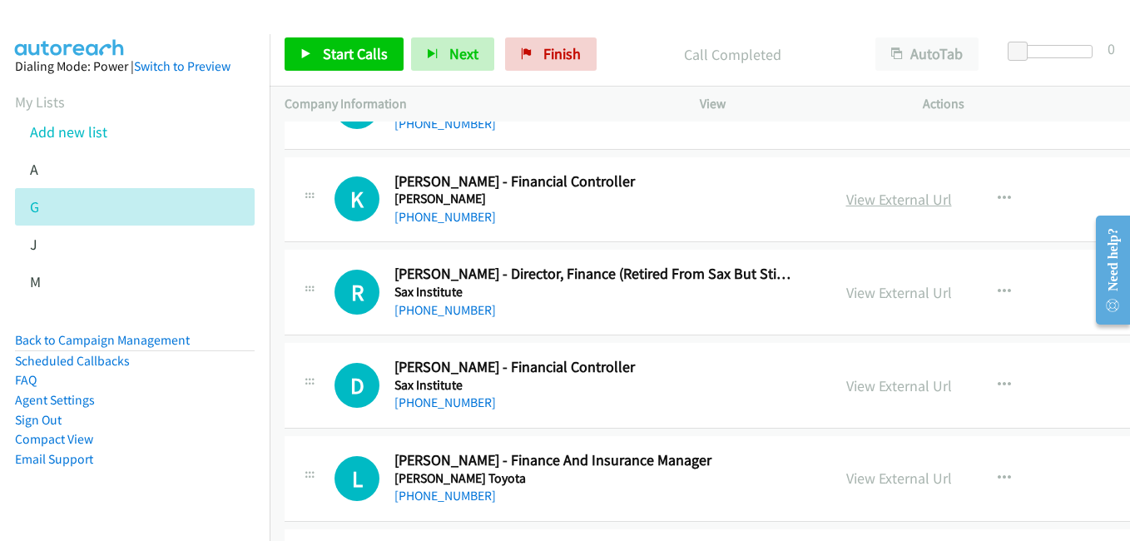
click at [846, 199] on link "View External Url" at bounding box center [899, 199] width 106 height 19
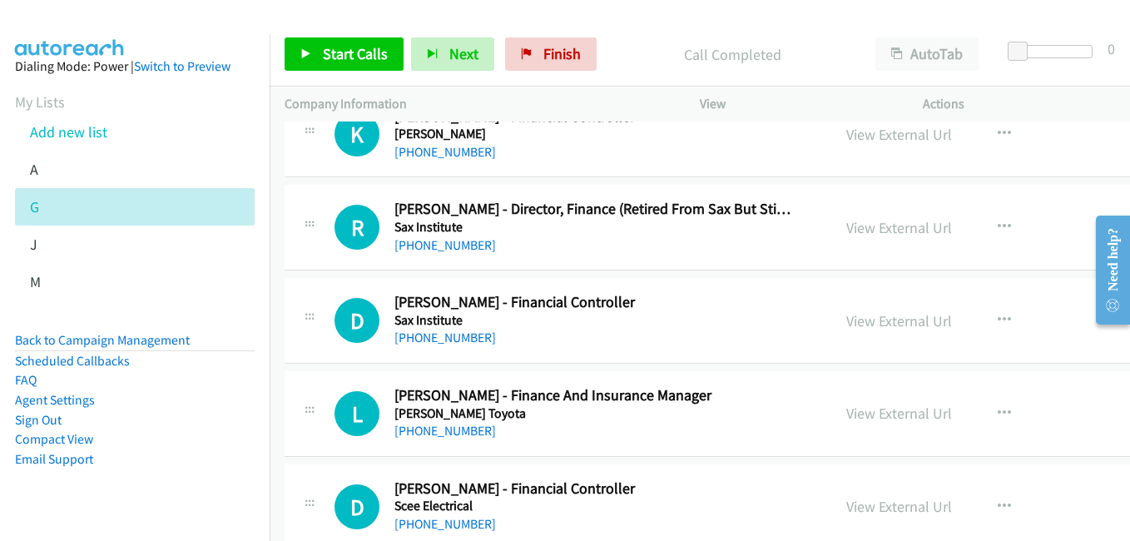
scroll to position [16889, 0]
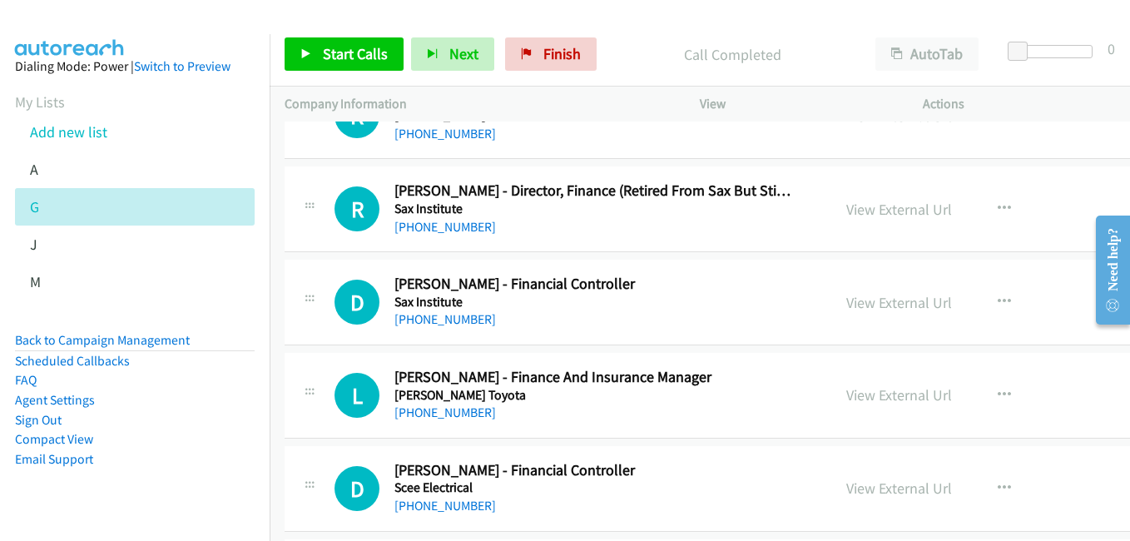
drag, startPoint x: 856, startPoint y: 302, endPoint x: 711, endPoint y: 274, distance: 147.5
click at [856, 302] on link "View External Url" at bounding box center [899, 302] width 106 height 19
click at [879, 389] on link "View External Url" at bounding box center [899, 394] width 106 height 19
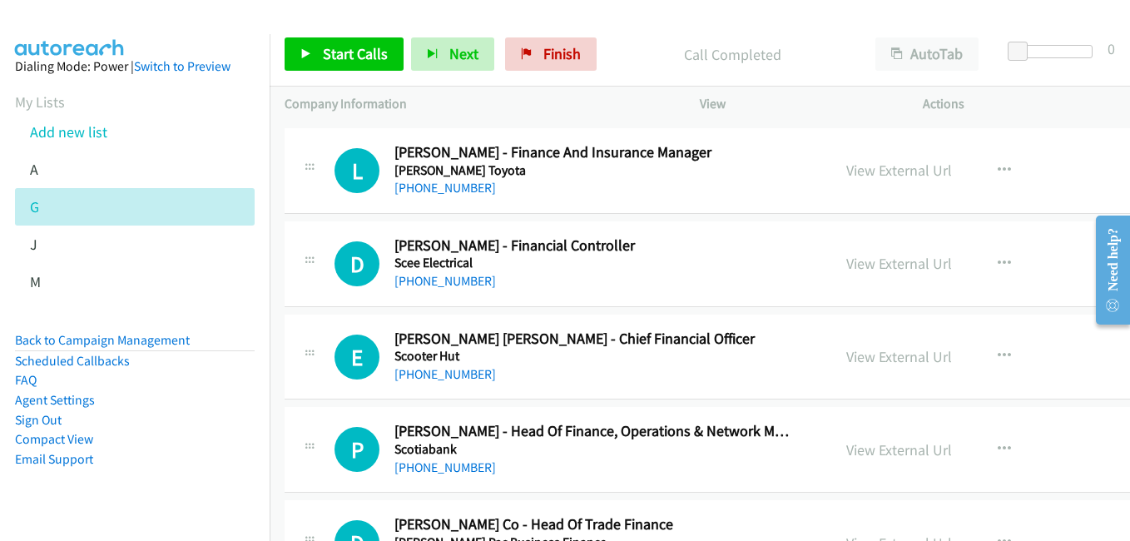
scroll to position [17138, 0]
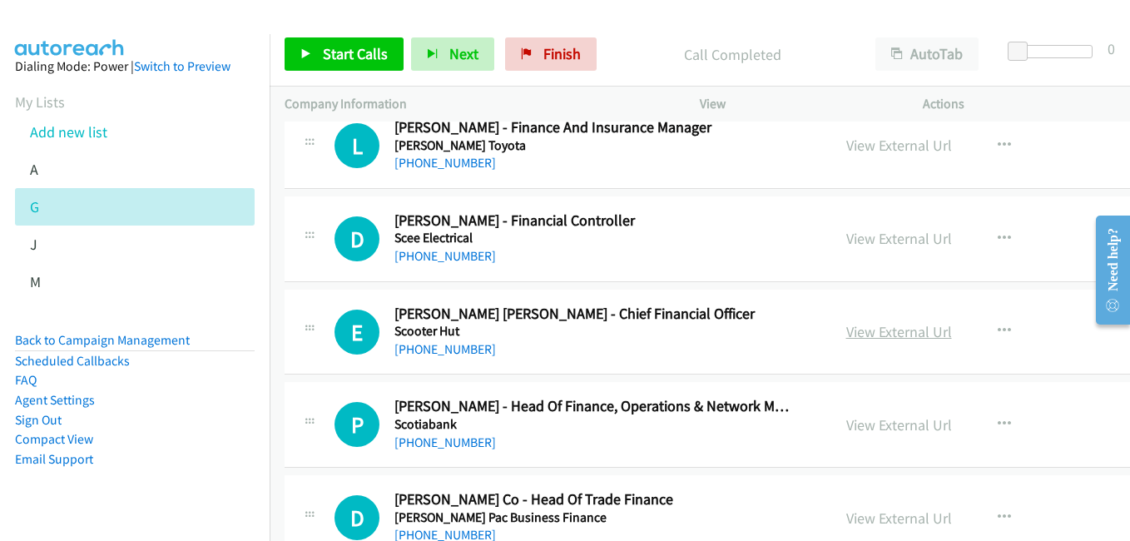
drag, startPoint x: 856, startPoint y: 339, endPoint x: 834, endPoint y: 331, distance: 23.7
click at [856, 339] on link "View External Url" at bounding box center [899, 331] width 106 height 19
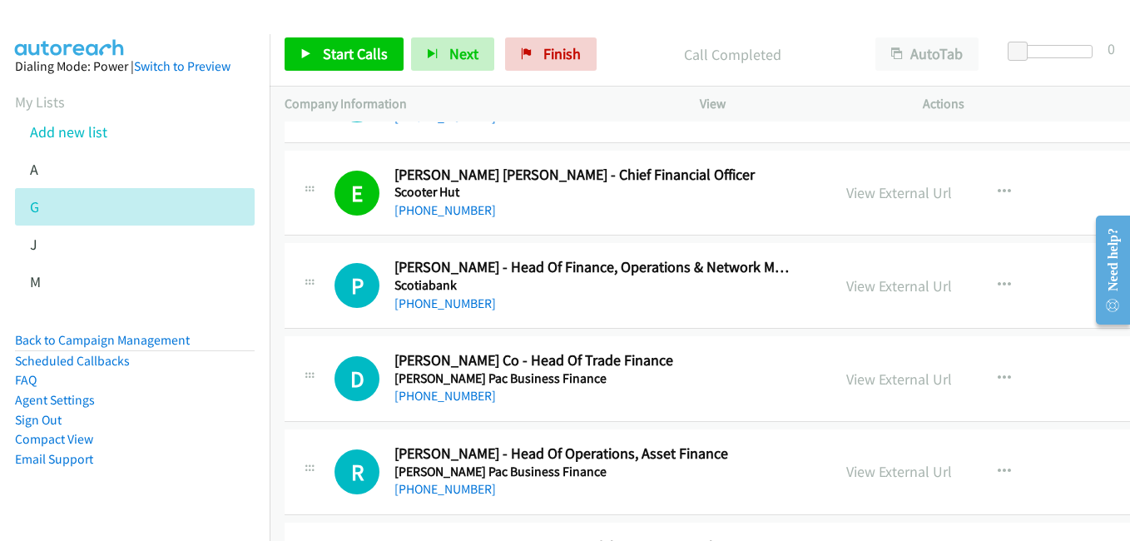
scroll to position [17305, 0]
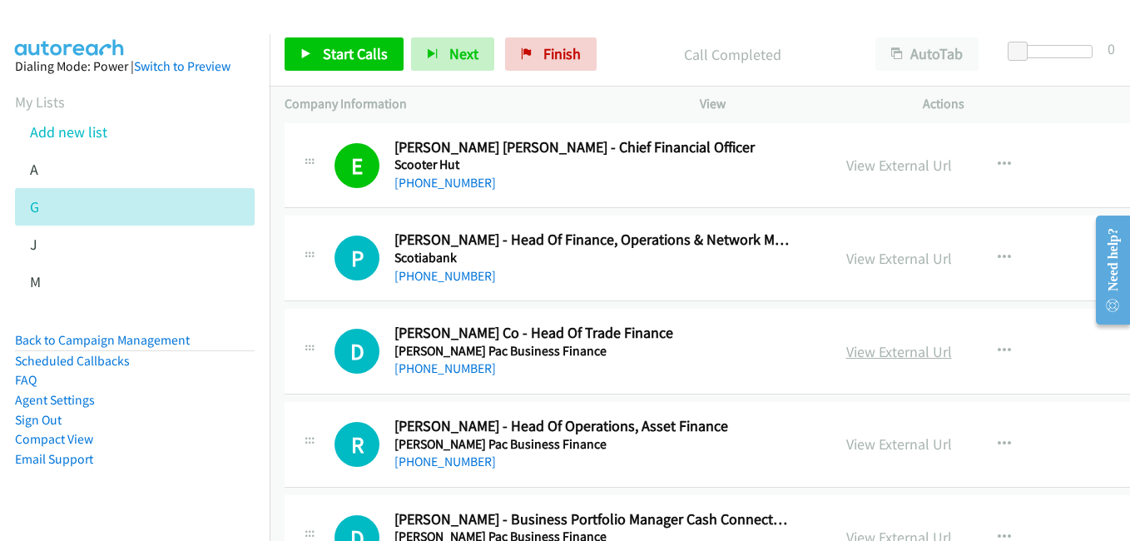
click at [859, 355] on link "View External Url" at bounding box center [899, 351] width 106 height 19
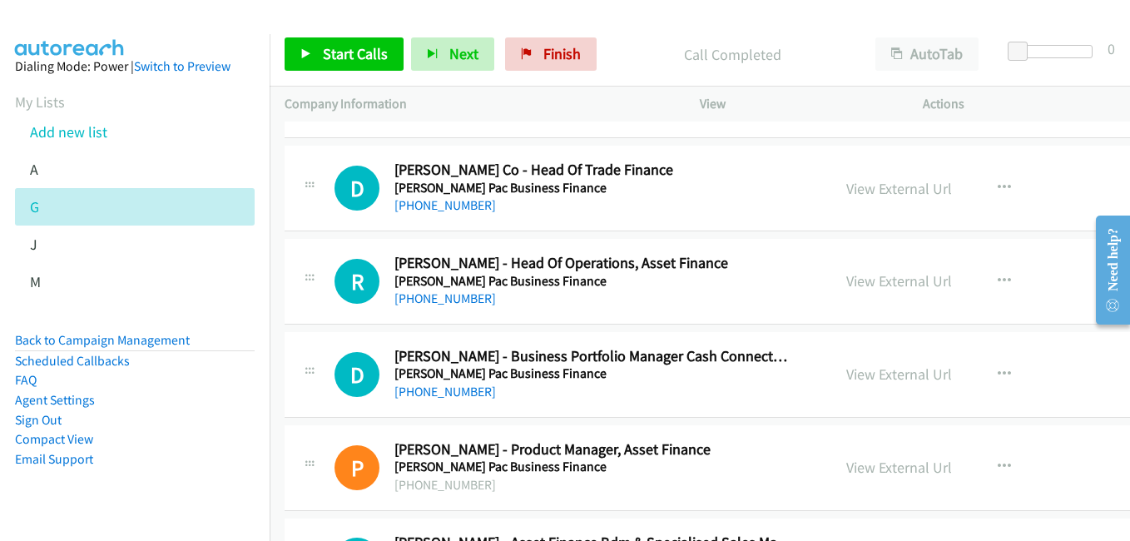
scroll to position [17471, 0]
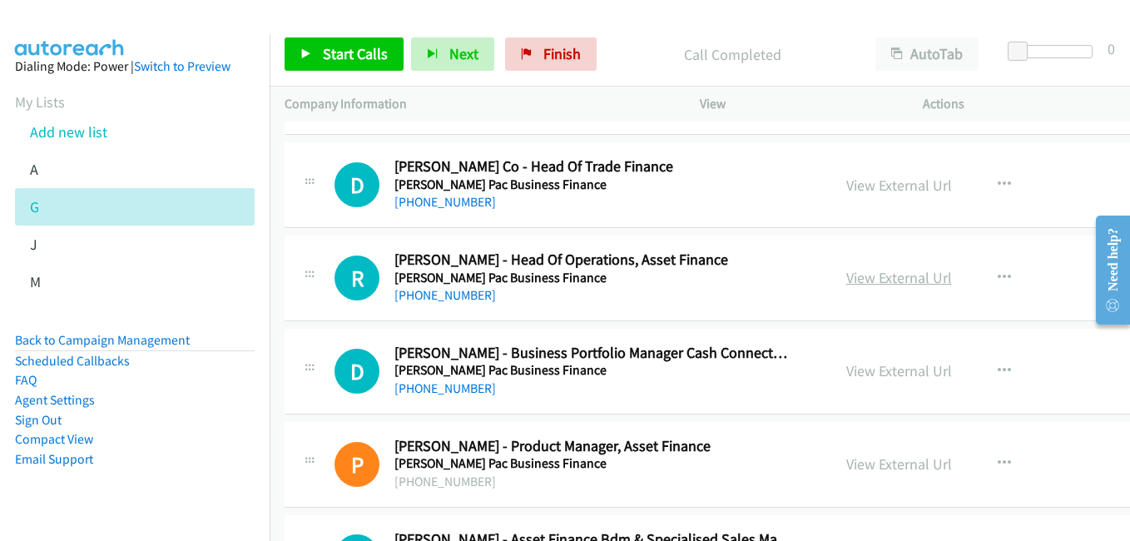
click at [846, 278] on link "View External Url" at bounding box center [899, 277] width 106 height 19
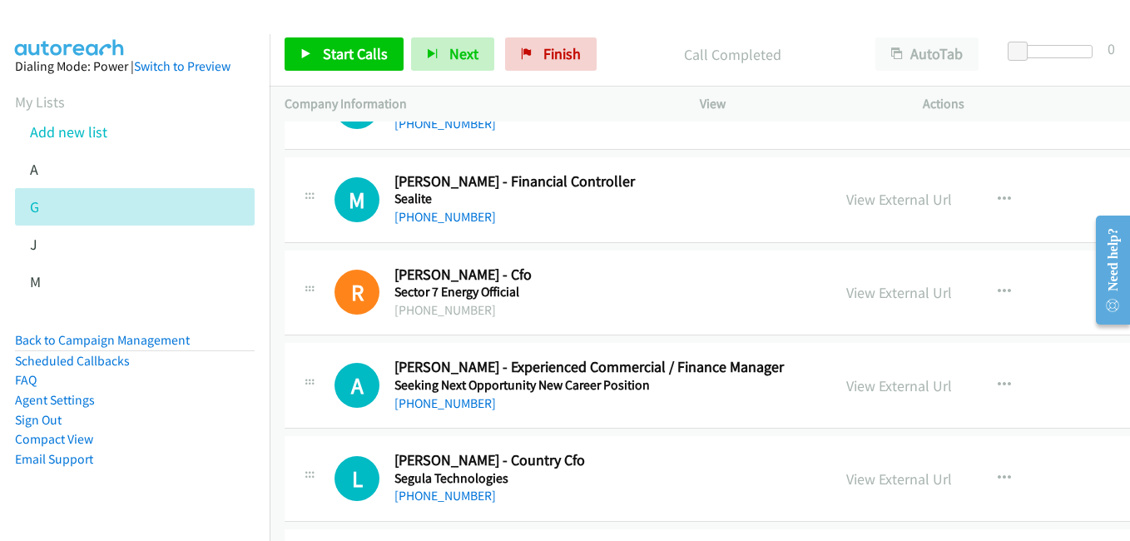
scroll to position [18220, 0]
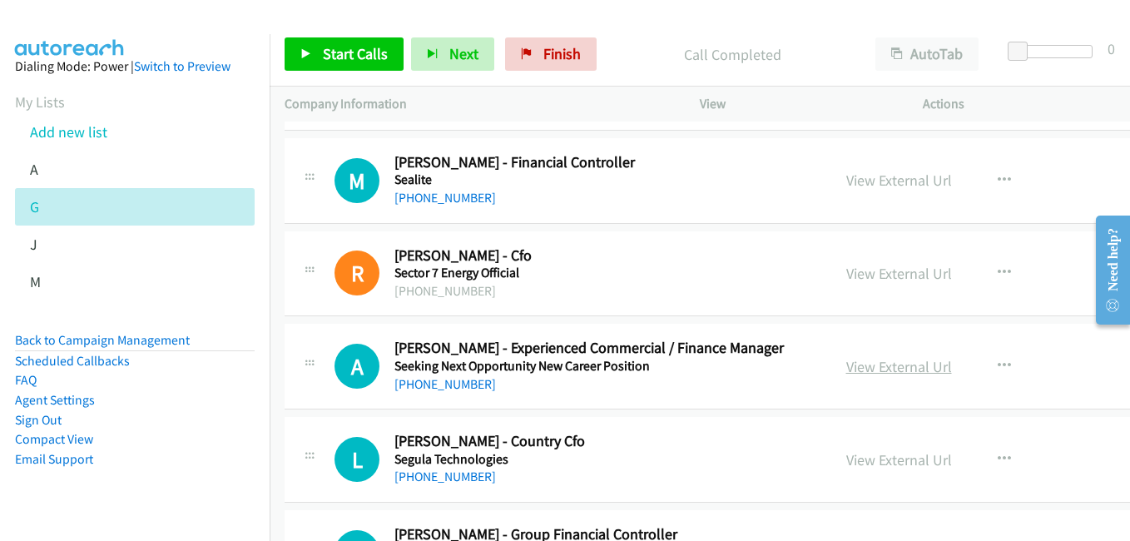
click at [879, 367] on link "View External Url" at bounding box center [899, 366] width 106 height 19
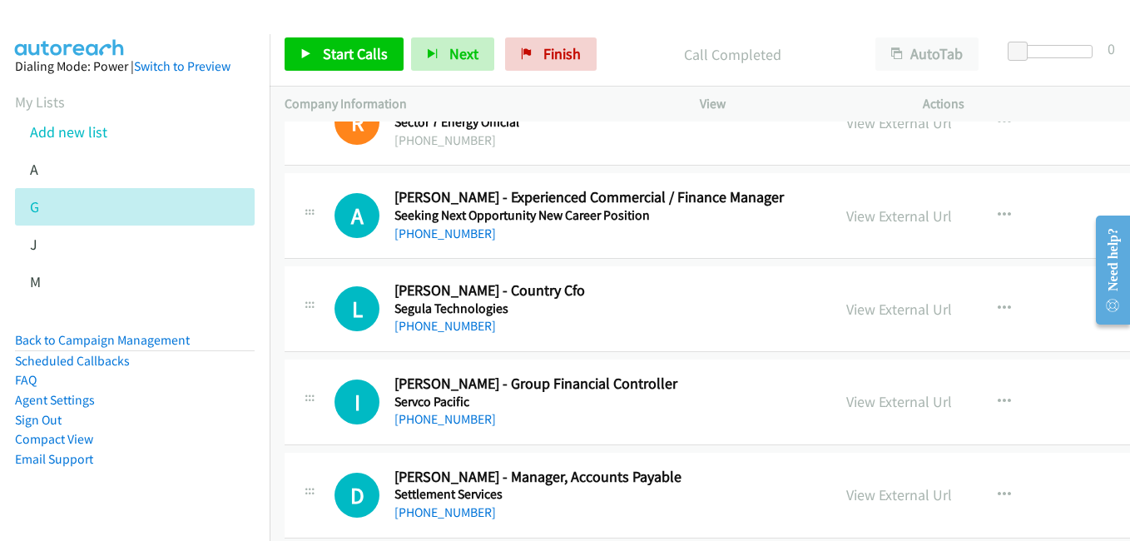
scroll to position [18386, 0]
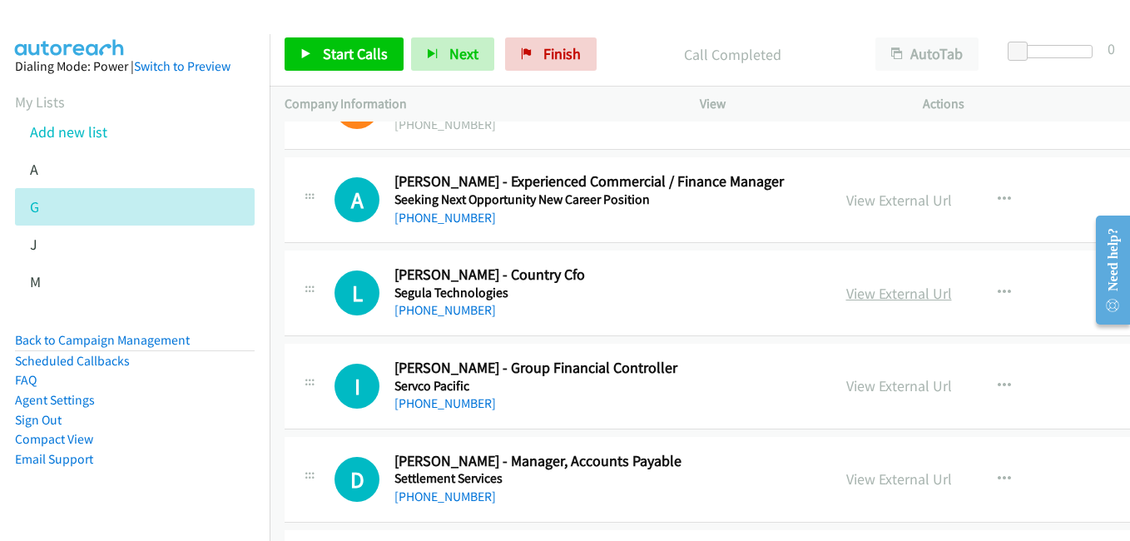
click at [876, 295] on link "View External Url" at bounding box center [899, 293] width 106 height 19
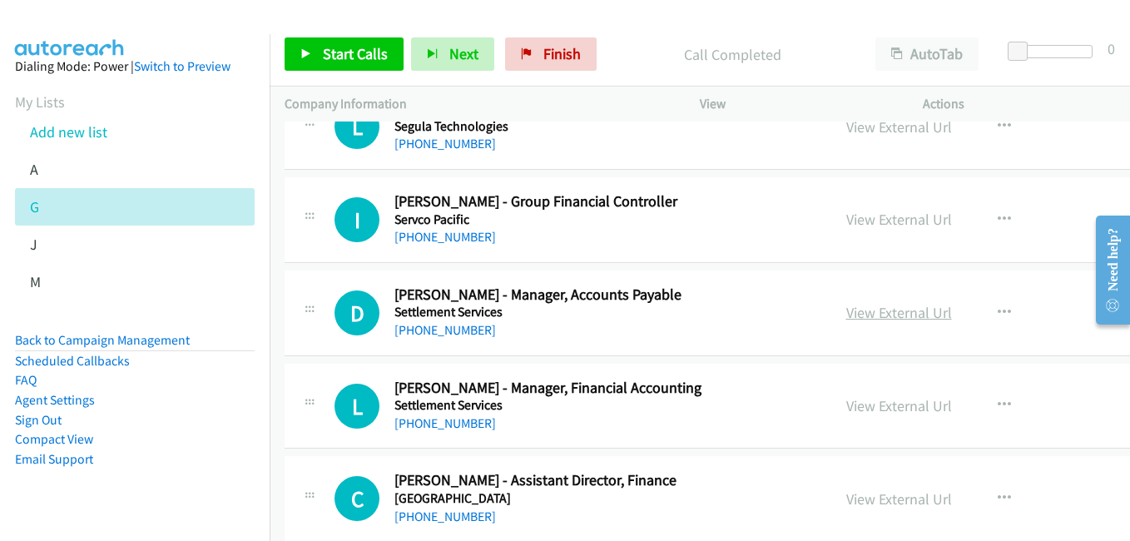
scroll to position [18636, 0]
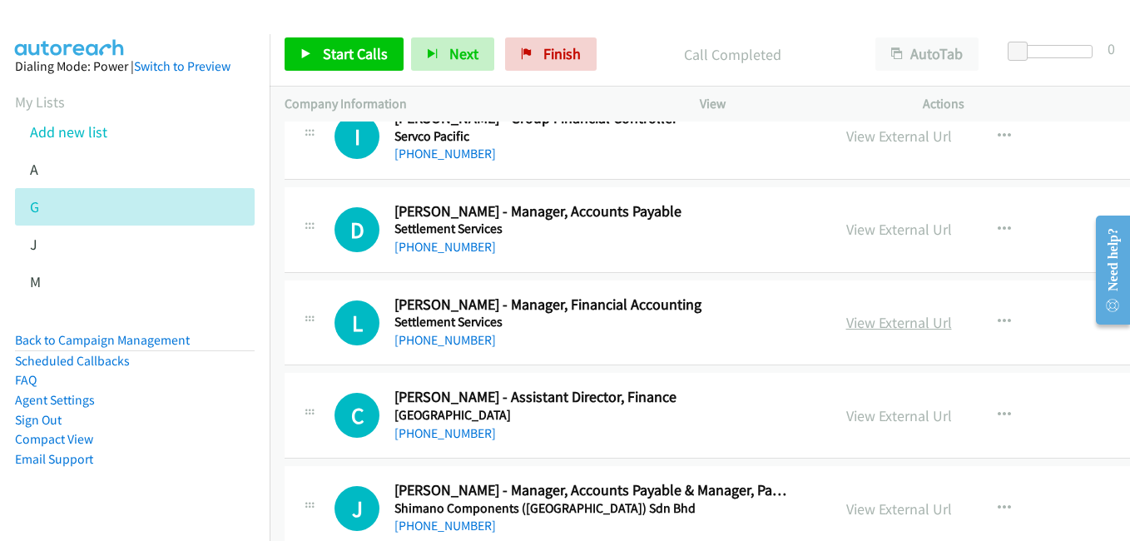
click at [873, 322] on link "View External Url" at bounding box center [899, 322] width 106 height 19
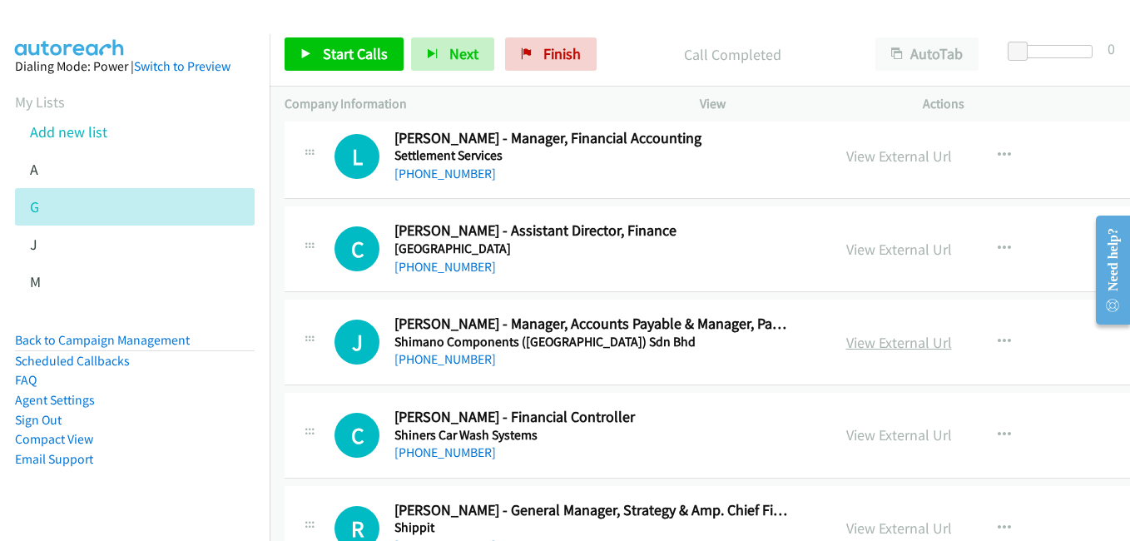
scroll to position [18885, 0]
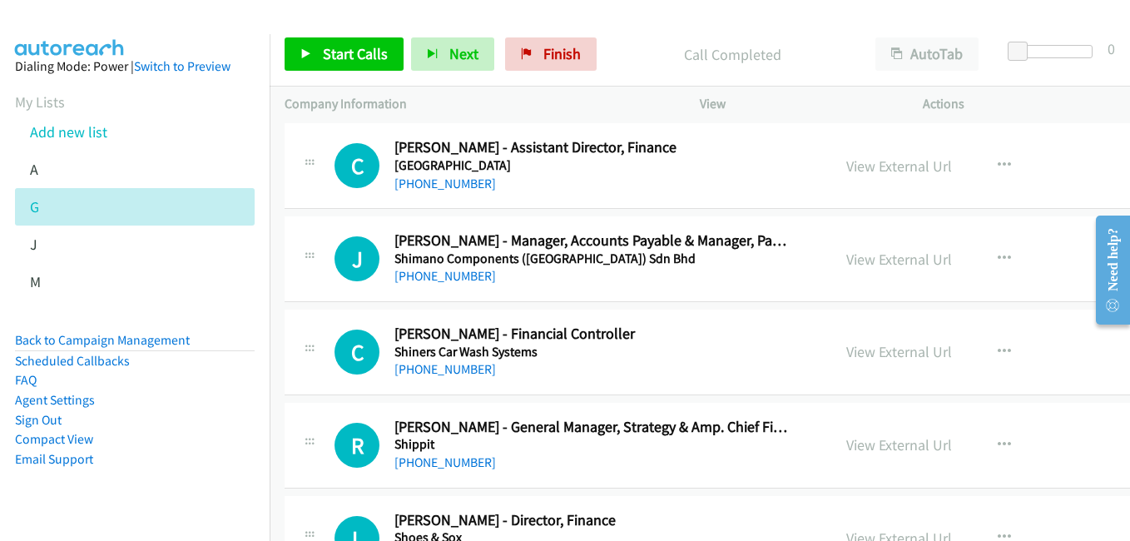
drag, startPoint x: 879, startPoint y: 345, endPoint x: 824, endPoint y: 339, distance: 55.3
click at [879, 345] on link "View External Url" at bounding box center [899, 351] width 106 height 19
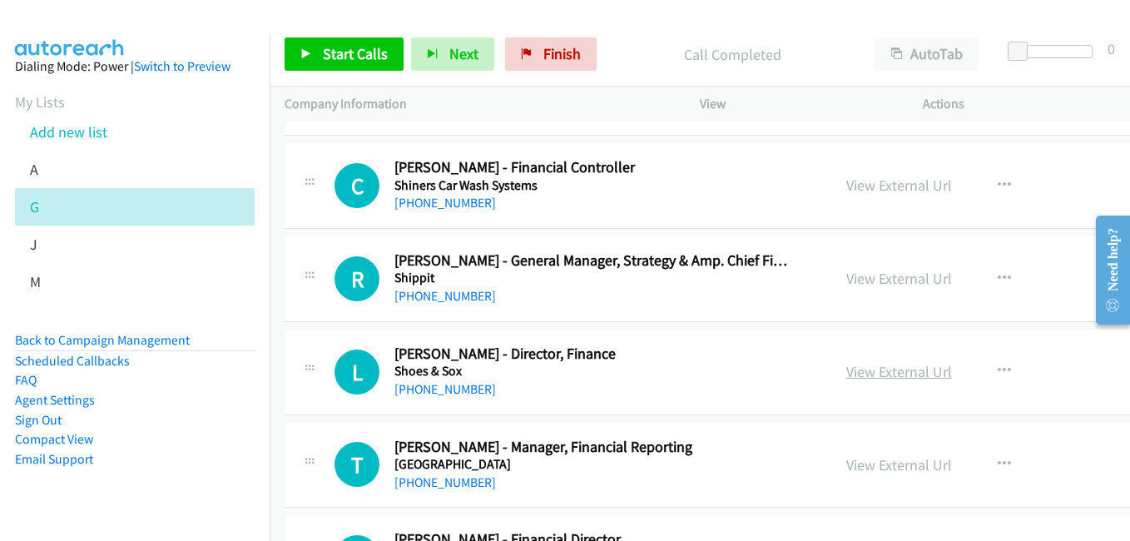
click at [859, 374] on link "View External Url" at bounding box center [899, 371] width 106 height 19
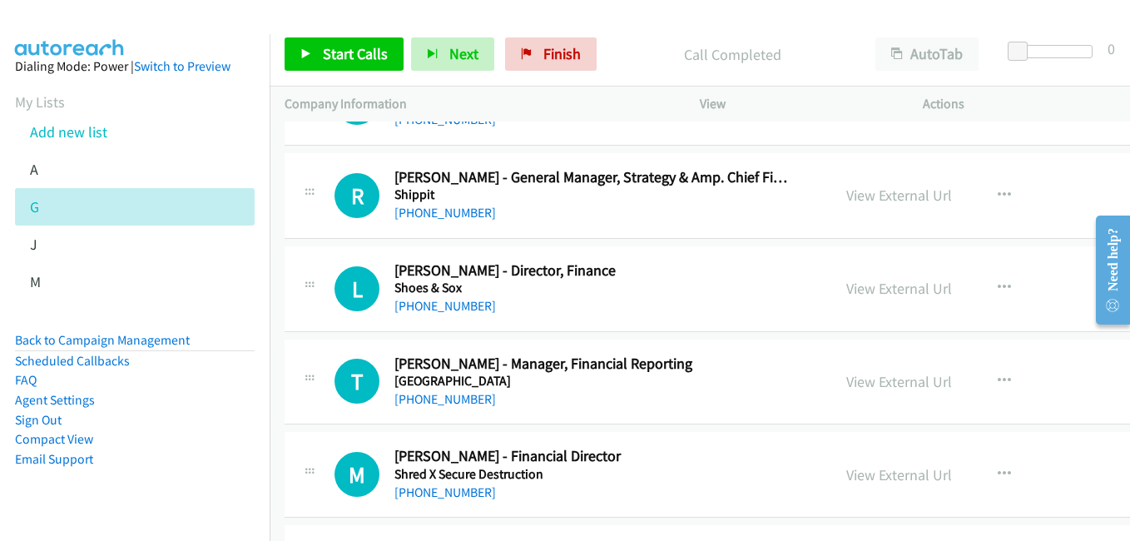
scroll to position [19301, 0]
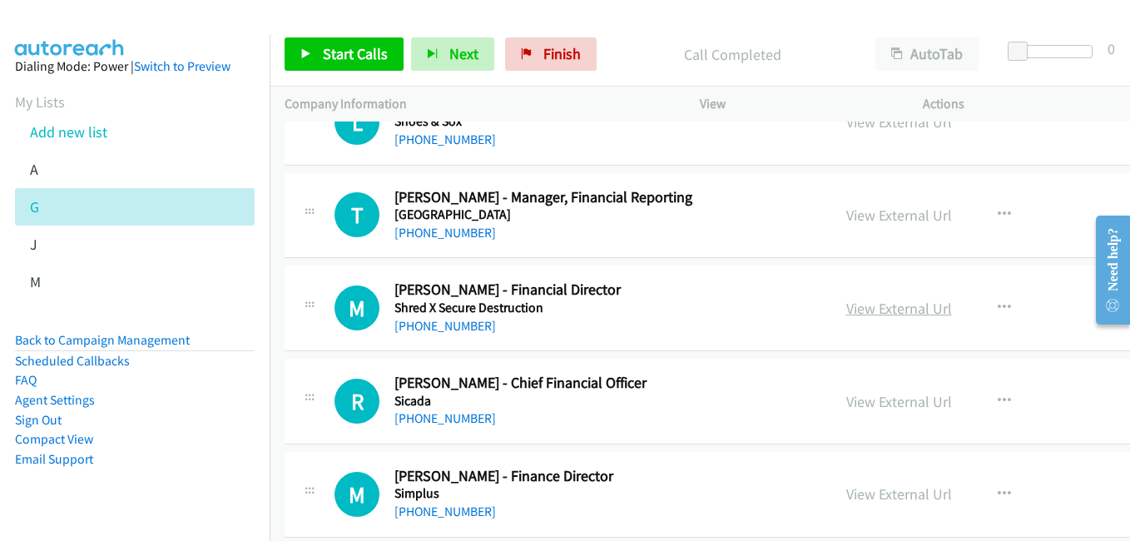
click at [848, 310] on link "View External Url" at bounding box center [899, 308] width 106 height 19
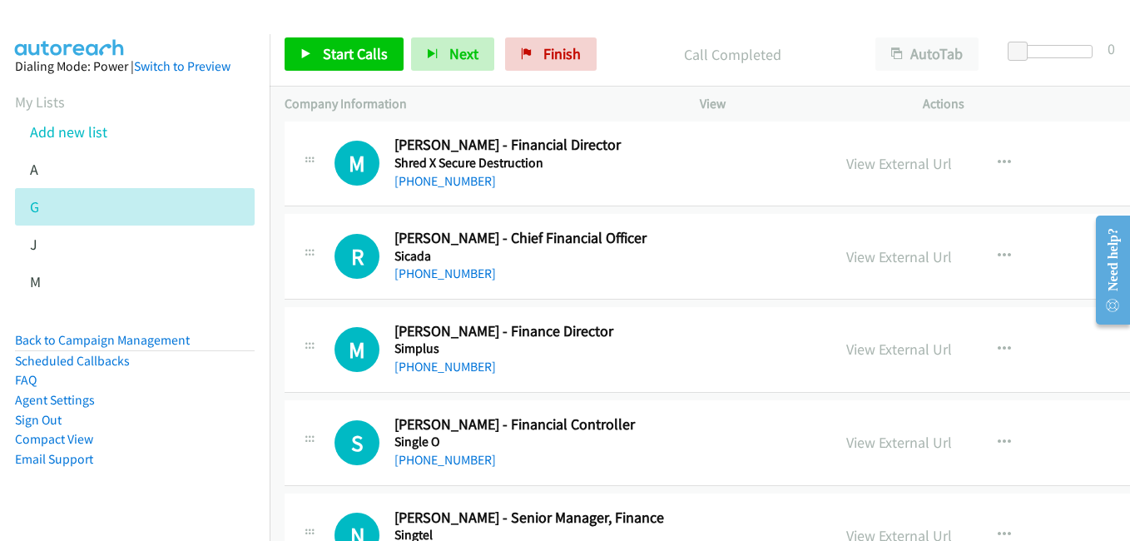
scroll to position [19468, 0]
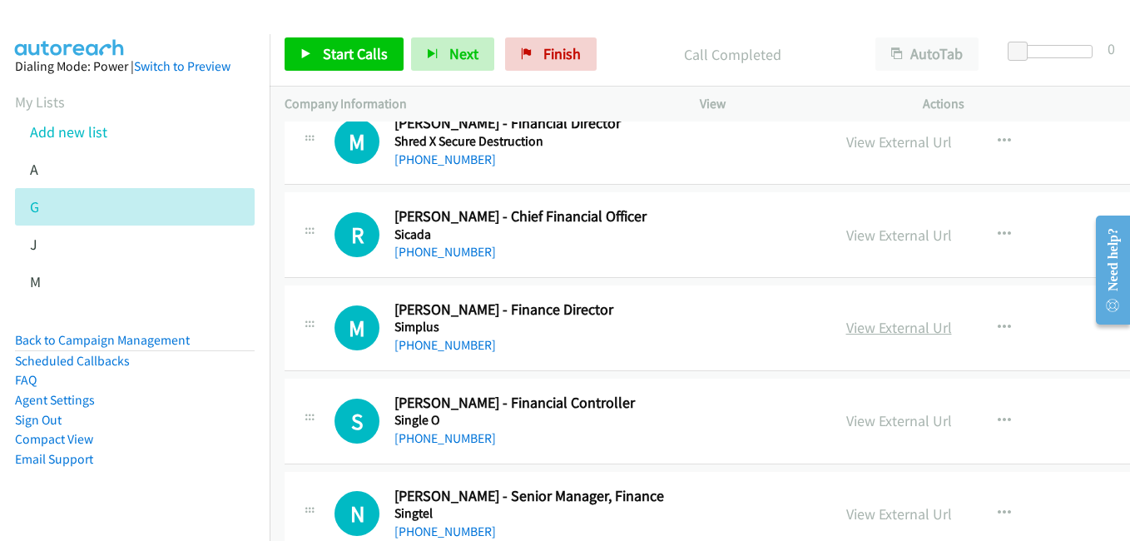
click at [870, 331] on link "View External Url" at bounding box center [899, 327] width 106 height 19
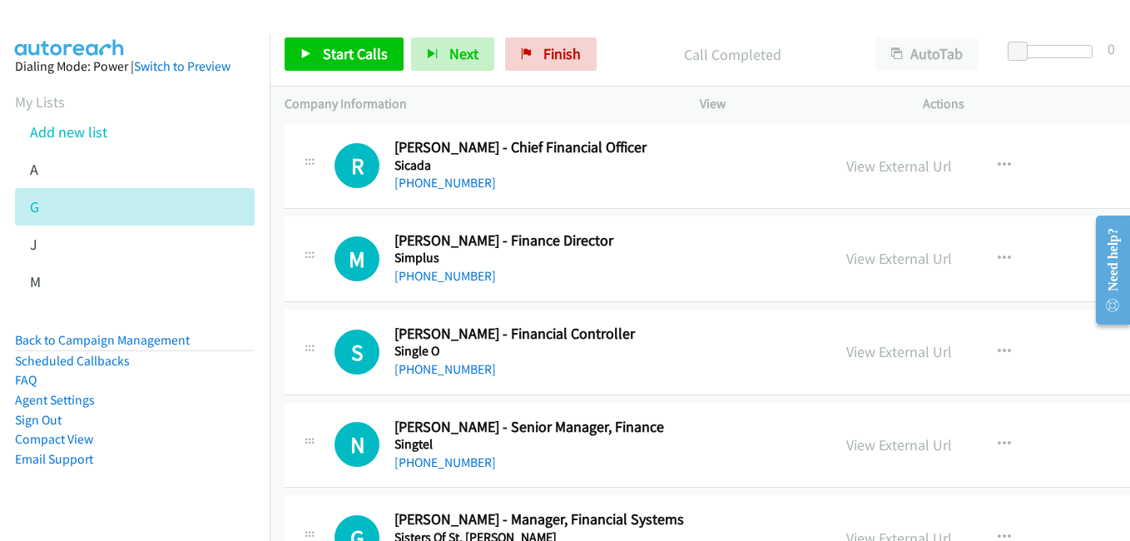
scroll to position [19634, 0]
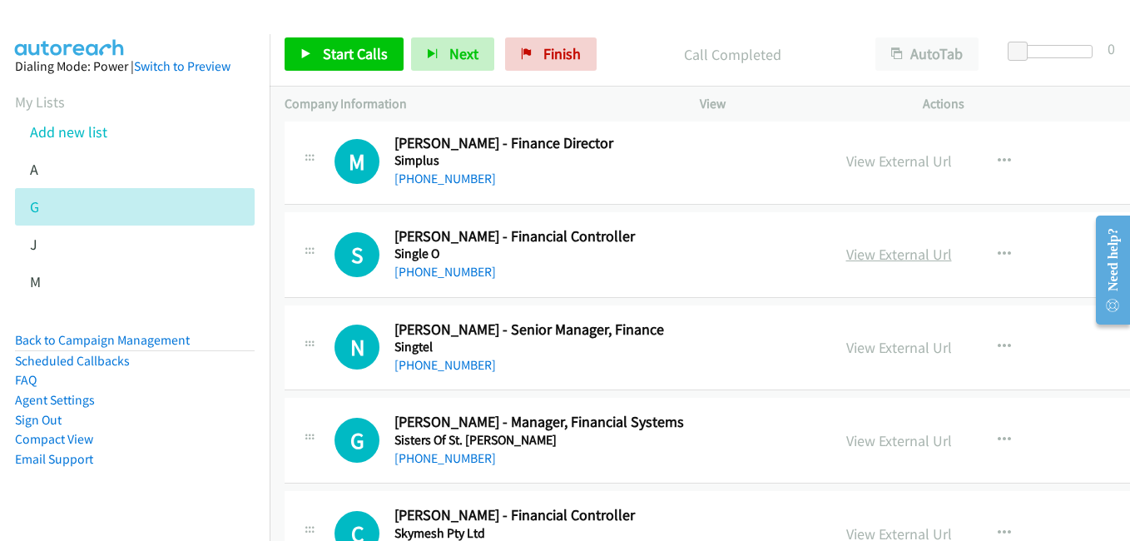
click at [846, 256] on link "View External Url" at bounding box center [899, 254] width 106 height 19
click at [880, 348] on link "View External Url" at bounding box center [899, 347] width 106 height 19
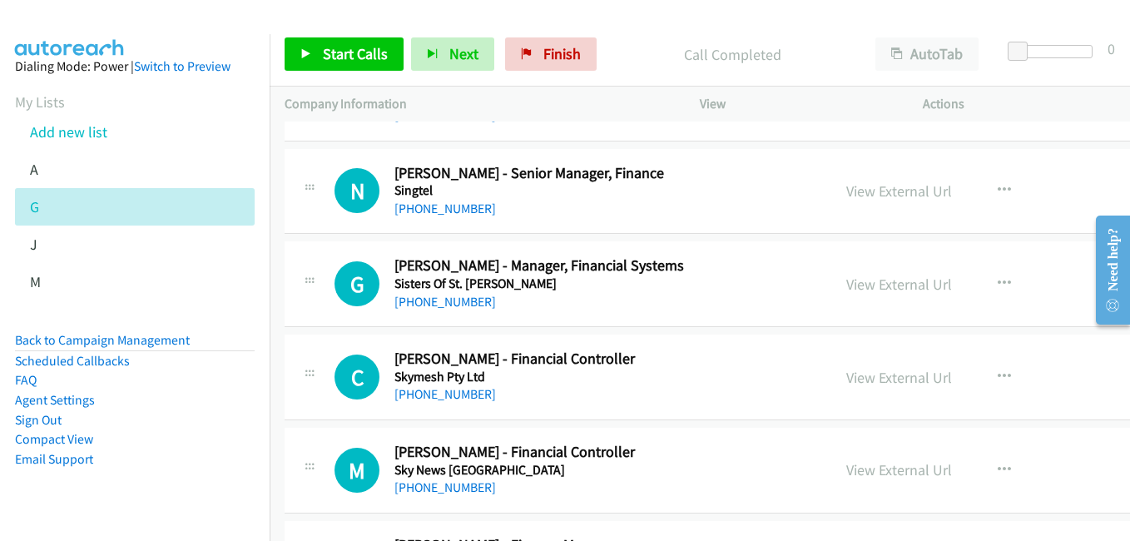
scroll to position [19800, 0]
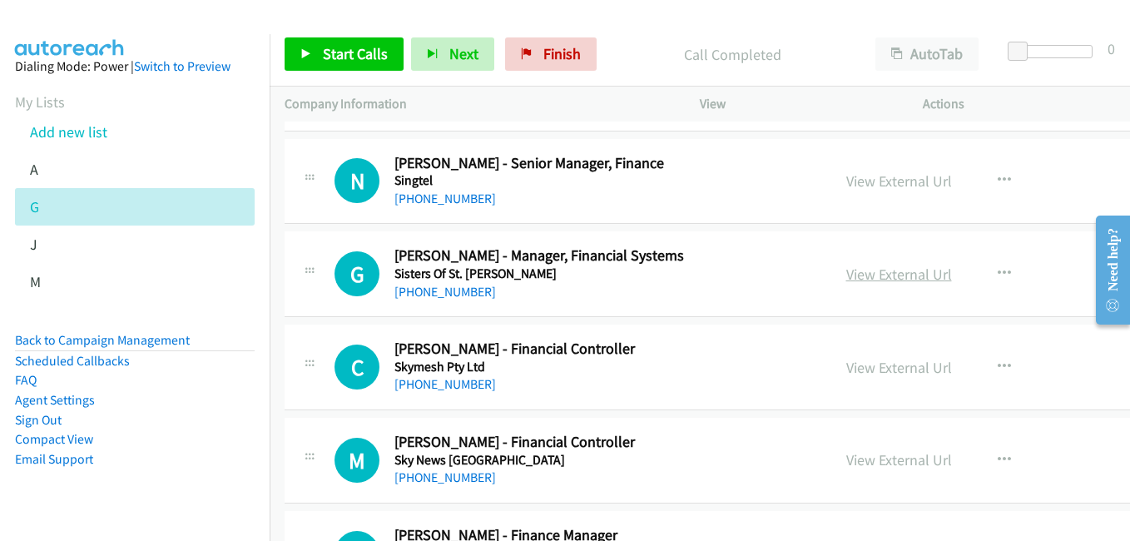
click at [873, 274] on link "View External Url" at bounding box center [899, 274] width 106 height 19
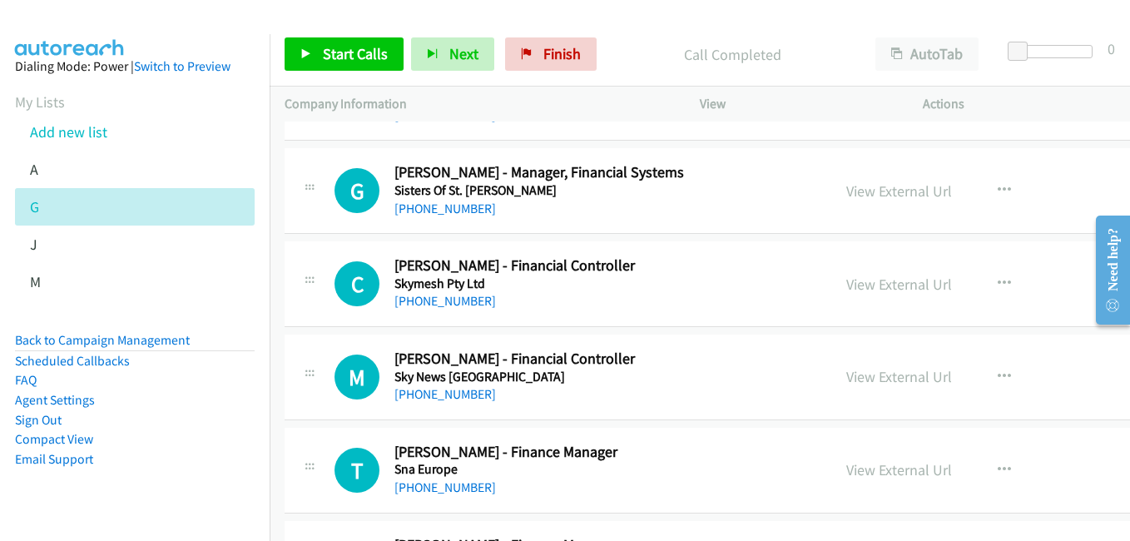
drag, startPoint x: 860, startPoint y: 374, endPoint x: 731, endPoint y: 318, distance: 140.8
click at [885, 379] on link "View External Url" at bounding box center [899, 376] width 106 height 19
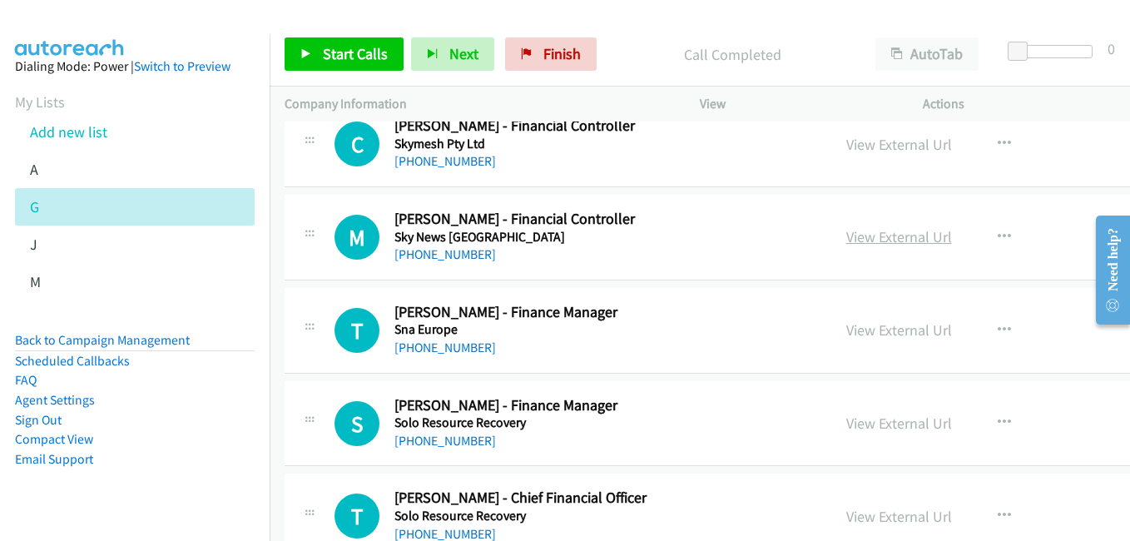
scroll to position [20133, 0]
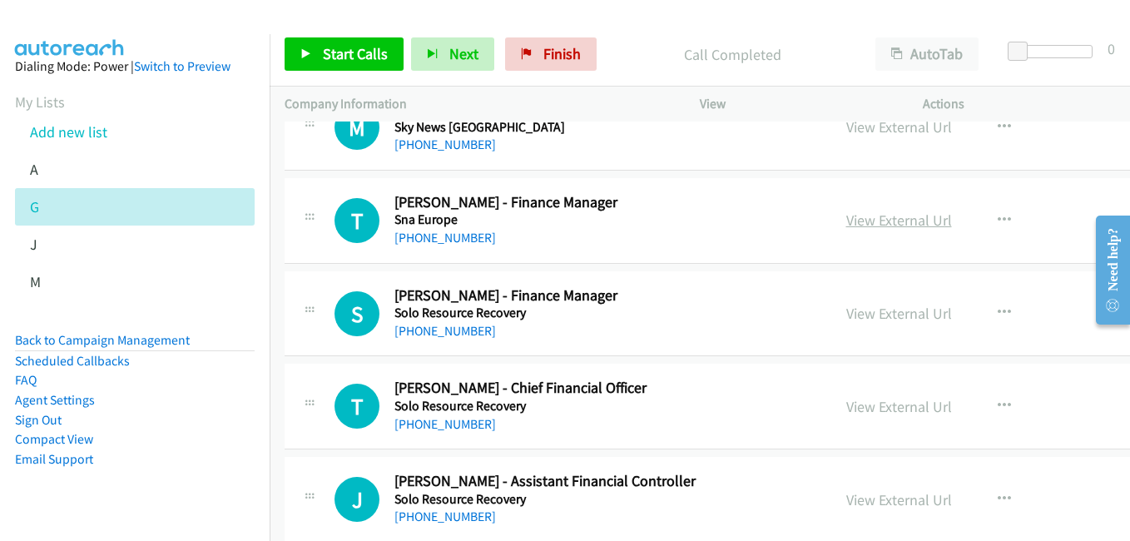
click at [846, 225] on link "View External Url" at bounding box center [899, 219] width 106 height 19
click at [882, 323] on link "View External Url" at bounding box center [899, 313] width 106 height 19
click at [869, 403] on link "View External Url" at bounding box center [899, 406] width 106 height 19
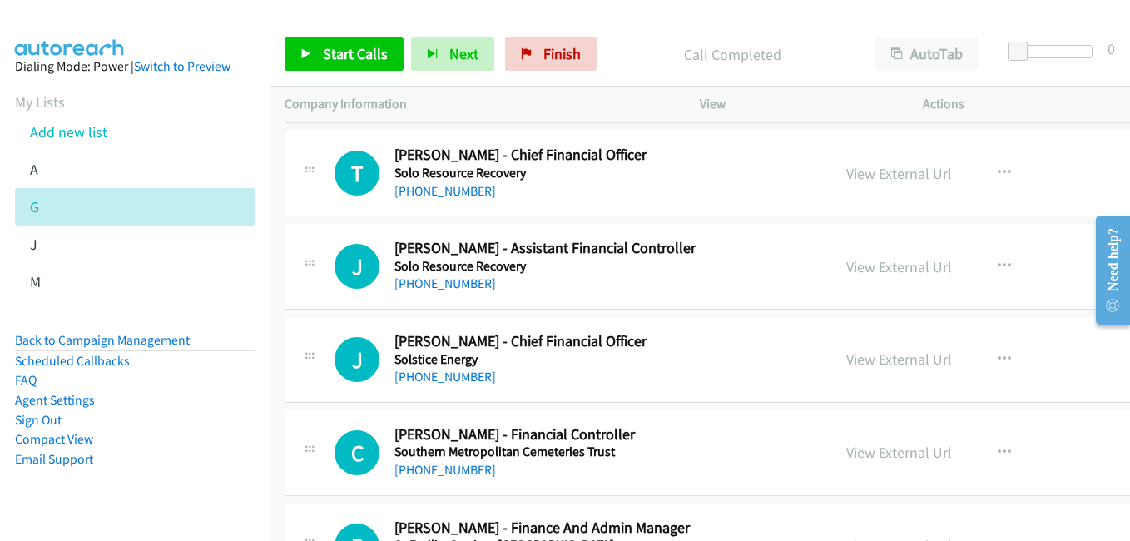
scroll to position [20383, 0]
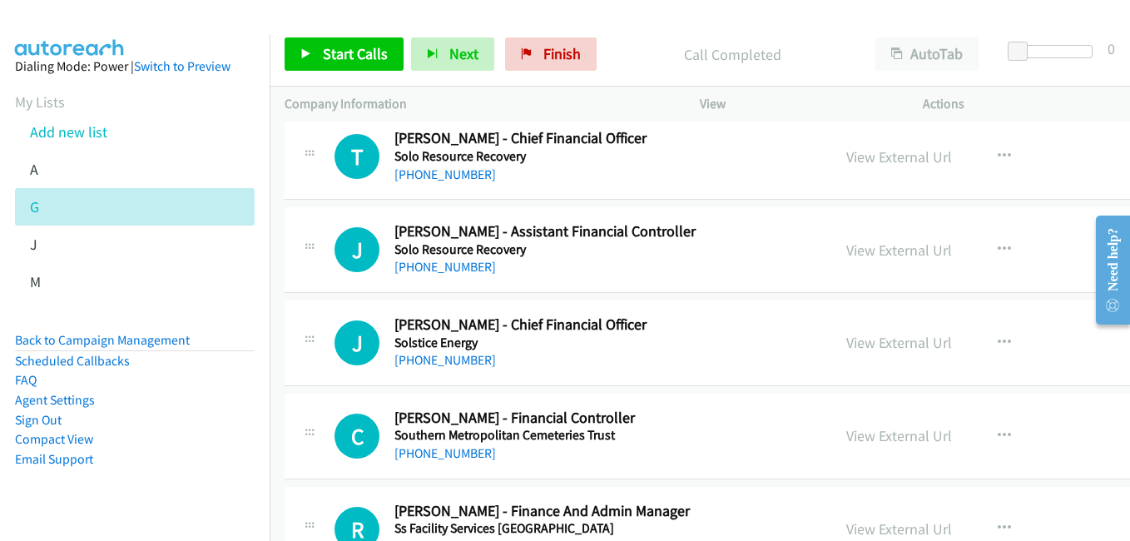
drag, startPoint x: 880, startPoint y: 338, endPoint x: 804, endPoint y: 299, distance: 85.2
click at [880, 338] on link "View External Url" at bounding box center [899, 342] width 106 height 19
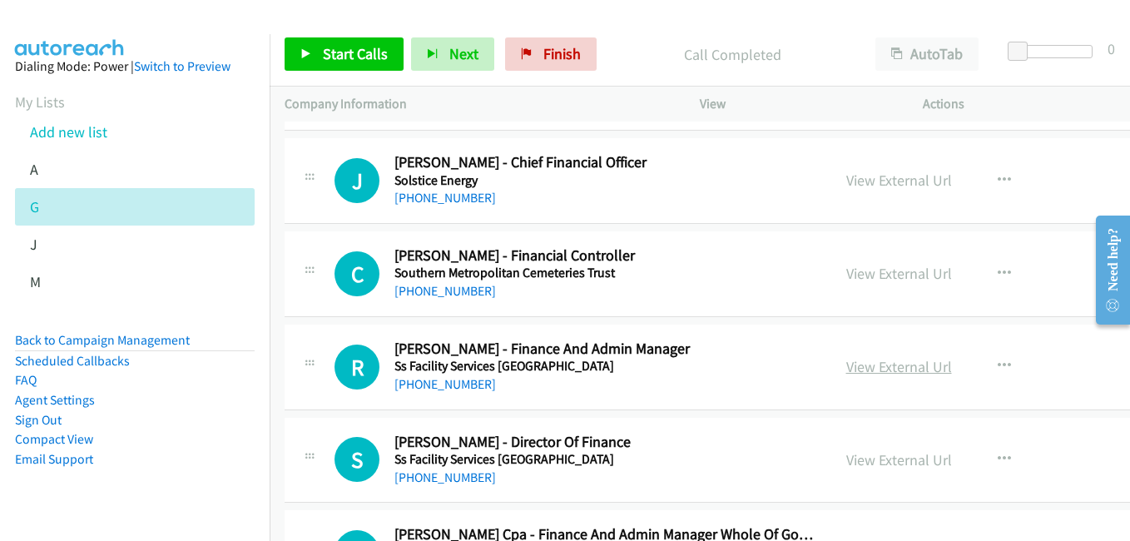
scroll to position [20549, 0]
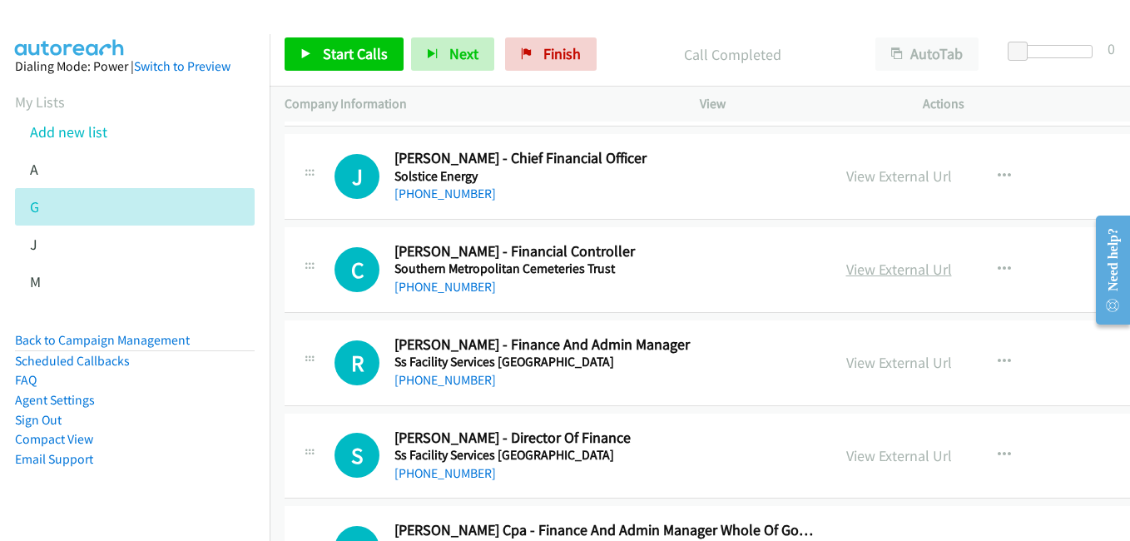
click at [871, 278] on link "View External Url" at bounding box center [899, 269] width 106 height 19
click at [873, 367] on link "View External Url" at bounding box center [899, 362] width 106 height 19
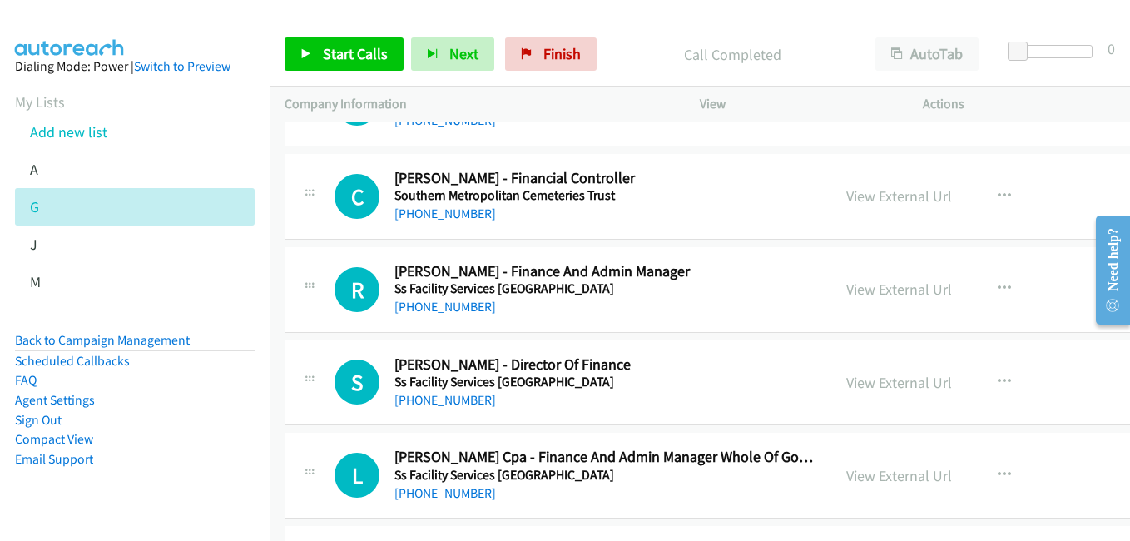
scroll to position [20632, 0]
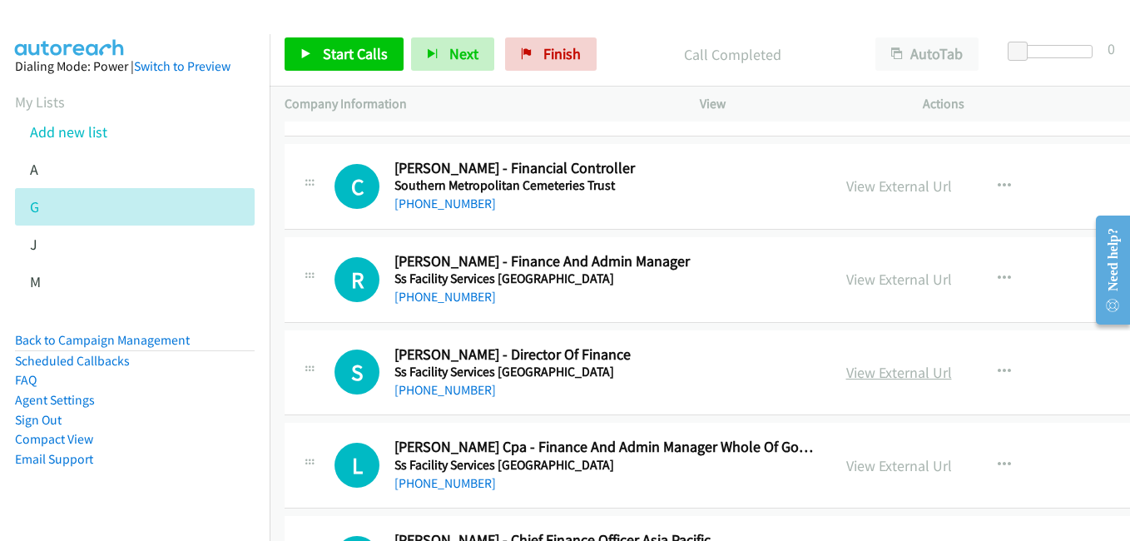
click at [865, 370] on link "View External Url" at bounding box center [899, 372] width 106 height 19
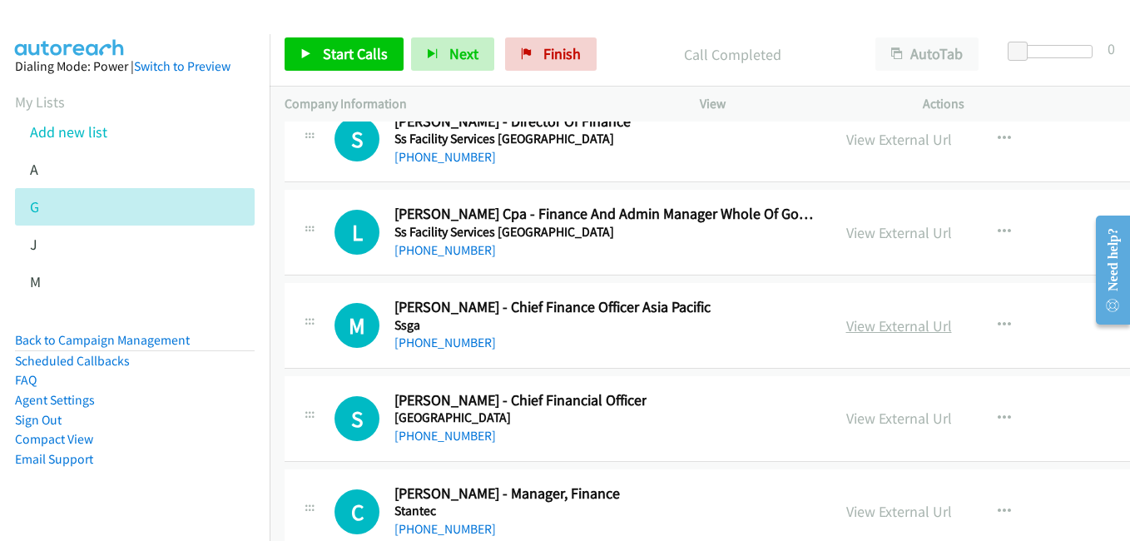
scroll to position [20882, 0]
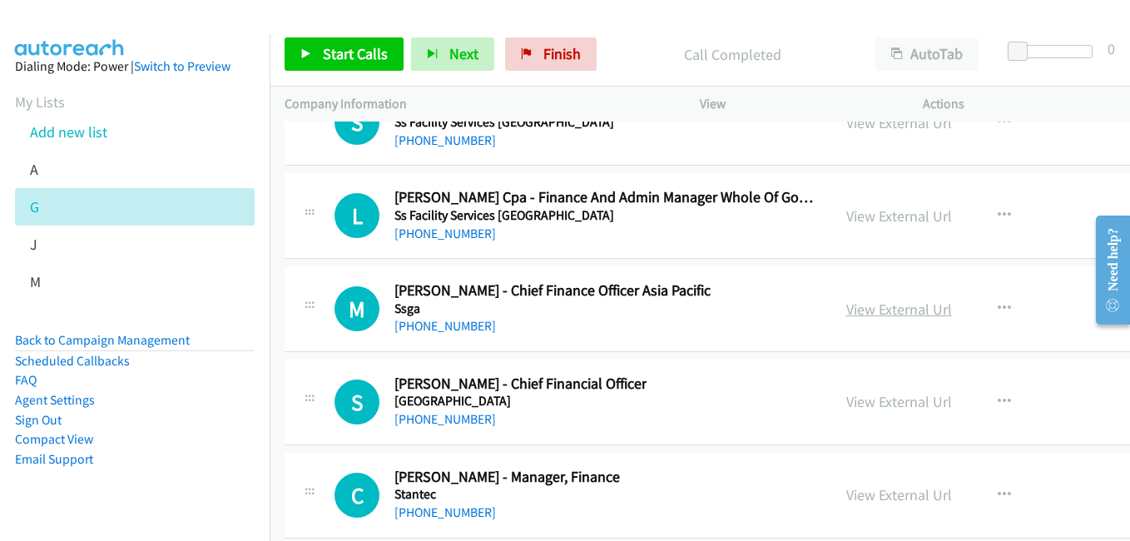
drag, startPoint x: 868, startPoint y: 309, endPoint x: 859, endPoint y: 311, distance: 9.3
click at [868, 309] on link "View External Url" at bounding box center [899, 309] width 106 height 19
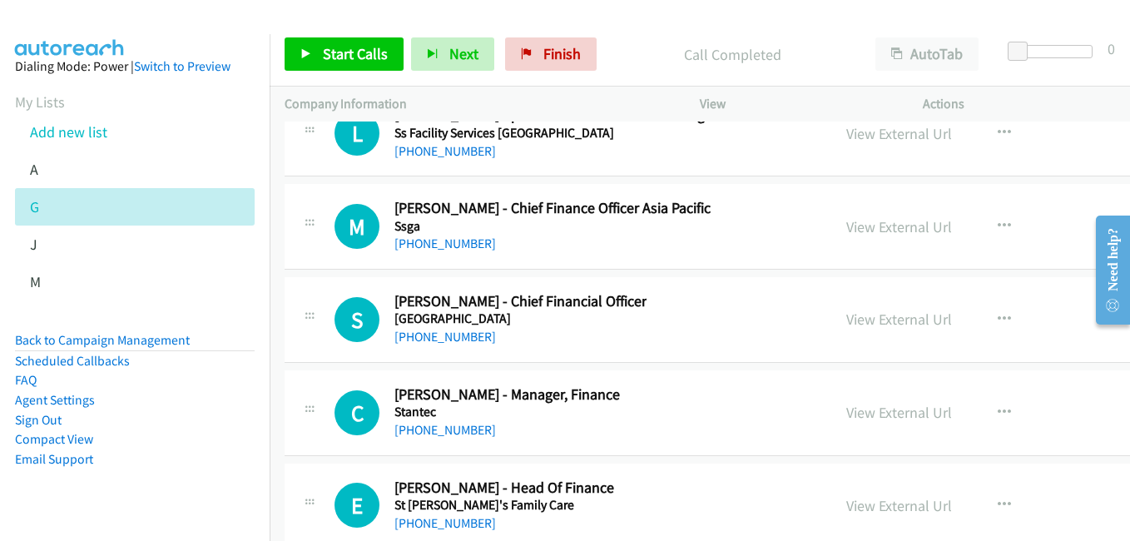
scroll to position [20965, 0]
click at [855, 315] on link "View External Url" at bounding box center [899, 318] width 106 height 19
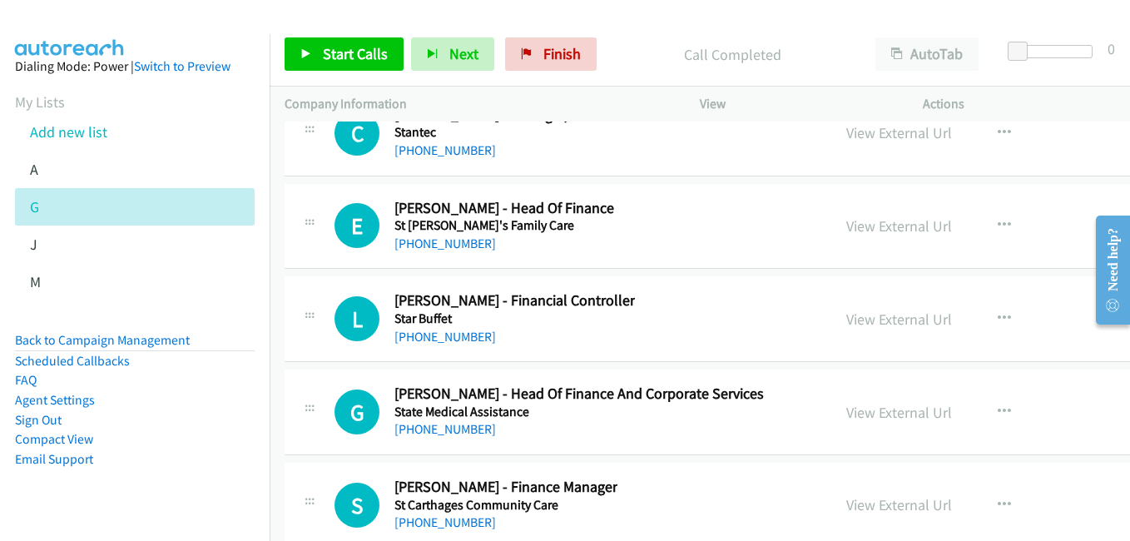
scroll to position [21298, 0]
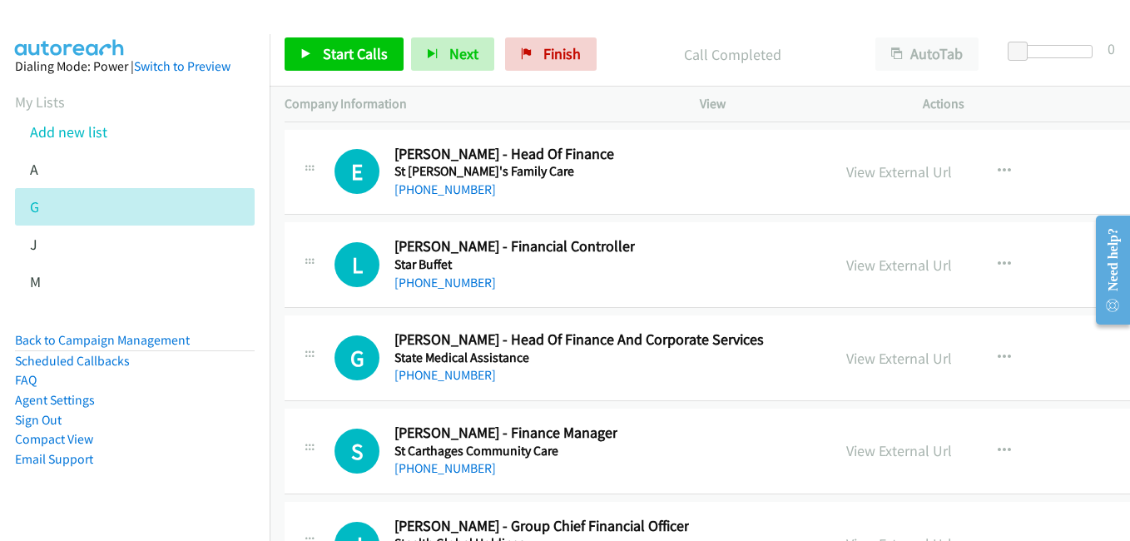
drag, startPoint x: 864, startPoint y: 177, endPoint x: 763, endPoint y: 161, distance: 102.7
click at [864, 177] on link "View External Url" at bounding box center [899, 171] width 106 height 19
drag, startPoint x: 843, startPoint y: 270, endPoint x: 220, endPoint y: 2, distance: 678.3
click at [877, 273] on link "View External Url" at bounding box center [899, 264] width 106 height 19
click at [879, 358] on link "View External Url" at bounding box center [899, 358] width 106 height 19
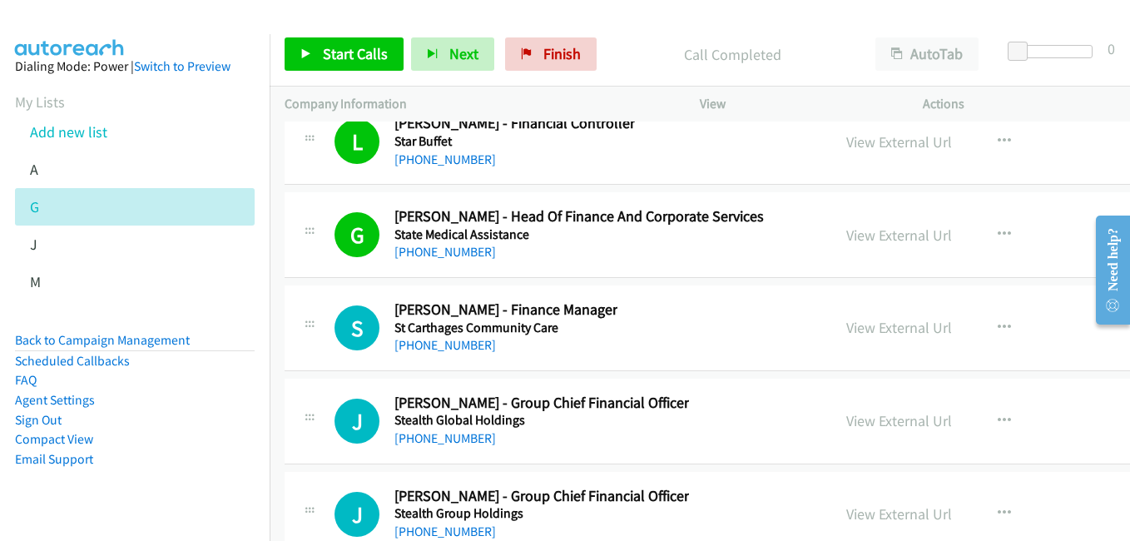
scroll to position [21464, 0]
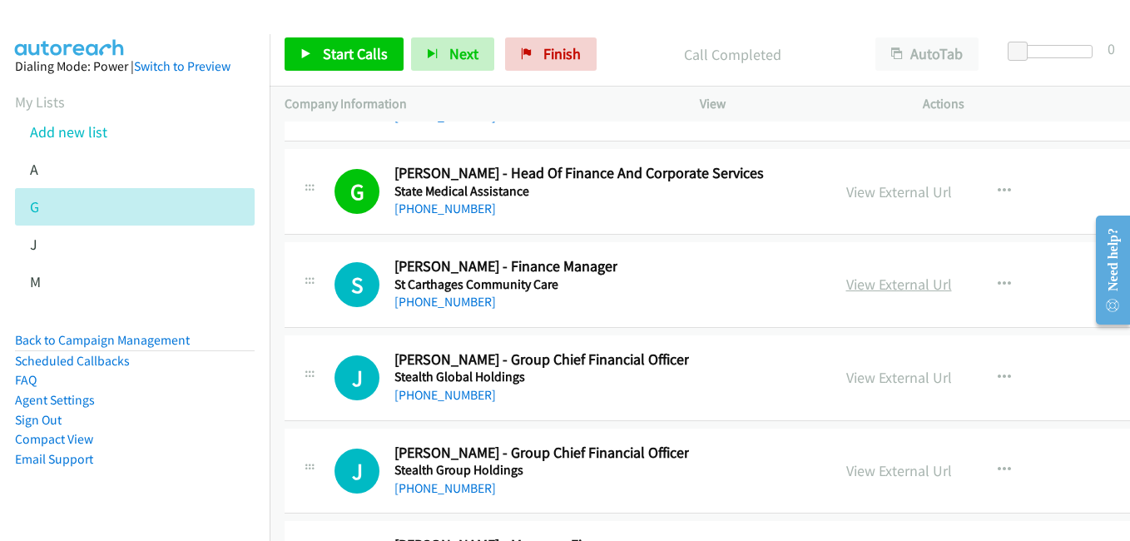
click at [851, 278] on link "View External Url" at bounding box center [899, 284] width 106 height 19
click at [857, 383] on link "View External Url" at bounding box center [899, 377] width 106 height 19
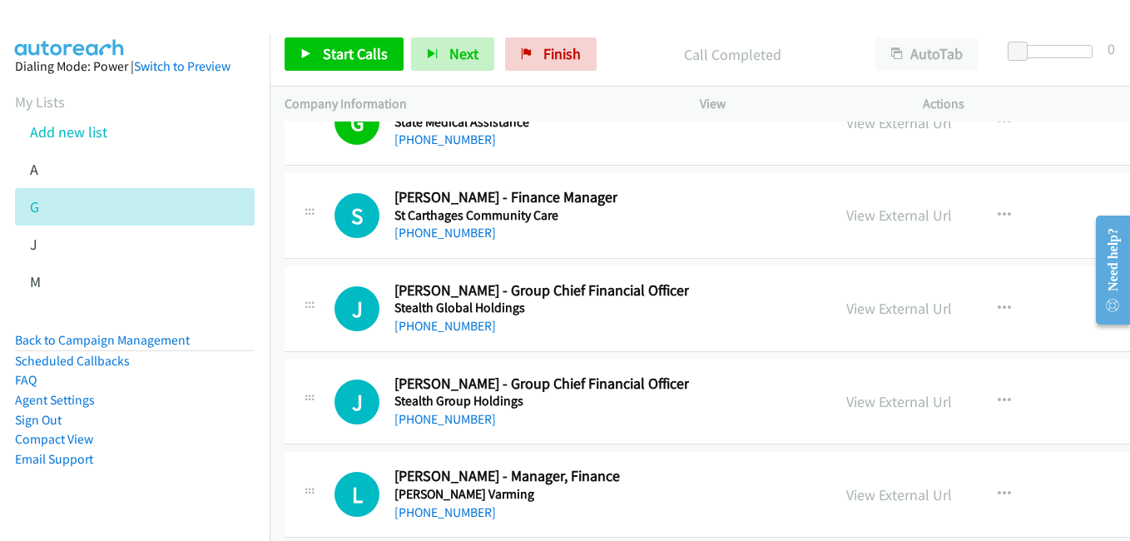
scroll to position [21631, 0]
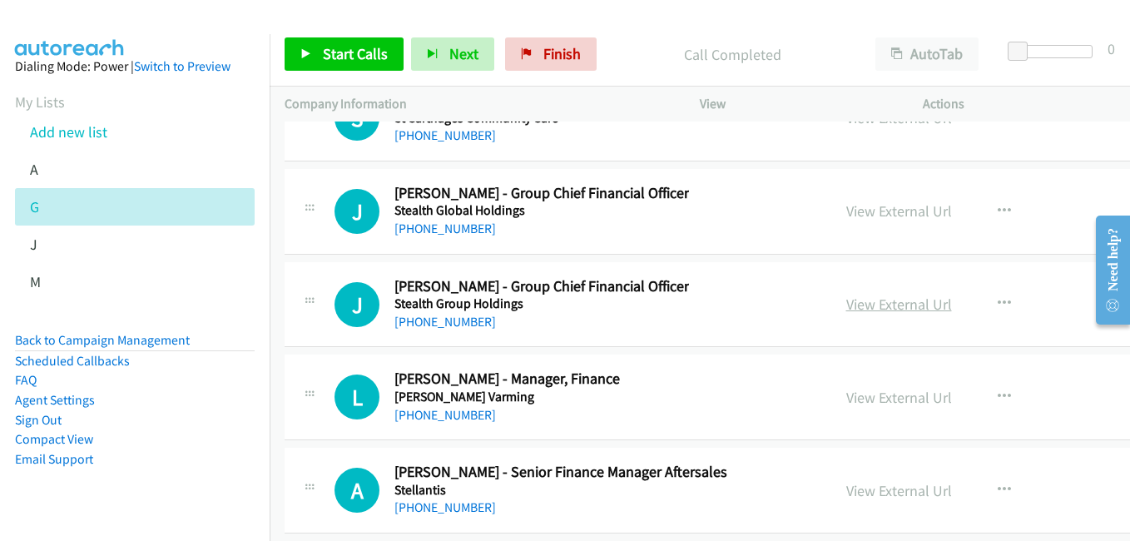
click at [846, 305] on link "View External Url" at bounding box center [899, 304] width 106 height 19
click at [881, 399] on link "View External Url" at bounding box center [899, 397] width 106 height 19
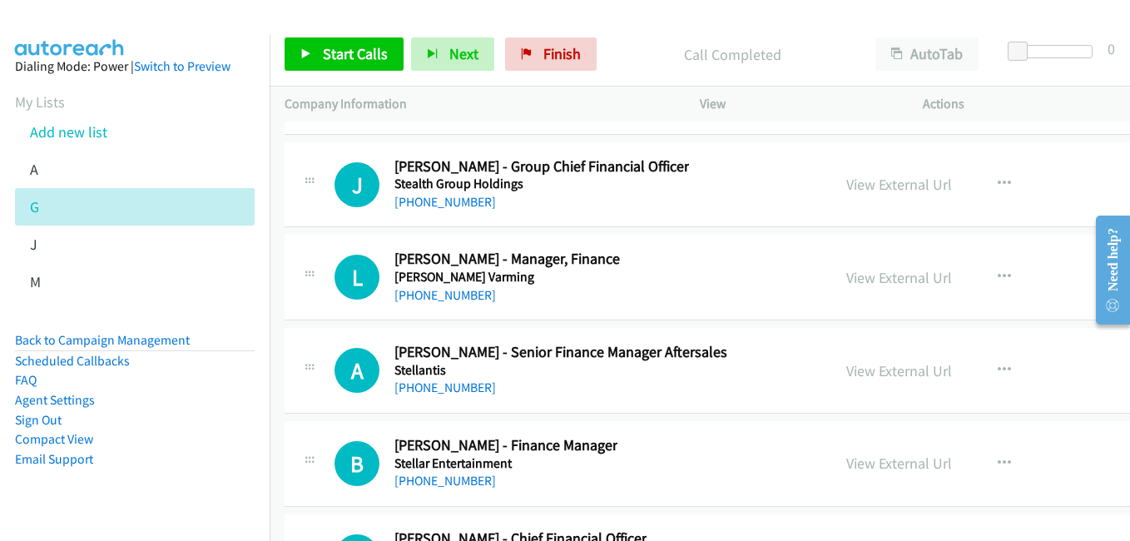
scroll to position [21797, 0]
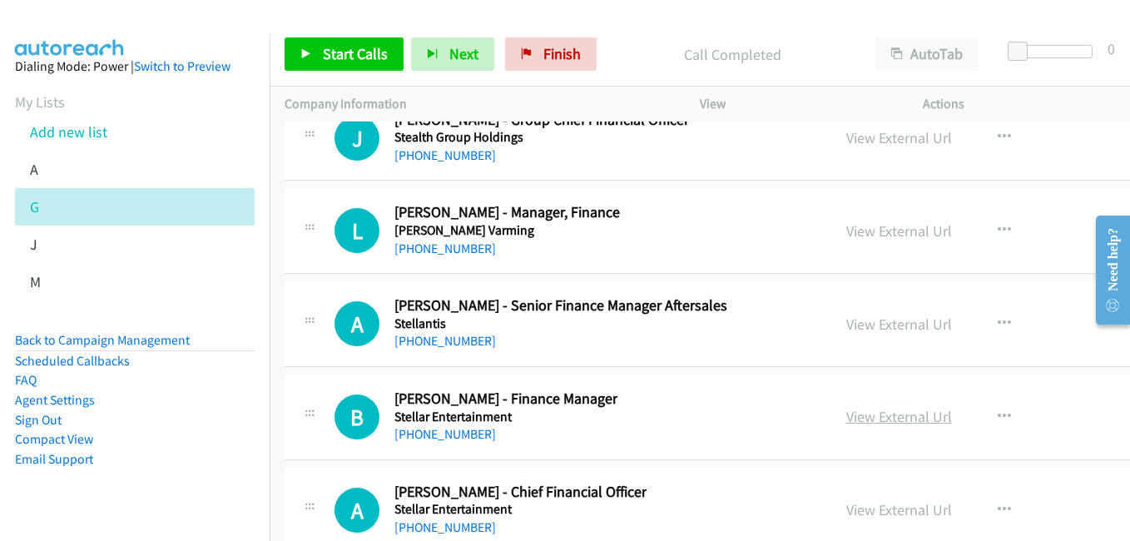
click at [846, 418] on link "View External Url" at bounding box center [899, 416] width 106 height 19
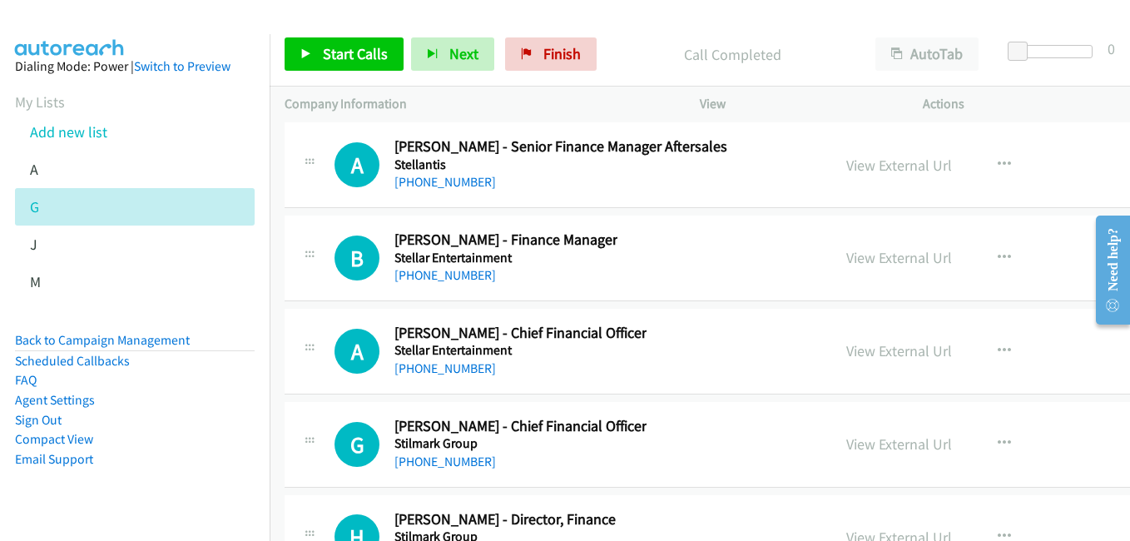
scroll to position [21964, 0]
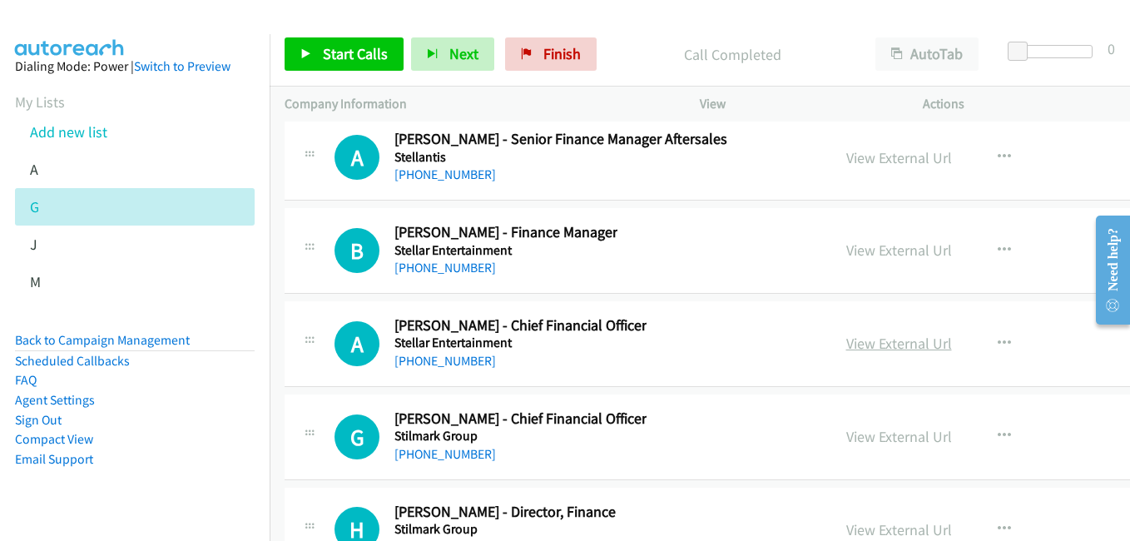
drag, startPoint x: 858, startPoint y: 344, endPoint x: 837, endPoint y: 340, distance: 21.2
click at [858, 344] on link "View External Url" at bounding box center [899, 343] width 106 height 19
click at [866, 433] on link "View External Url" at bounding box center [899, 436] width 106 height 19
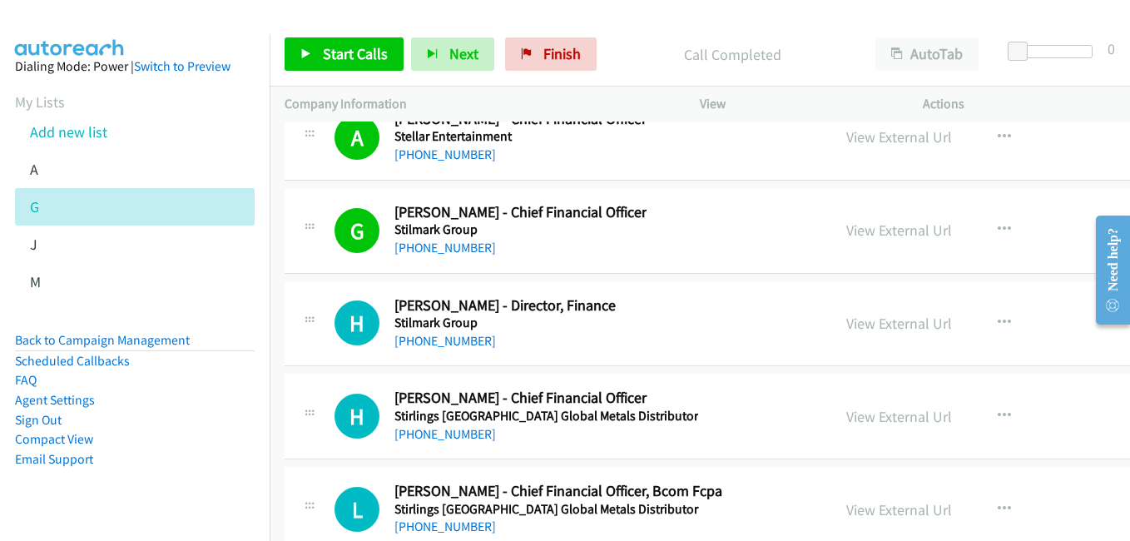
scroll to position [22213, 0]
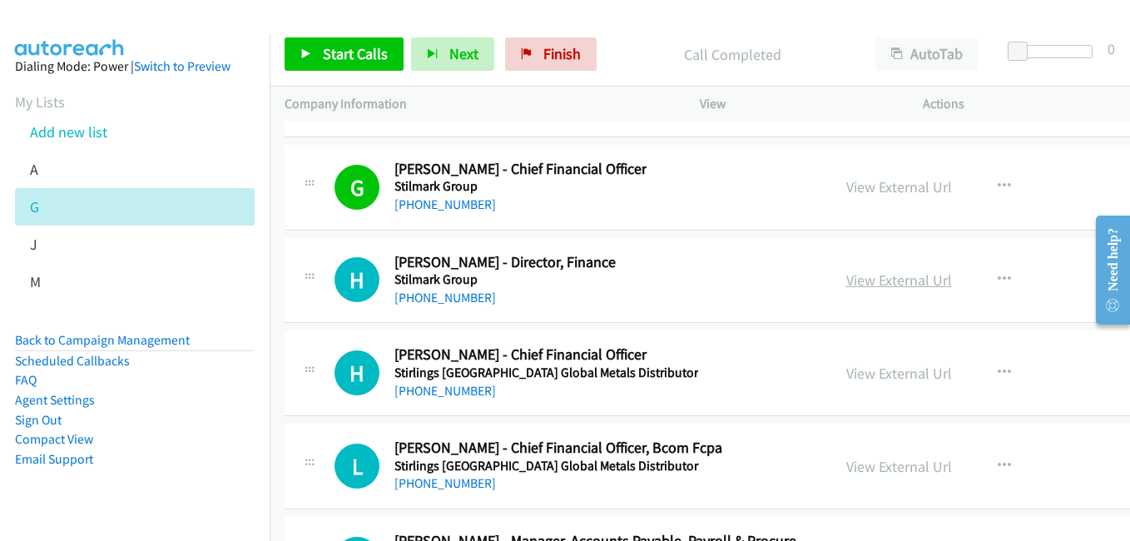
click at [846, 279] on link "View External Url" at bounding box center [899, 279] width 106 height 19
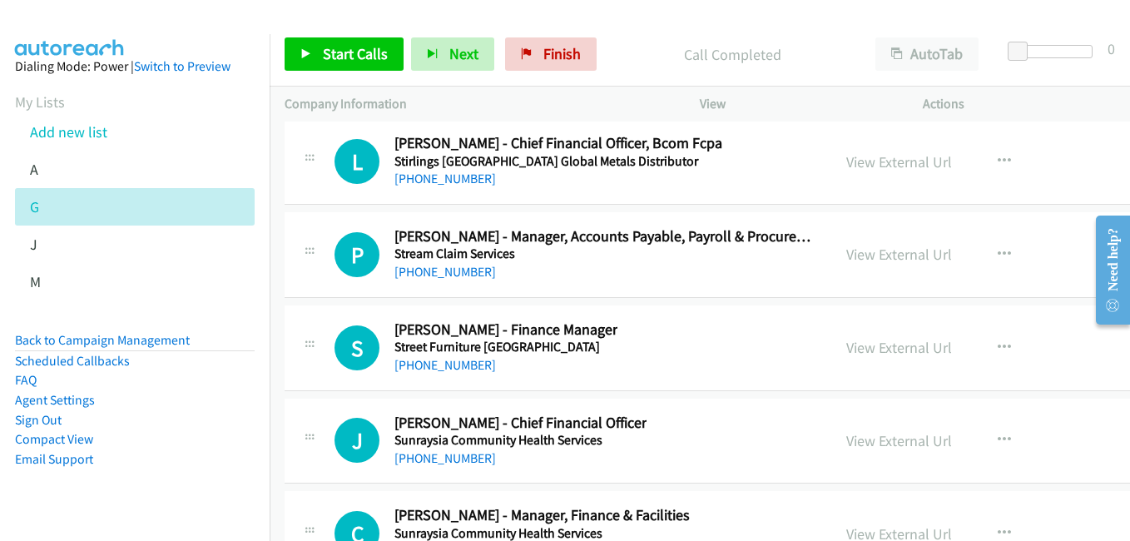
scroll to position [22546, 0]
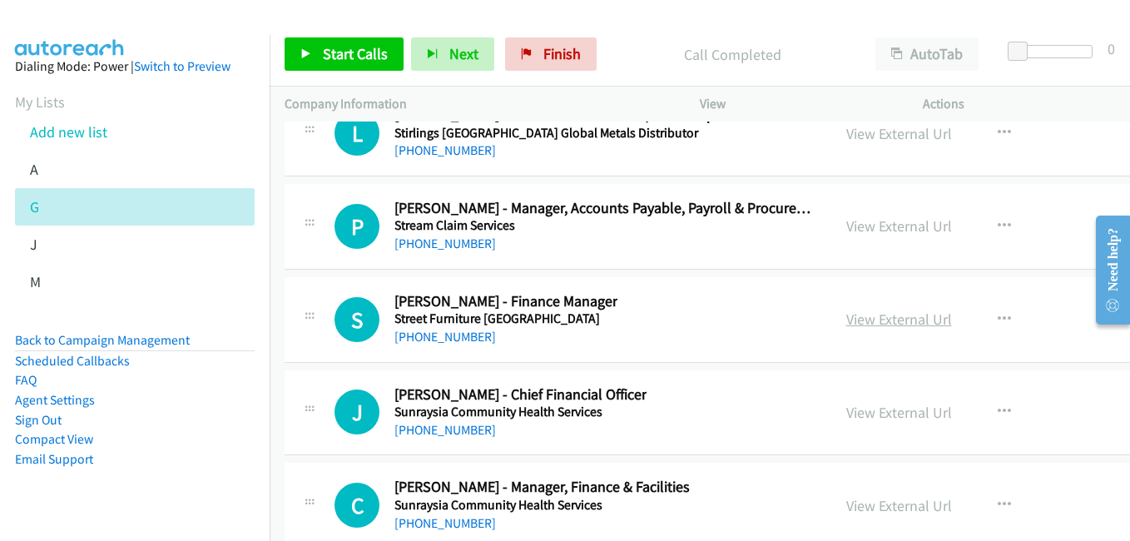
click at [869, 319] on link "View External Url" at bounding box center [899, 318] width 106 height 19
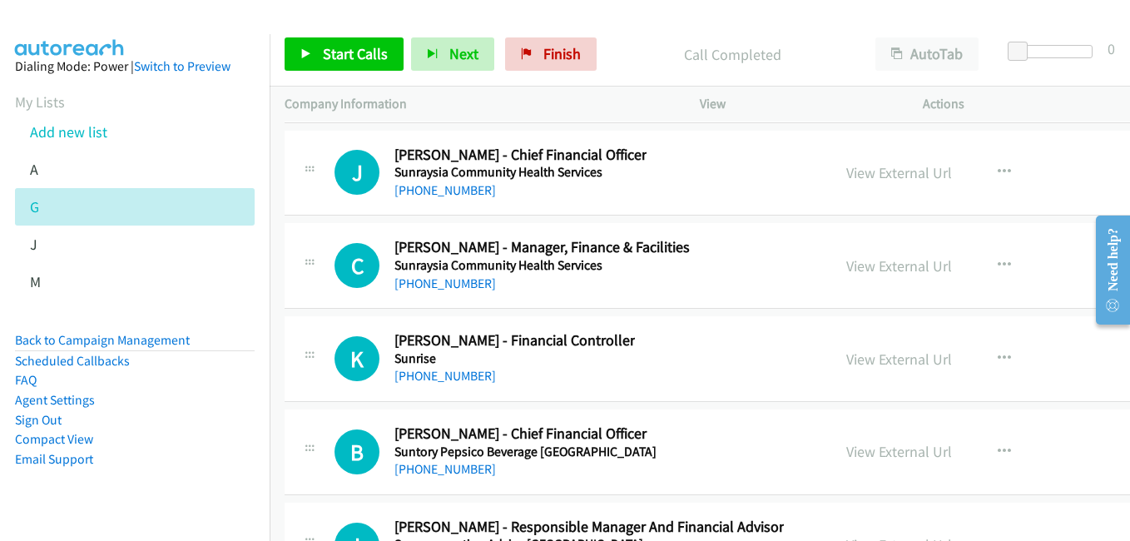
scroll to position [22796, 0]
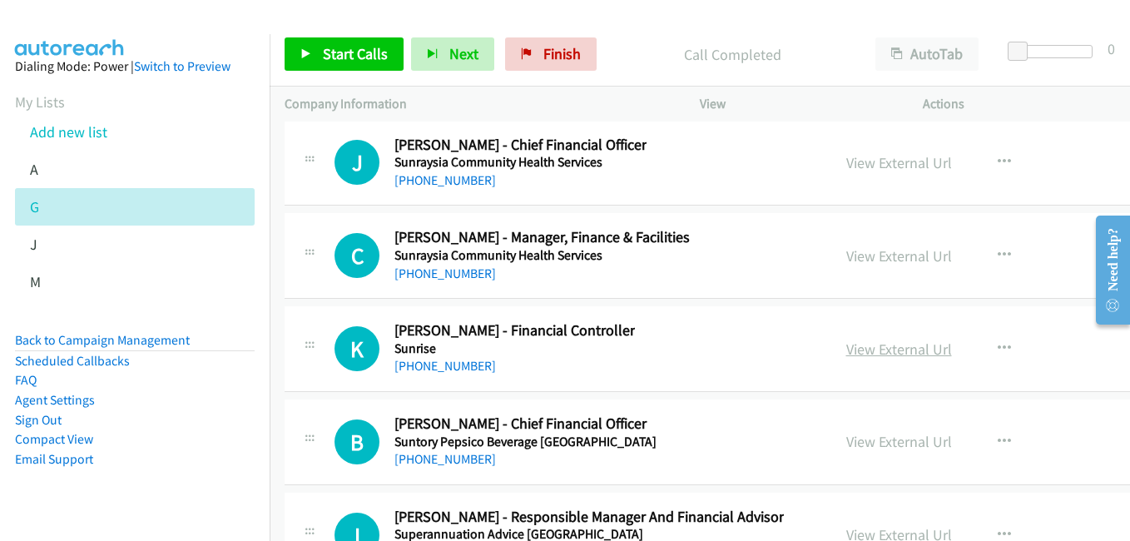
click at [869, 349] on link "View External Url" at bounding box center [899, 348] width 106 height 19
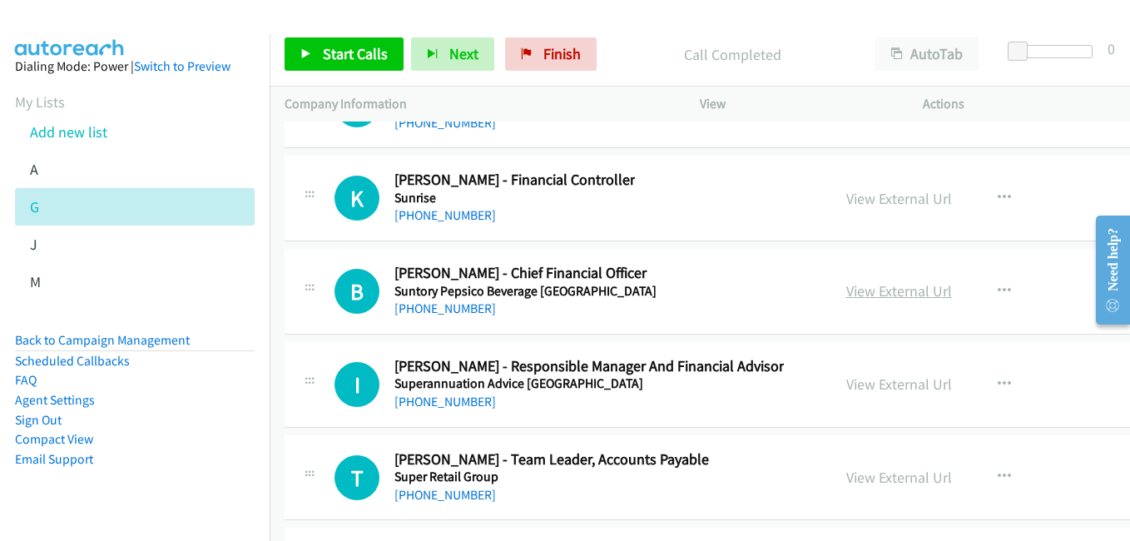
scroll to position [22962, 0]
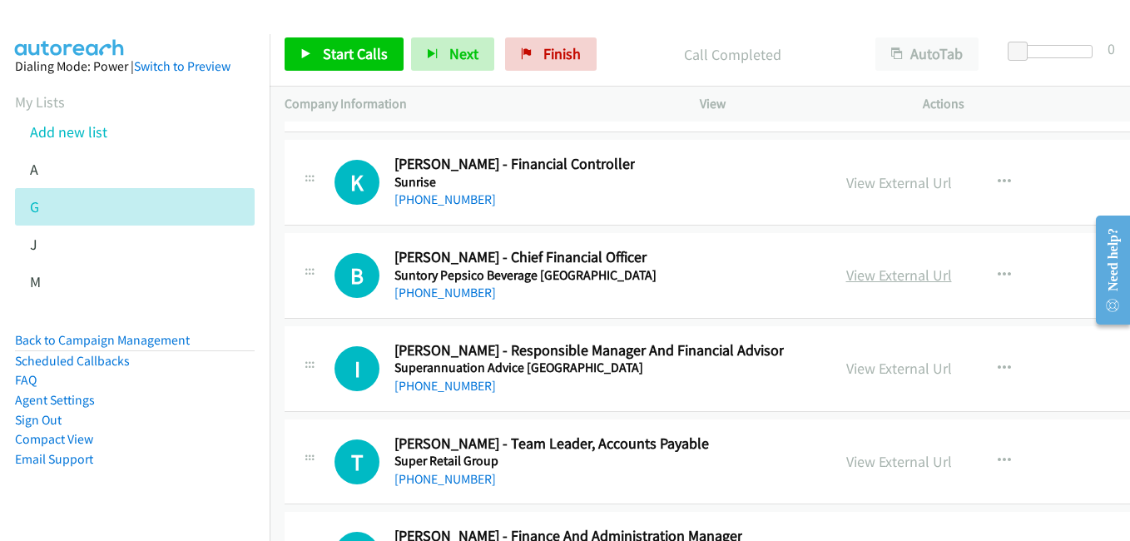
drag, startPoint x: 837, startPoint y: 274, endPoint x: 812, endPoint y: 266, distance: 26.1
click at [846, 274] on link "View External Url" at bounding box center [899, 274] width 106 height 19
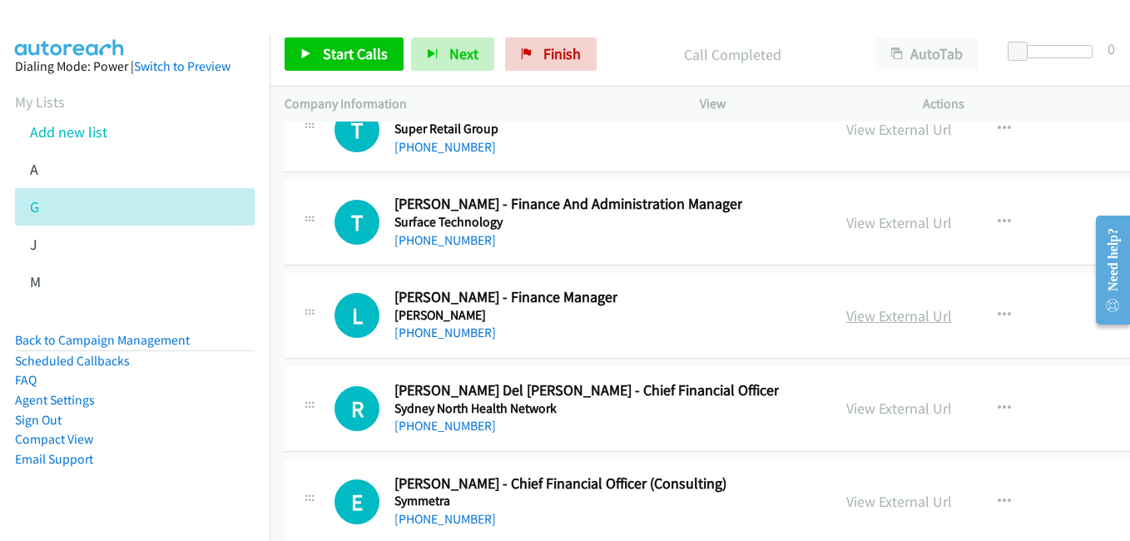
scroll to position [23295, 0]
drag, startPoint x: 846, startPoint y: 320, endPoint x: 658, endPoint y: 248, distance: 201.5
click at [846, 320] on link "View External Url" at bounding box center [899, 314] width 106 height 19
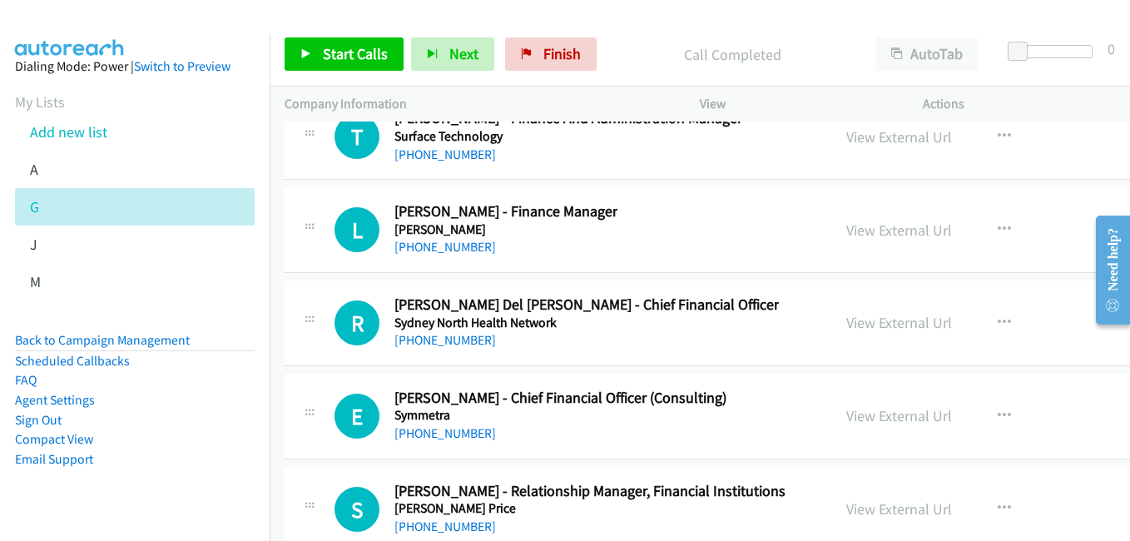
scroll to position [23461, 0]
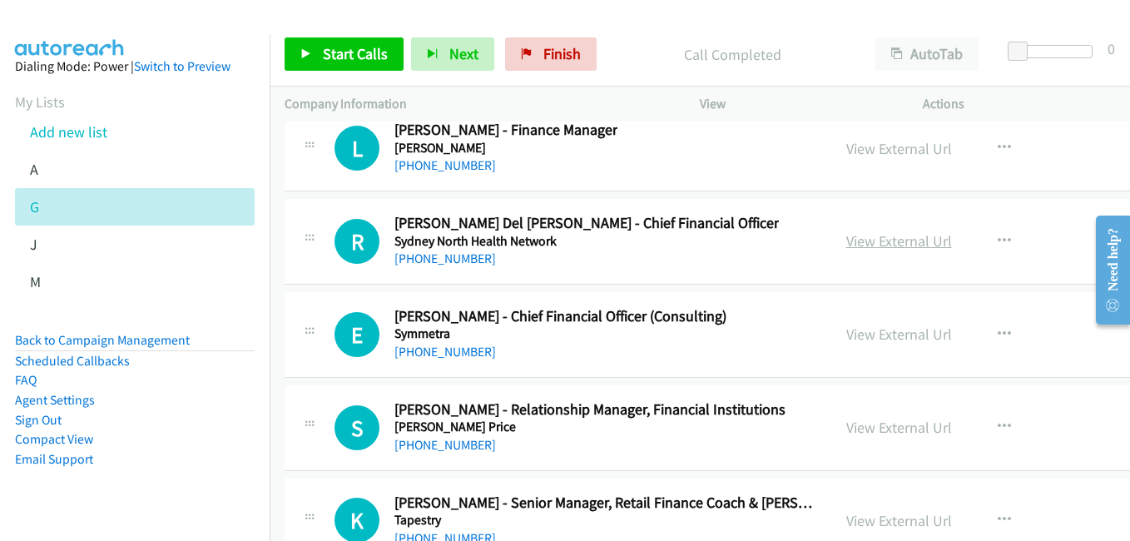
drag, startPoint x: 855, startPoint y: 240, endPoint x: 837, endPoint y: 239, distance: 18.3
click at [855, 240] on link "View External Url" at bounding box center [899, 240] width 106 height 19
drag, startPoint x: 849, startPoint y: 333, endPoint x: 829, endPoint y: 326, distance: 21.0
click at [849, 333] on link "View External Url" at bounding box center [899, 333] width 106 height 19
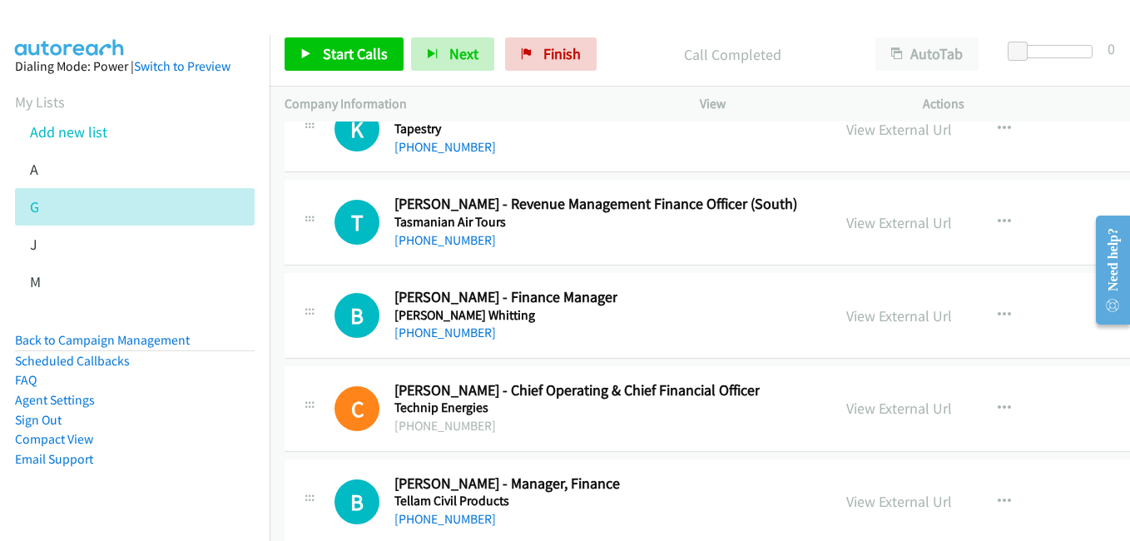
scroll to position [23877, 0]
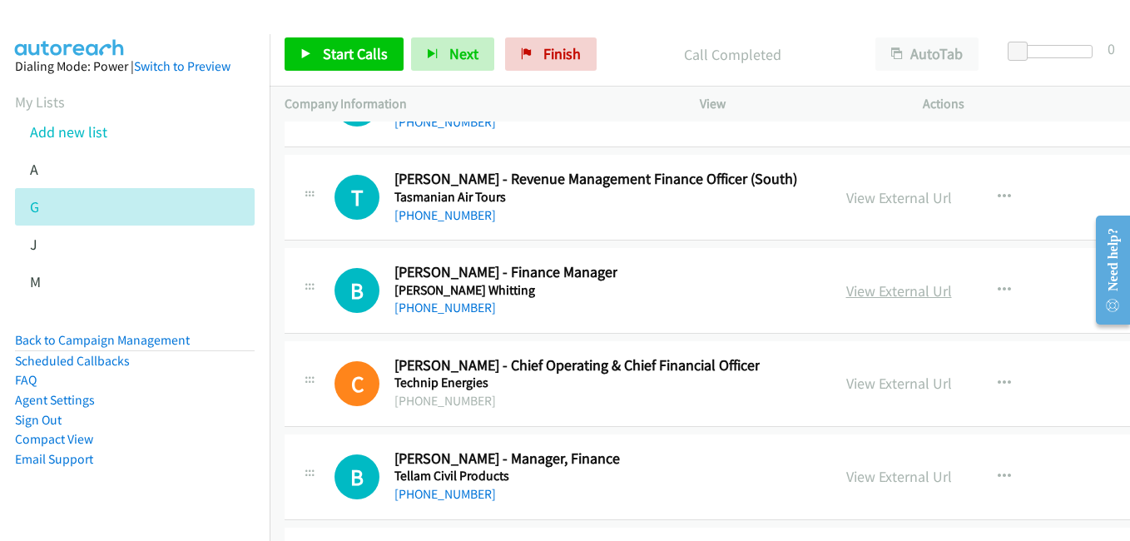
click at [846, 287] on link "View External Url" at bounding box center [899, 290] width 106 height 19
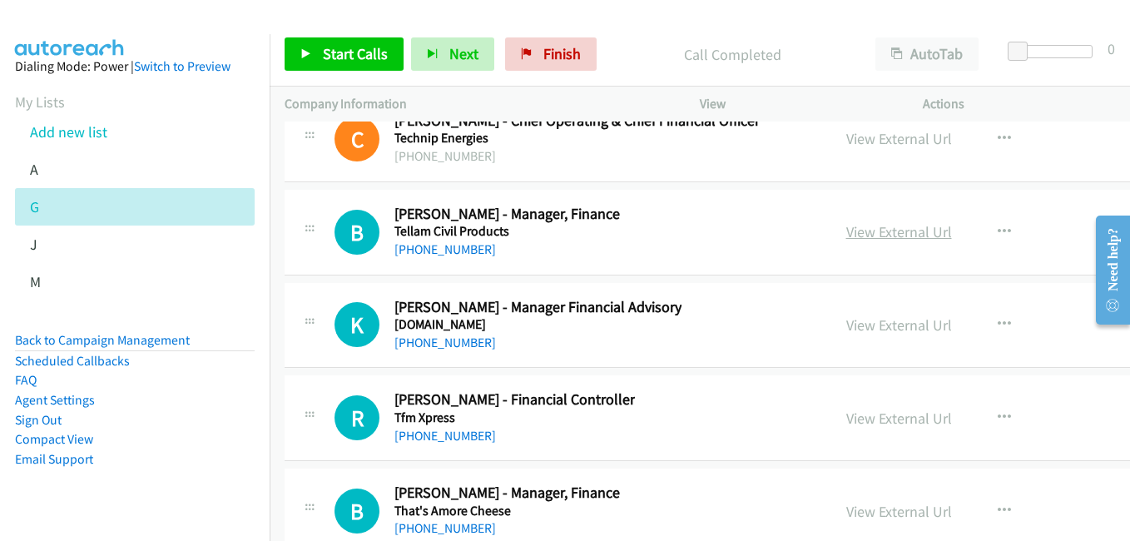
scroll to position [24127, 0]
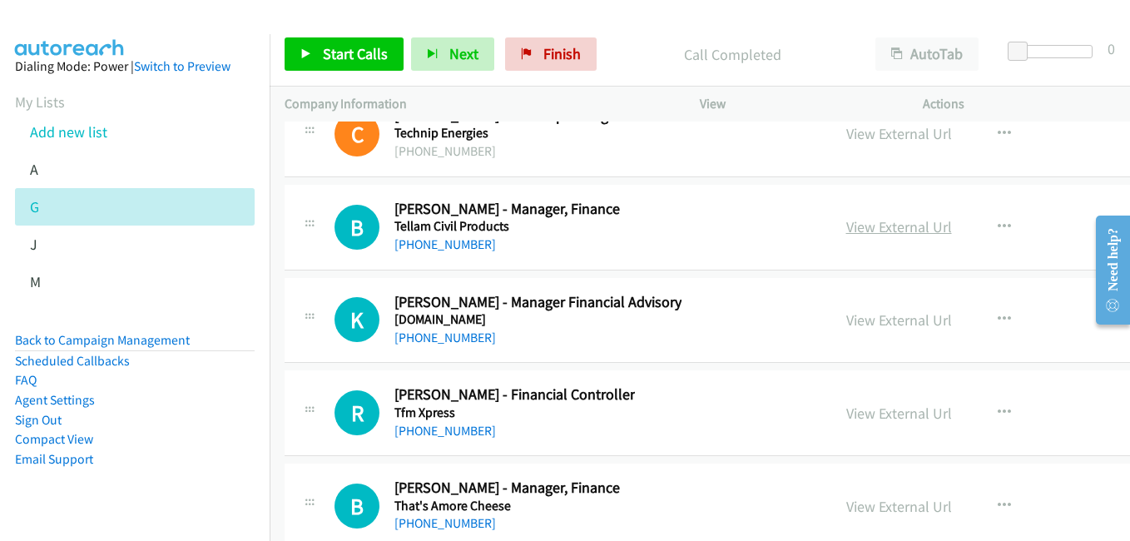
click at [854, 227] on link "View External Url" at bounding box center [899, 226] width 106 height 19
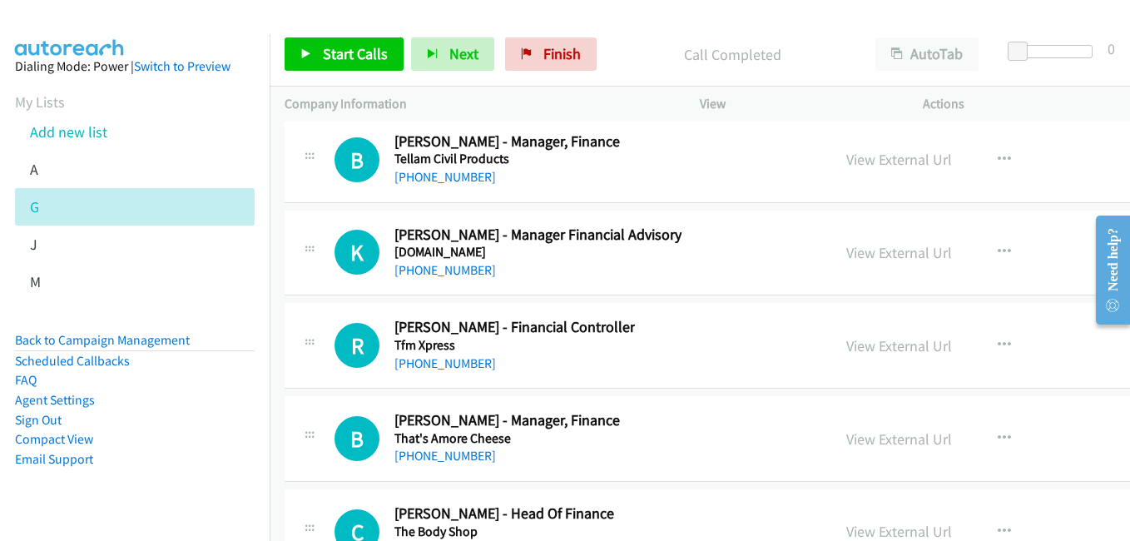
scroll to position [24210, 0]
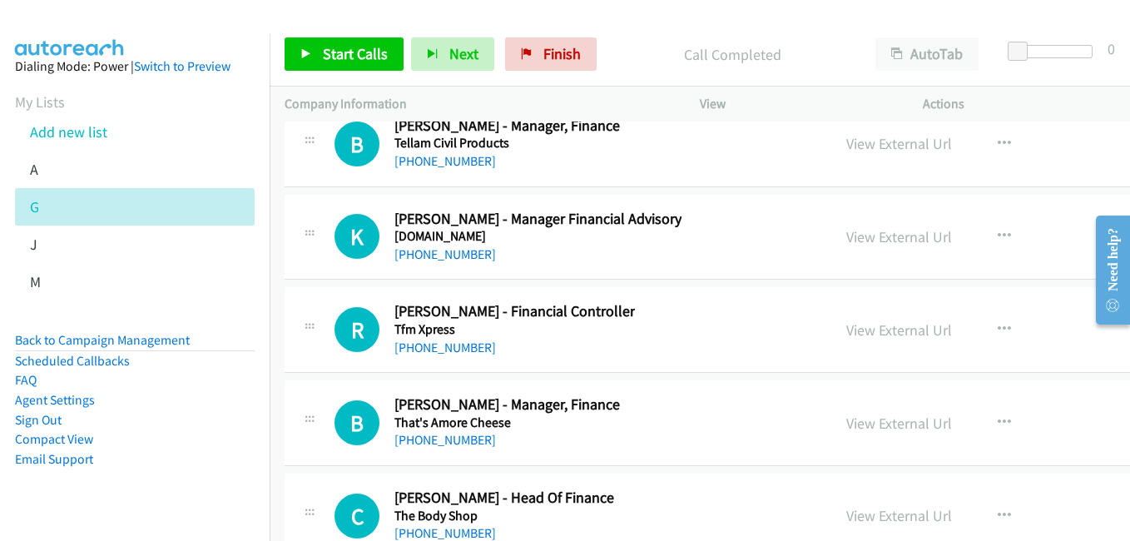
drag, startPoint x: 859, startPoint y: 336, endPoint x: 296, endPoint y: 17, distance: 647.1
click at [859, 330] on link "View External Url" at bounding box center [899, 329] width 106 height 19
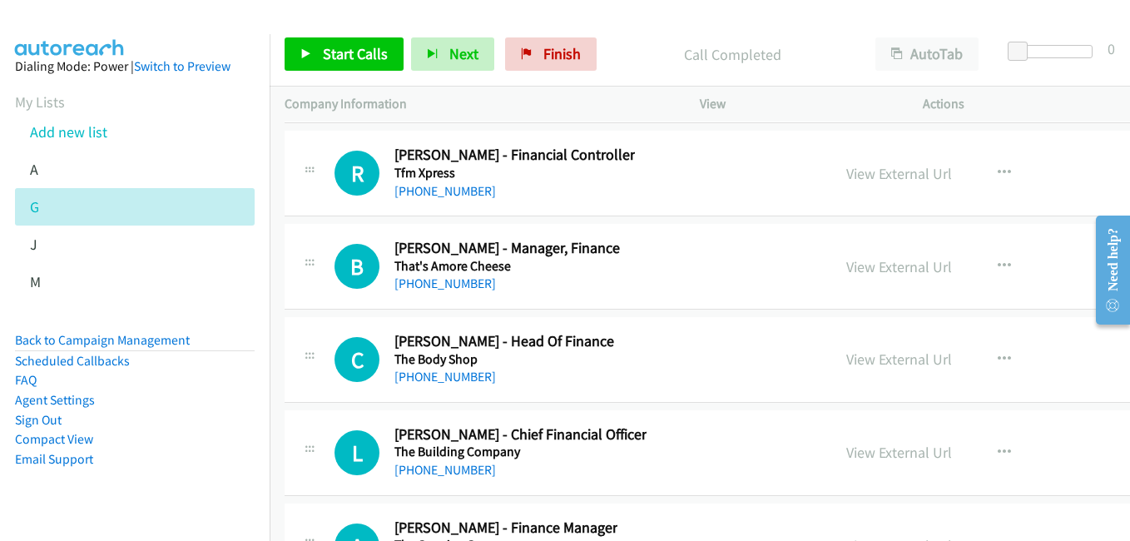
scroll to position [24376, 0]
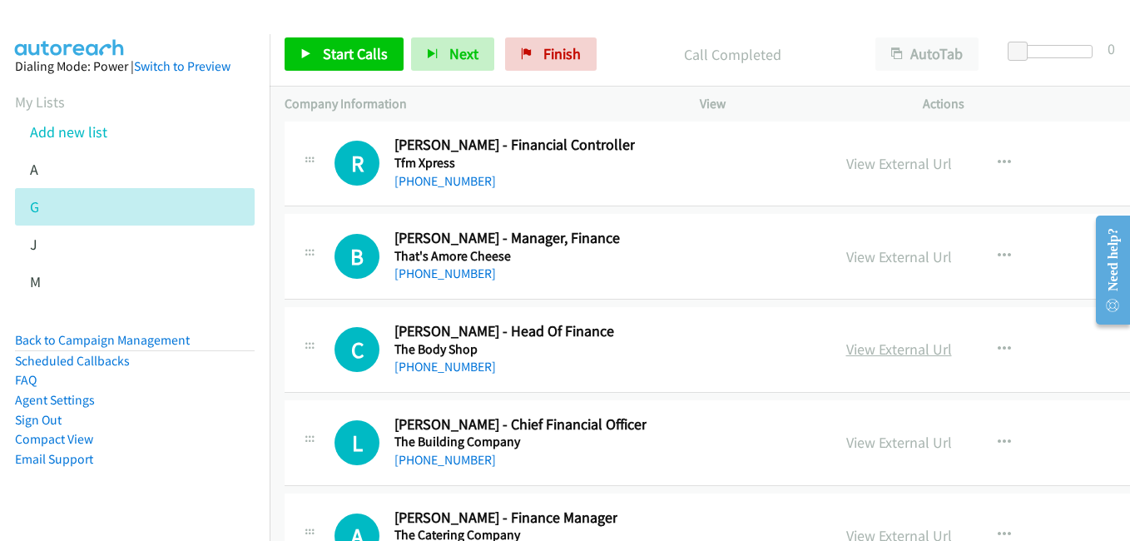
click at [871, 346] on link "View External Url" at bounding box center [899, 348] width 106 height 19
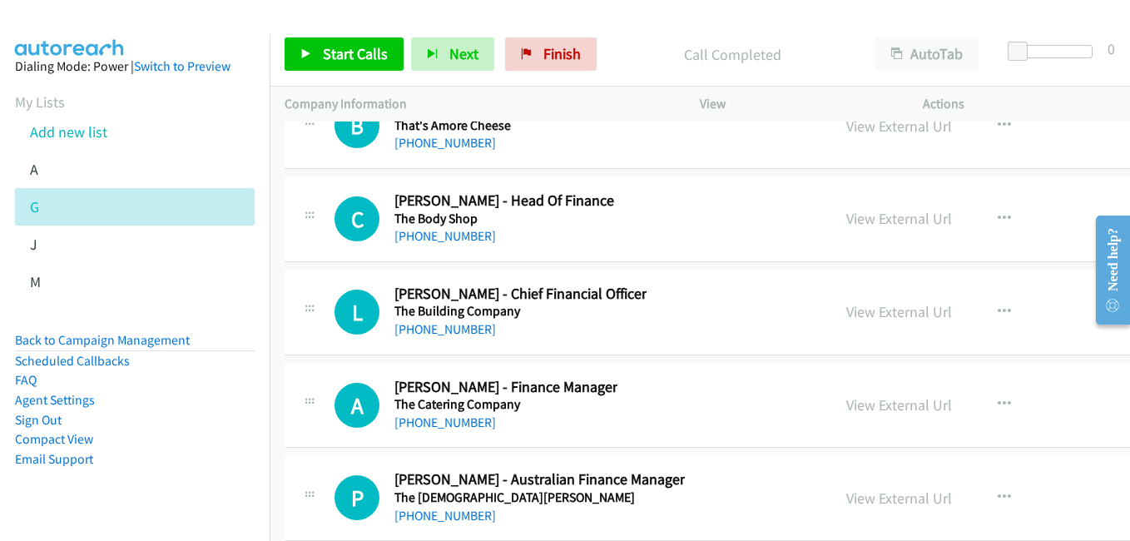
scroll to position [24543, 0]
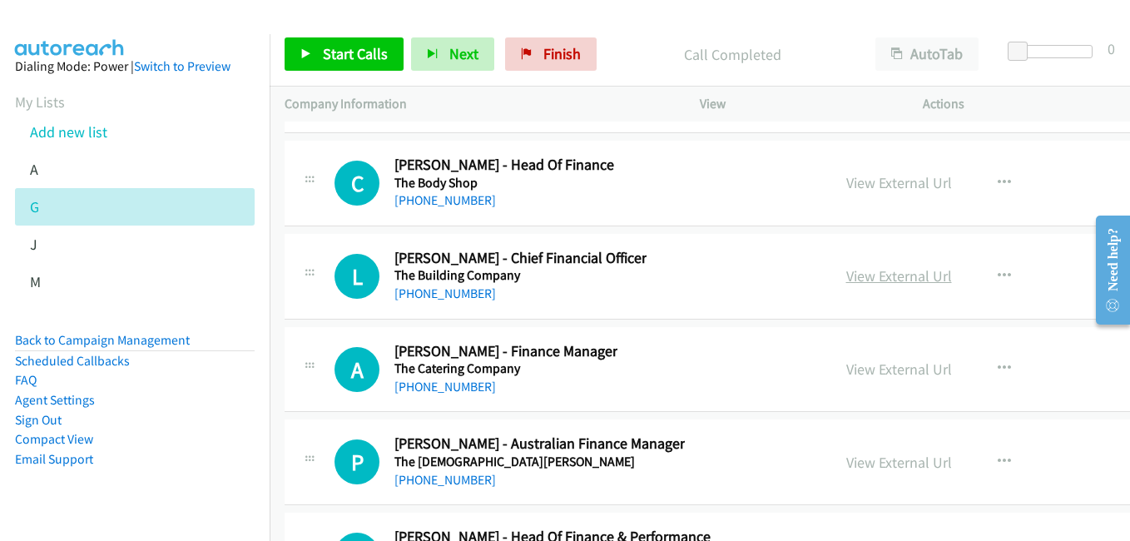
click at [846, 274] on link "View External Url" at bounding box center [899, 275] width 106 height 19
click at [869, 368] on link "View External Url" at bounding box center [899, 368] width 106 height 19
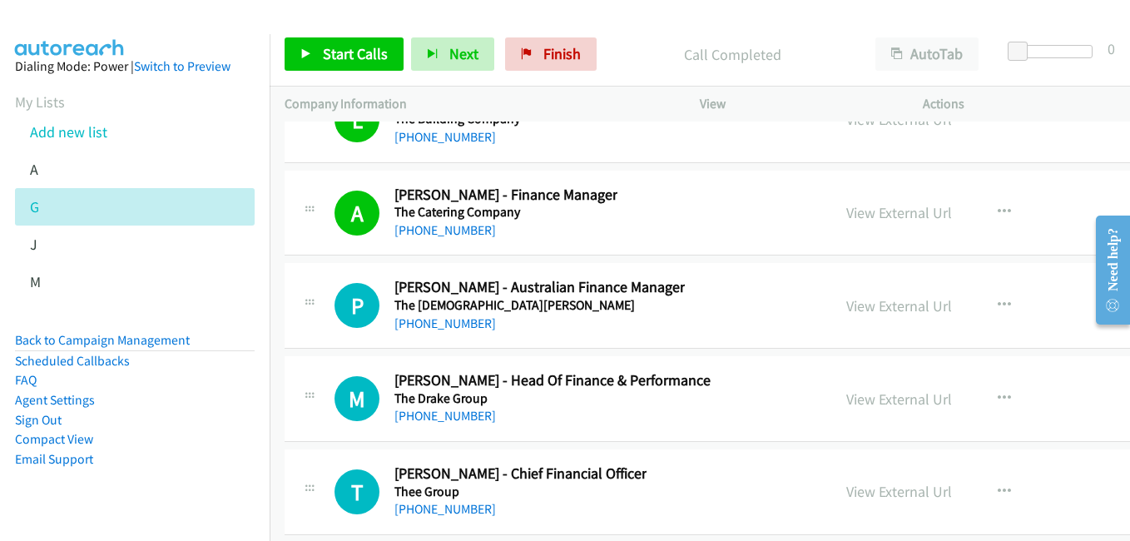
scroll to position [24709, 0]
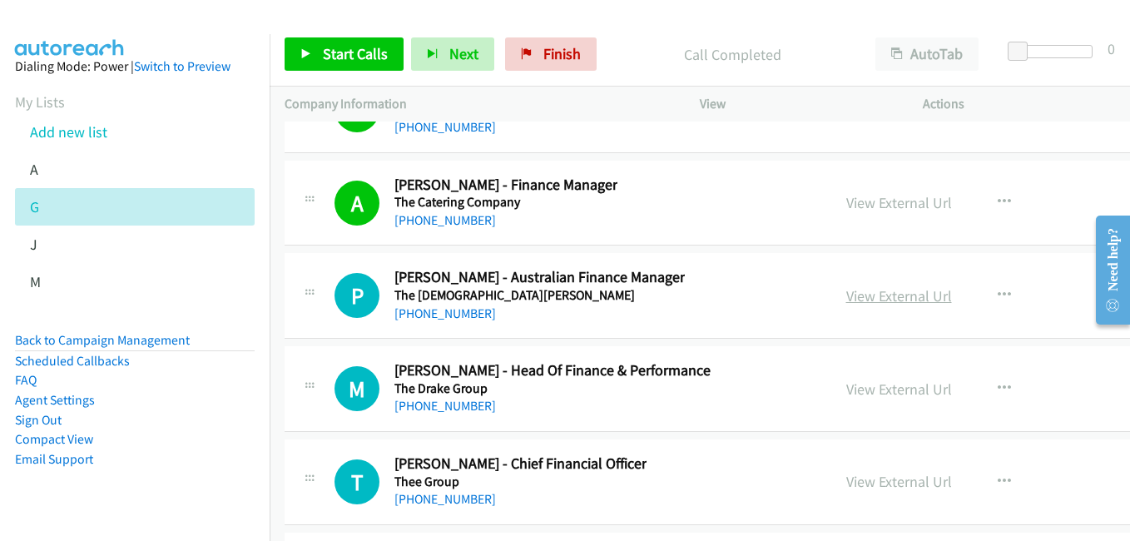
click at [846, 301] on link "View External Url" at bounding box center [899, 295] width 106 height 19
click at [861, 389] on link "View External Url" at bounding box center [899, 388] width 106 height 19
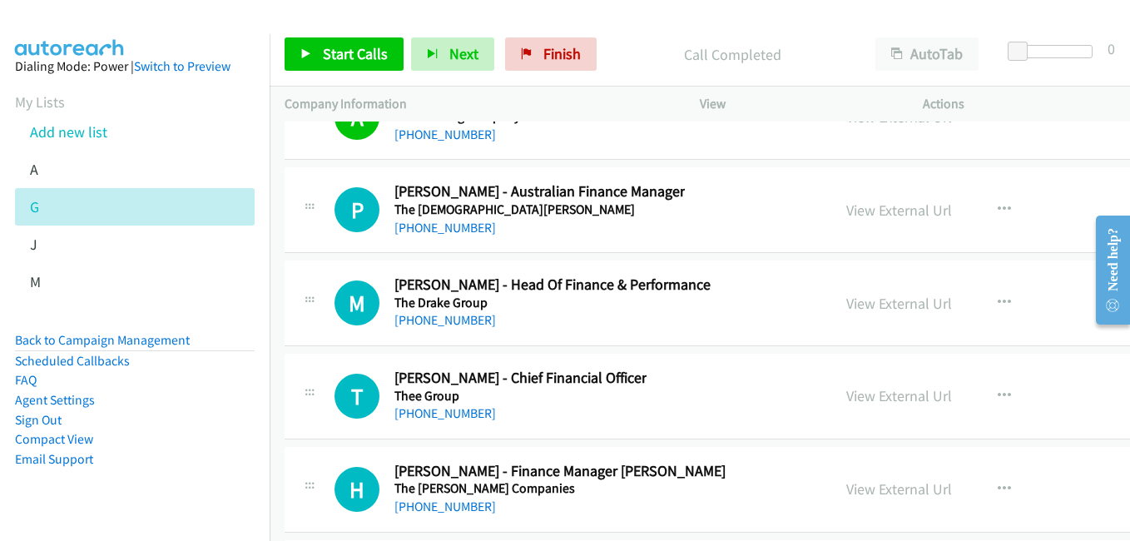
scroll to position [24875, 0]
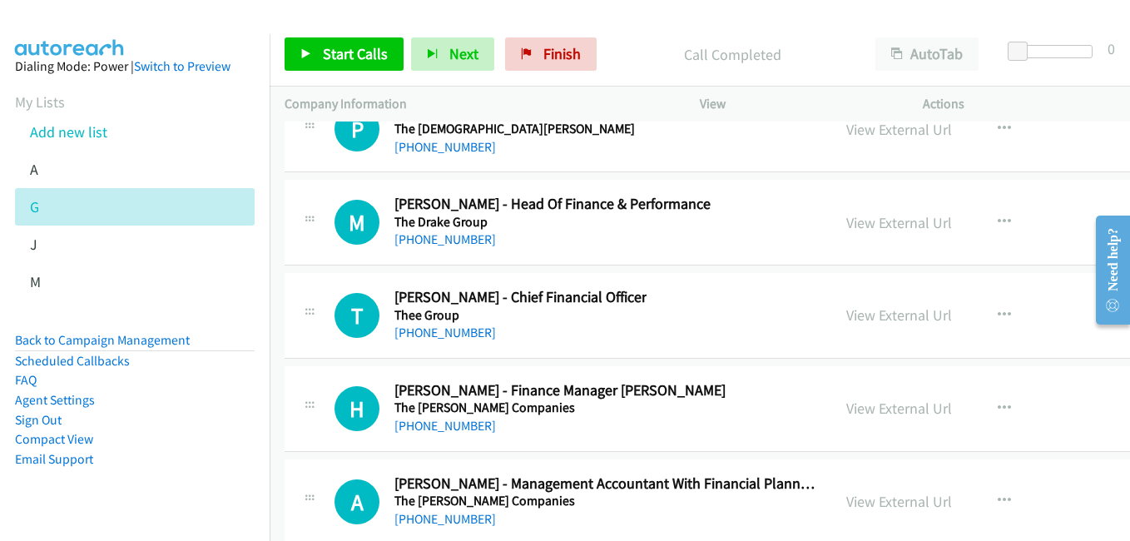
click at [866, 321] on link "View External Url" at bounding box center [899, 314] width 106 height 19
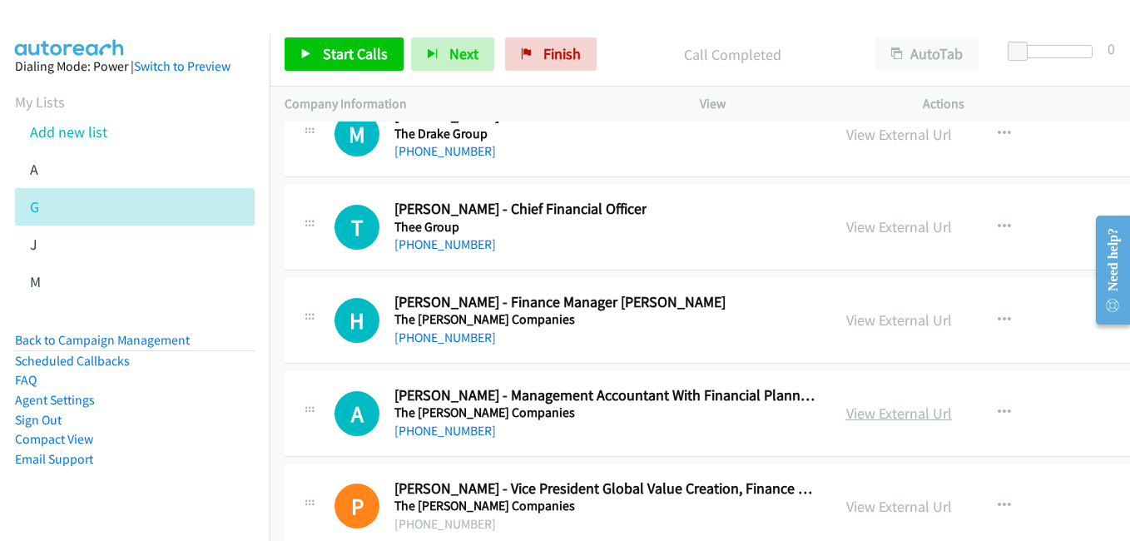
scroll to position [25042, 0]
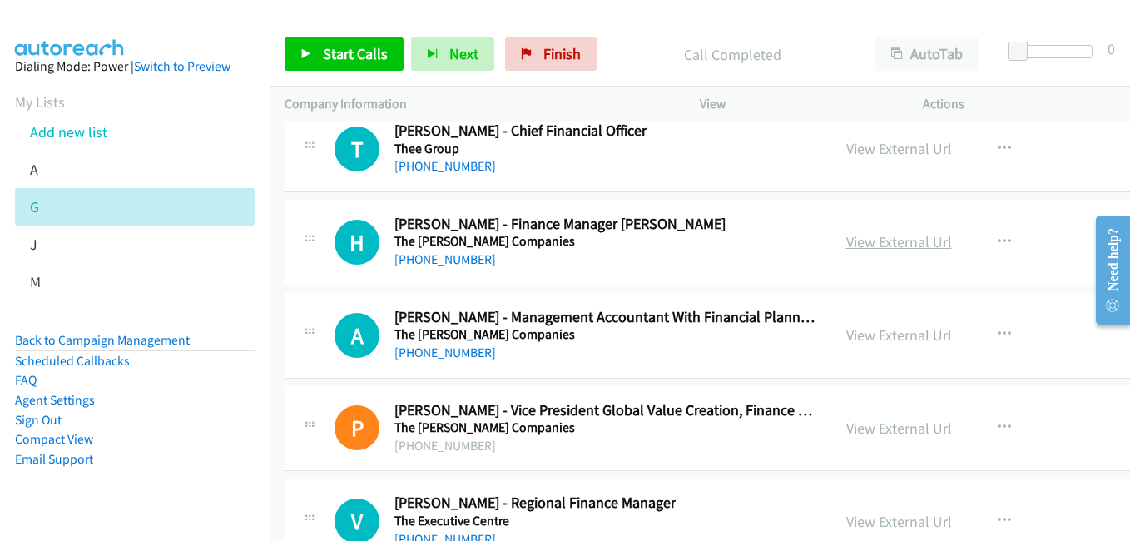
click at [846, 250] on link "View External Url" at bounding box center [899, 241] width 106 height 19
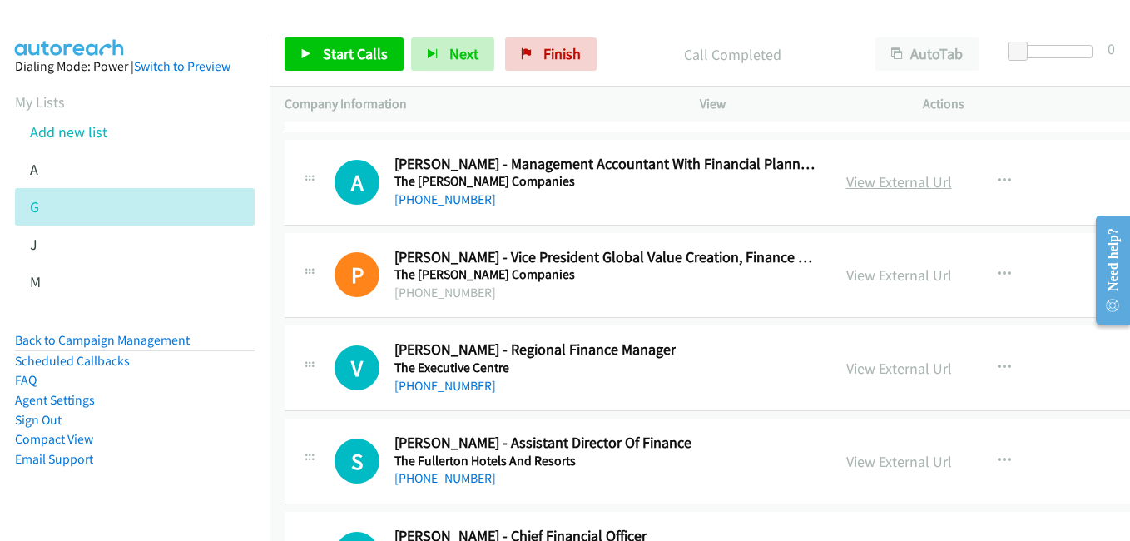
scroll to position [25208, 0]
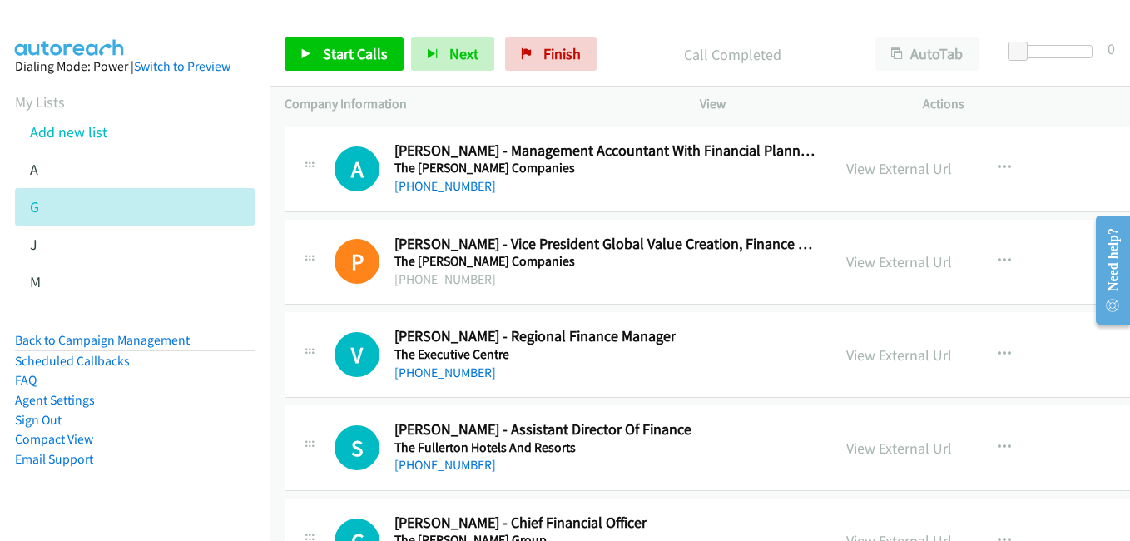
drag, startPoint x: 874, startPoint y: 355, endPoint x: 809, endPoint y: 320, distance: 73.7
click at [874, 355] on link "View External Url" at bounding box center [899, 354] width 106 height 19
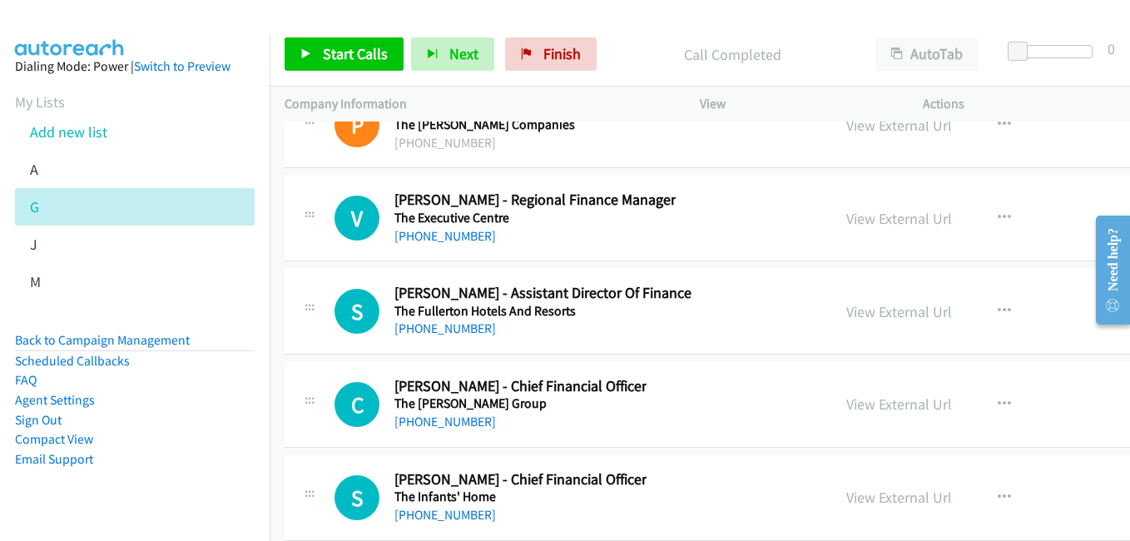
scroll to position [25458, 0]
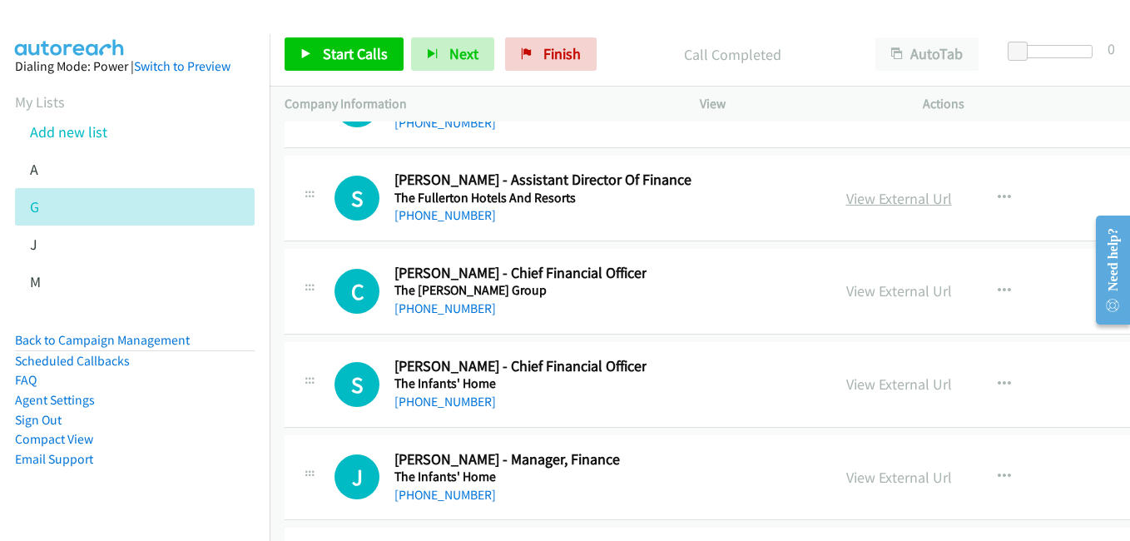
click at [846, 195] on link "View External Url" at bounding box center [899, 198] width 106 height 19
click at [876, 295] on link "View External Url" at bounding box center [899, 290] width 106 height 19
click at [892, 379] on link "View External Url" at bounding box center [899, 383] width 106 height 19
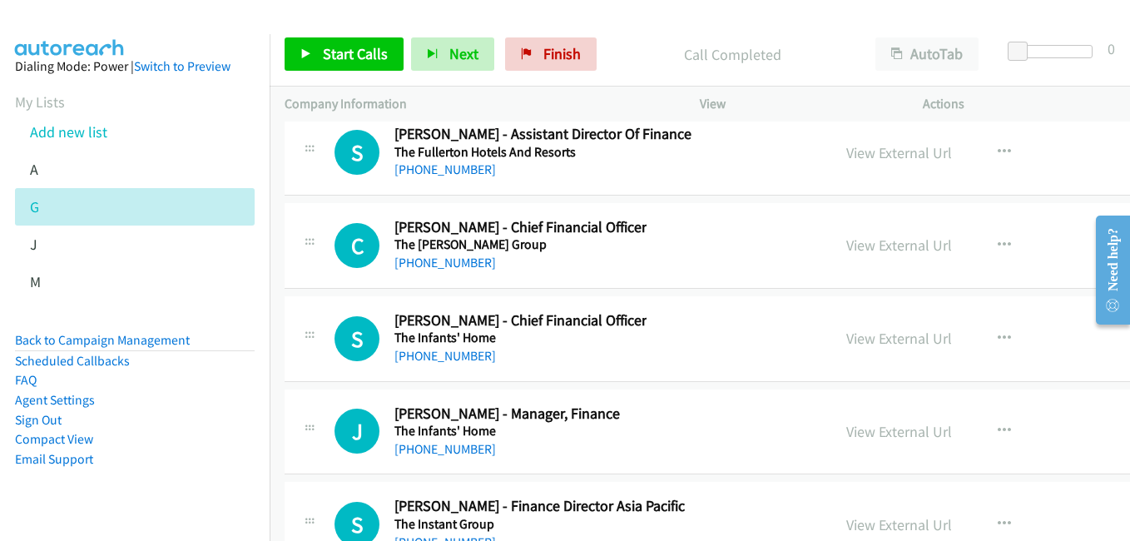
scroll to position [25541, 0]
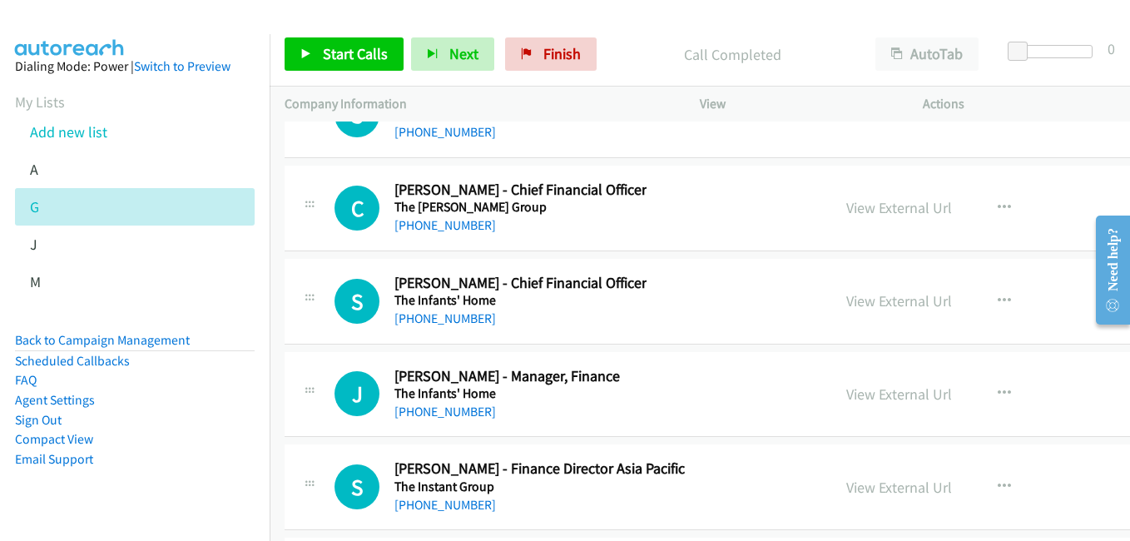
drag, startPoint x: 872, startPoint y: 394, endPoint x: 765, endPoint y: 354, distance: 113.4
click at [872, 394] on link "View External Url" at bounding box center [899, 393] width 106 height 19
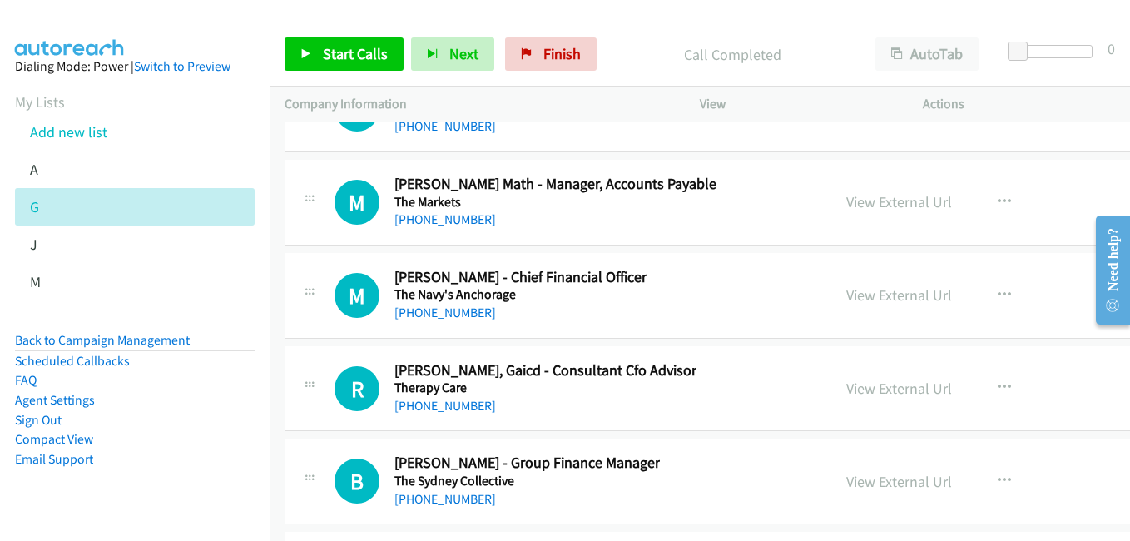
scroll to position [26040, 0]
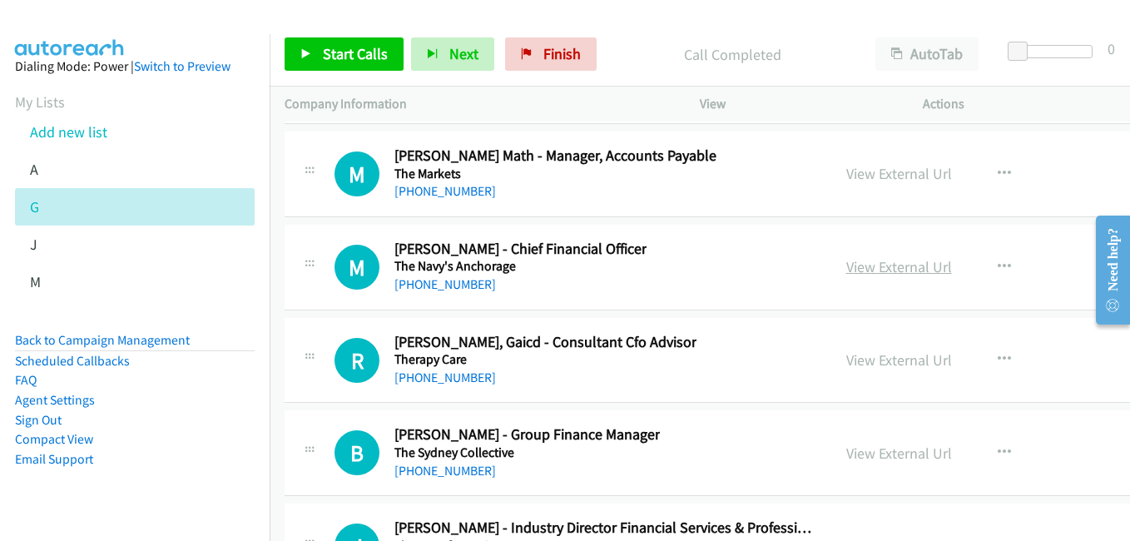
click at [898, 270] on link "View External Url" at bounding box center [899, 266] width 106 height 19
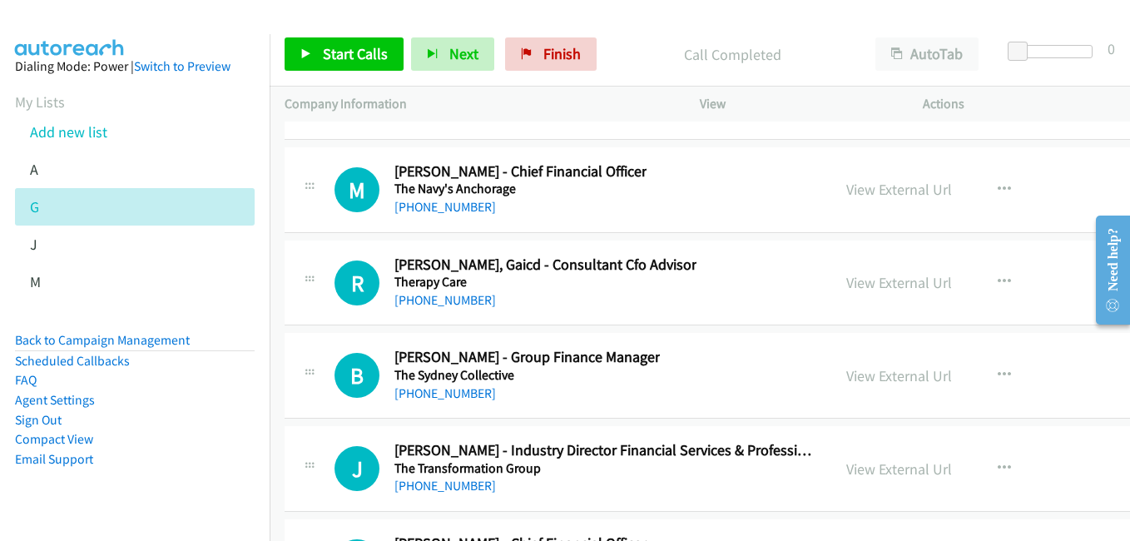
scroll to position [26290, 0]
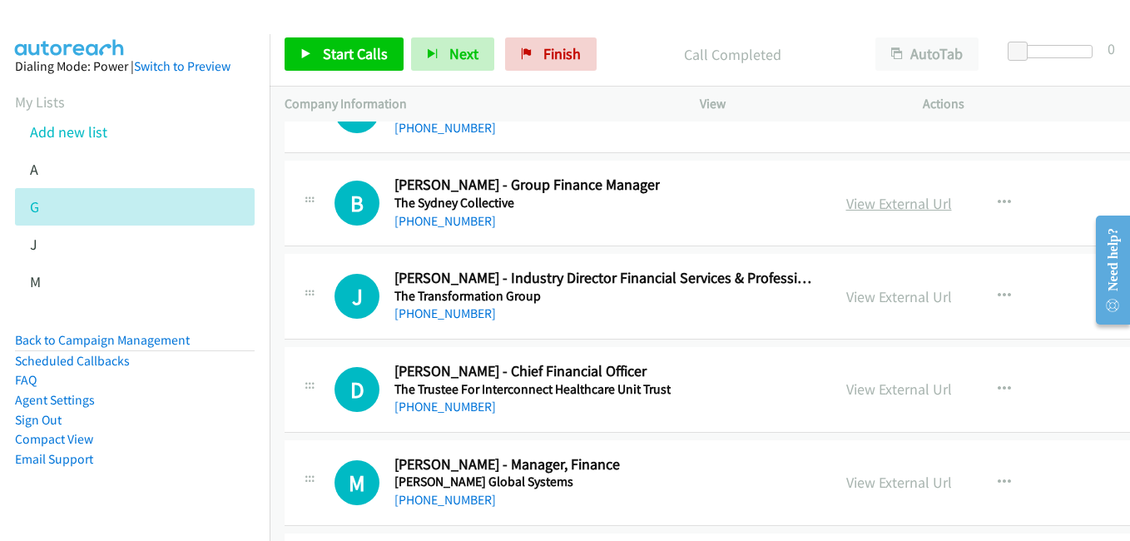
click at [846, 208] on link "View External Url" at bounding box center [899, 203] width 106 height 19
click at [865, 397] on link "View External Url" at bounding box center [899, 388] width 106 height 19
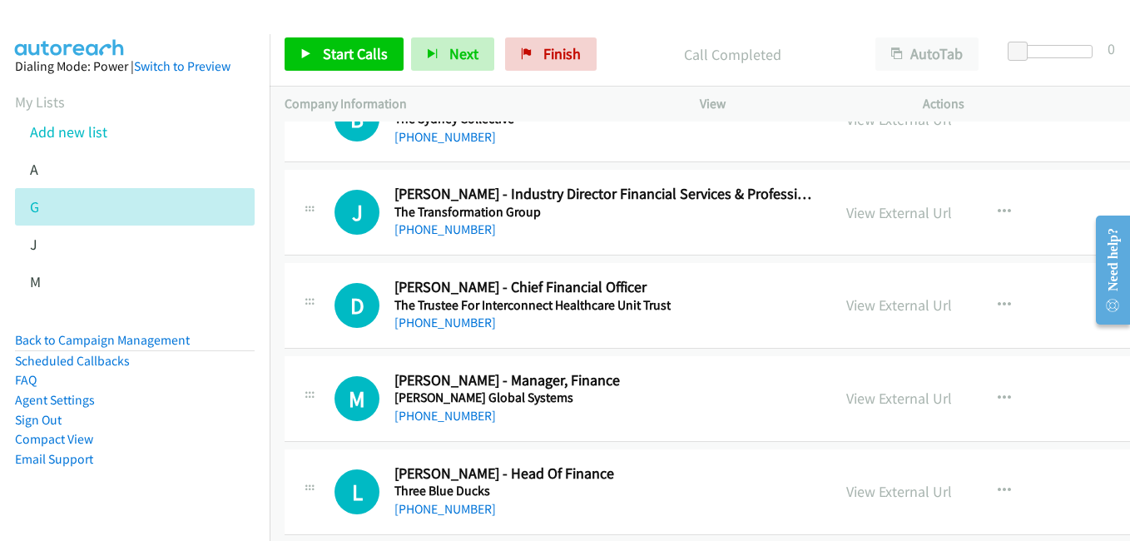
scroll to position [26456, 0]
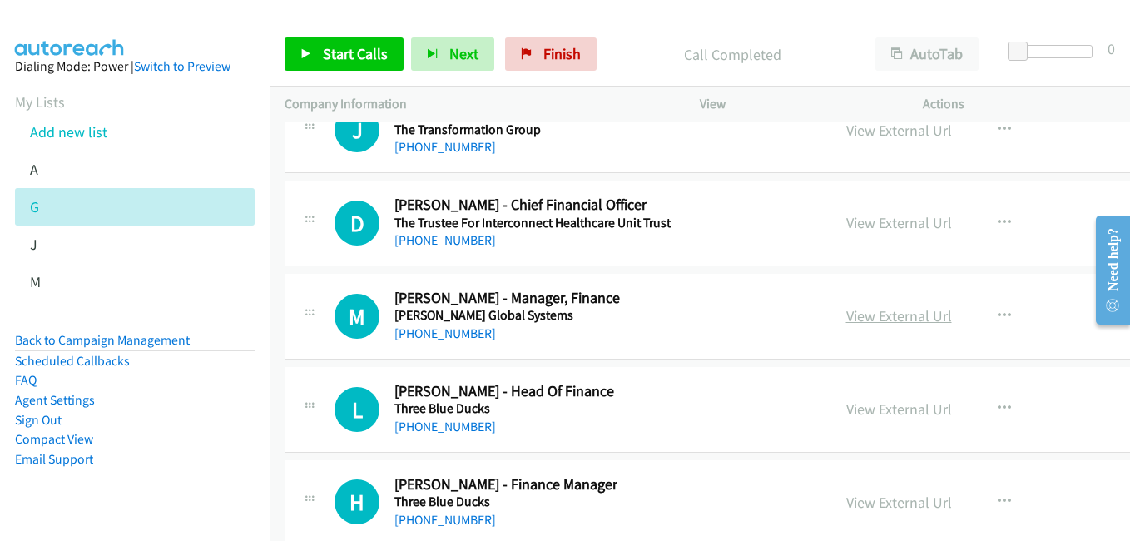
click at [863, 322] on link "View External Url" at bounding box center [899, 315] width 106 height 19
drag, startPoint x: 878, startPoint y: 410, endPoint x: 841, endPoint y: 398, distance: 38.7
click at [878, 410] on link "View External Url" at bounding box center [899, 408] width 106 height 19
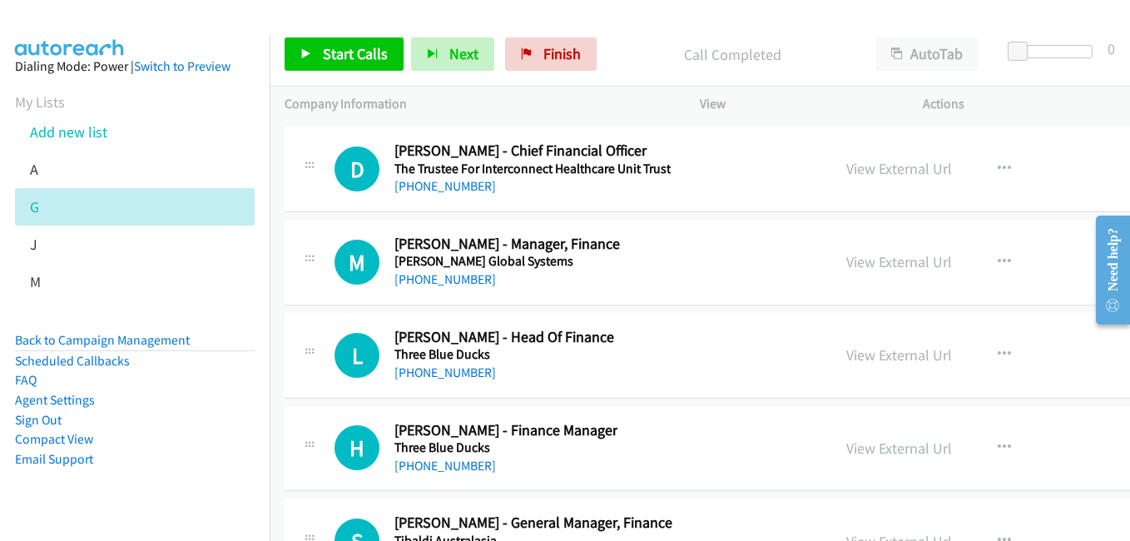
scroll to position [26539, 0]
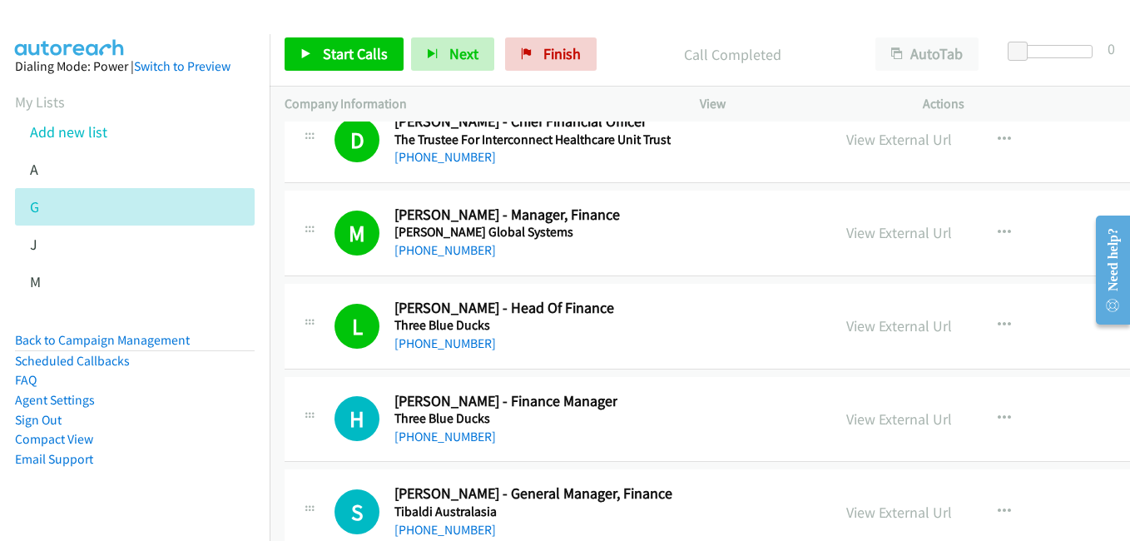
drag, startPoint x: 831, startPoint y: 419, endPoint x: 234, endPoint y: 1, distance: 729.3
click at [863, 423] on link "View External Url" at bounding box center [899, 418] width 106 height 19
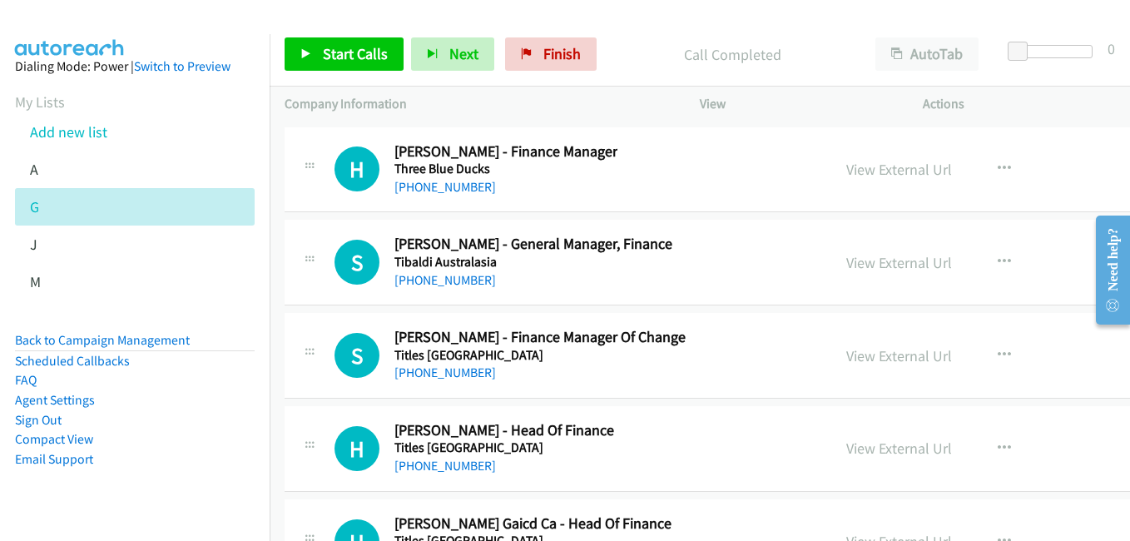
scroll to position [26872, 0]
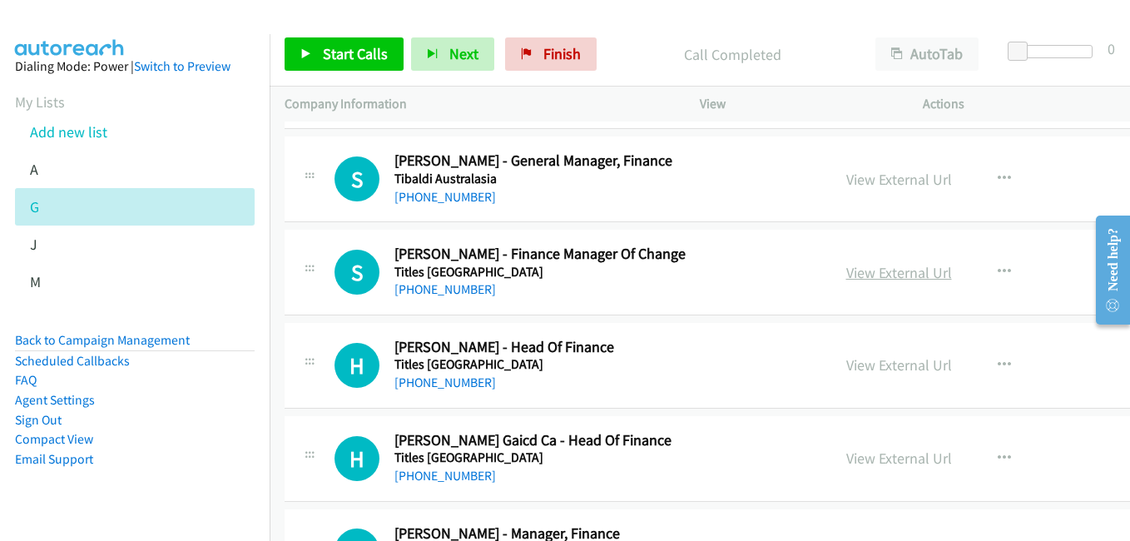
click at [856, 280] on link "View External Url" at bounding box center [899, 272] width 106 height 19
drag, startPoint x: 883, startPoint y: 364, endPoint x: 866, endPoint y: 363, distance: 16.7
click at [883, 364] on link "View External Url" at bounding box center [899, 364] width 106 height 19
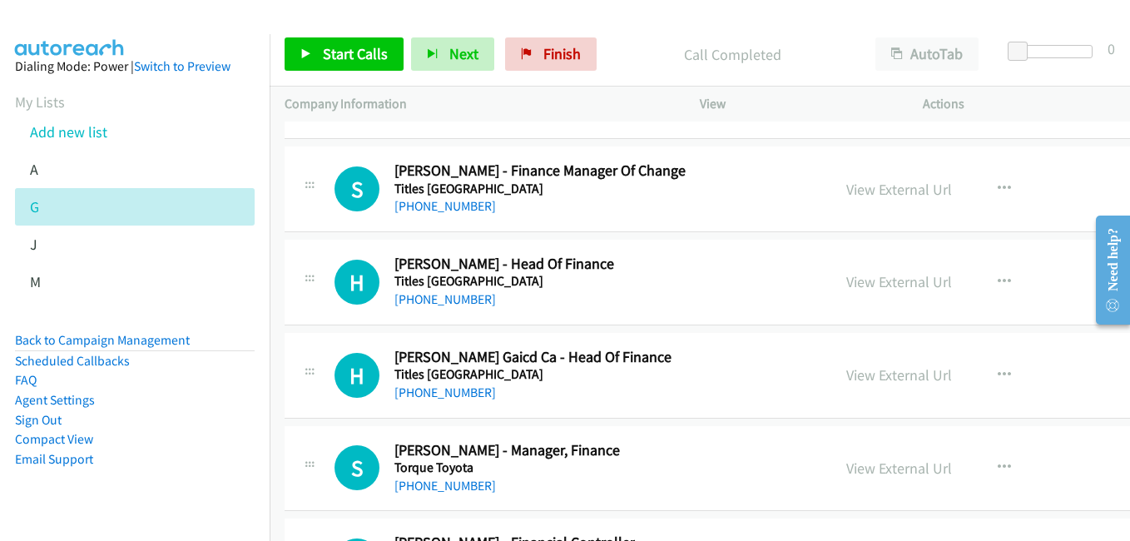
drag, startPoint x: 854, startPoint y: 468, endPoint x: 788, endPoint y: 451, distance: 67.8
click at [854, 468] on link "View External Url" at bounding box center [899, 467] width 106 height 19
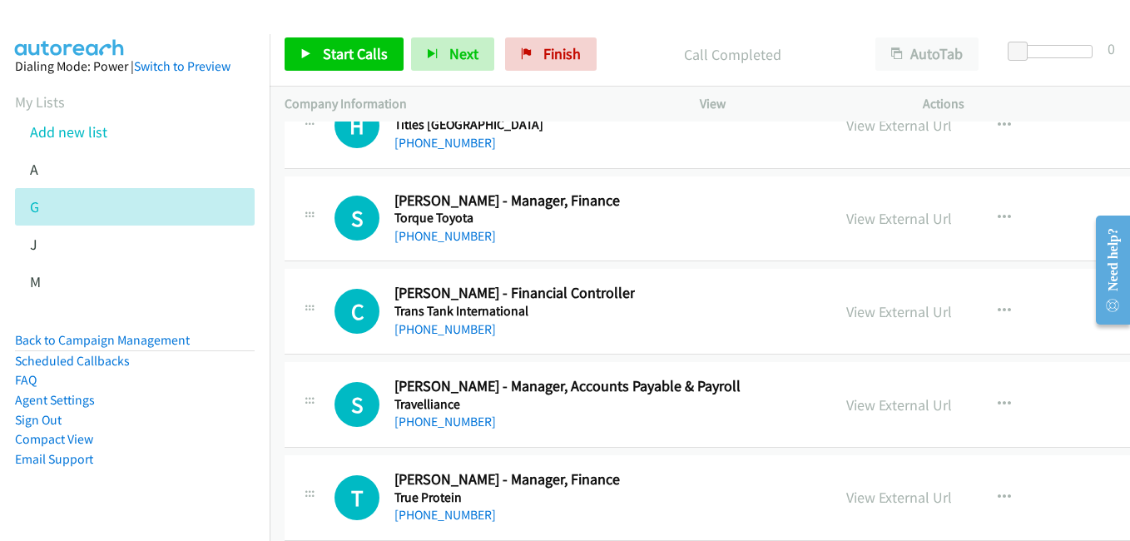
scroll to position [27288, 0]
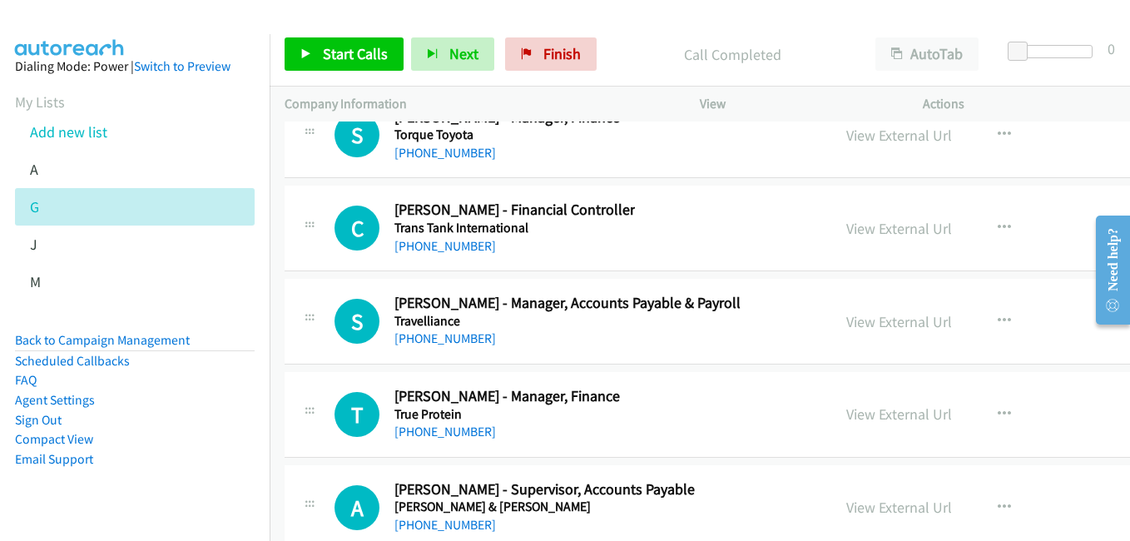
drag, startPoint x: 865, startPoint y: 416, endPoint x: 336, endPoint y: 0, distance: 673.1
click at [878, 409] on link "View External Url" at bounding box center [899, 413] width 106 height 19
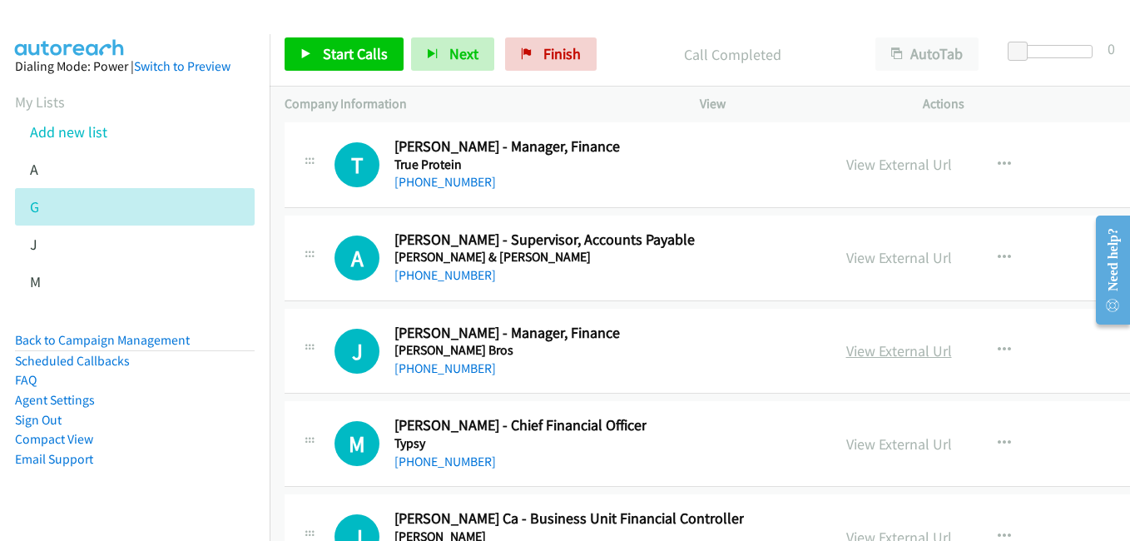
scroll to position [27621, 0]
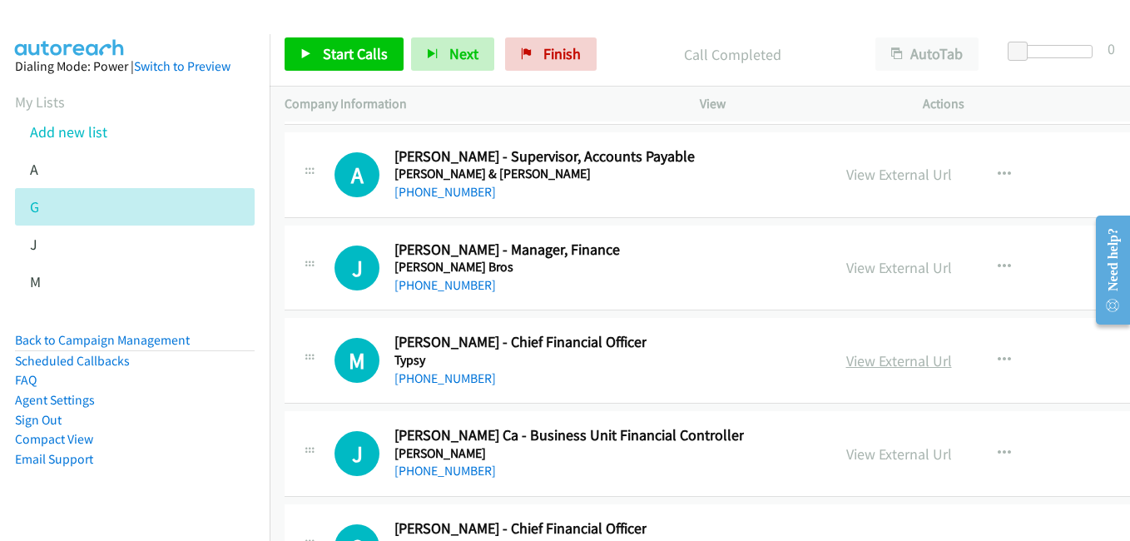
click at [872, 366] on link "View External Url" at bounding box center [899, 360] width 106 height 19
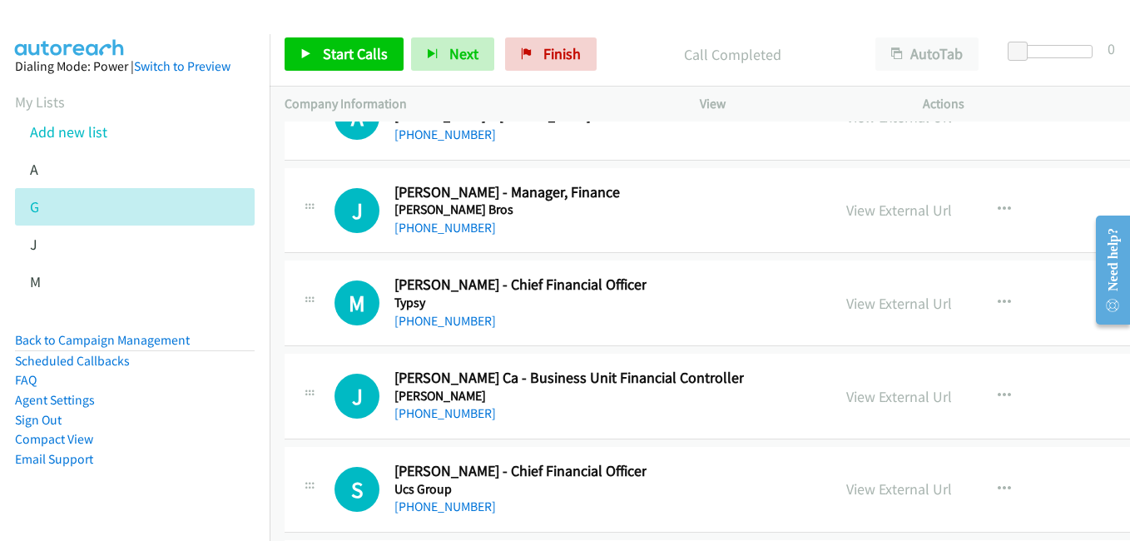
scroll to position [27704, 0]
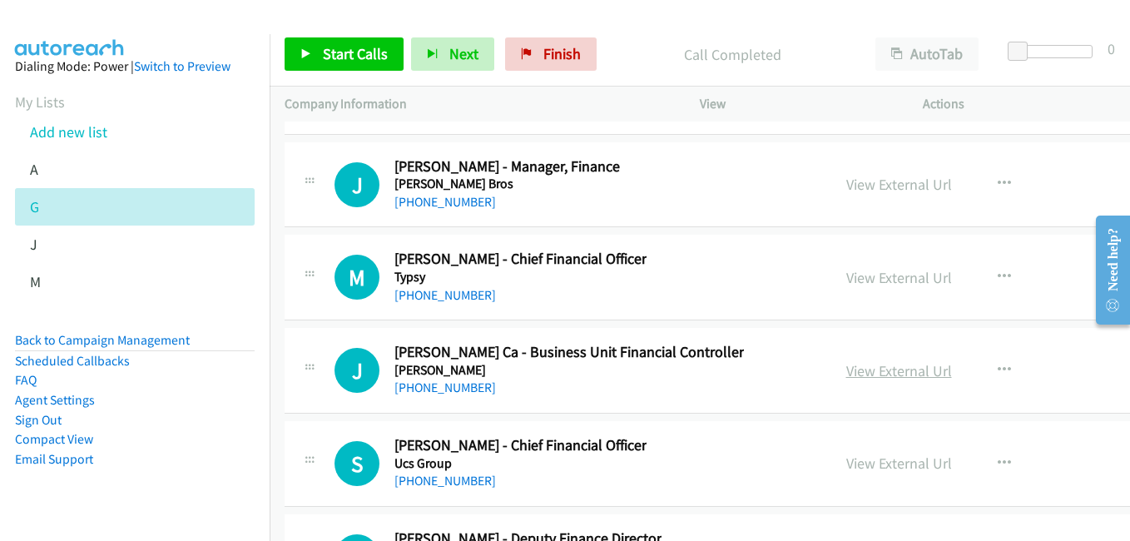
click at [860, 374] on link "View External Url" at bounding box center [899, 370] width 106 height 19
